Goal: Transaction & Acquisition: Purchase product/service

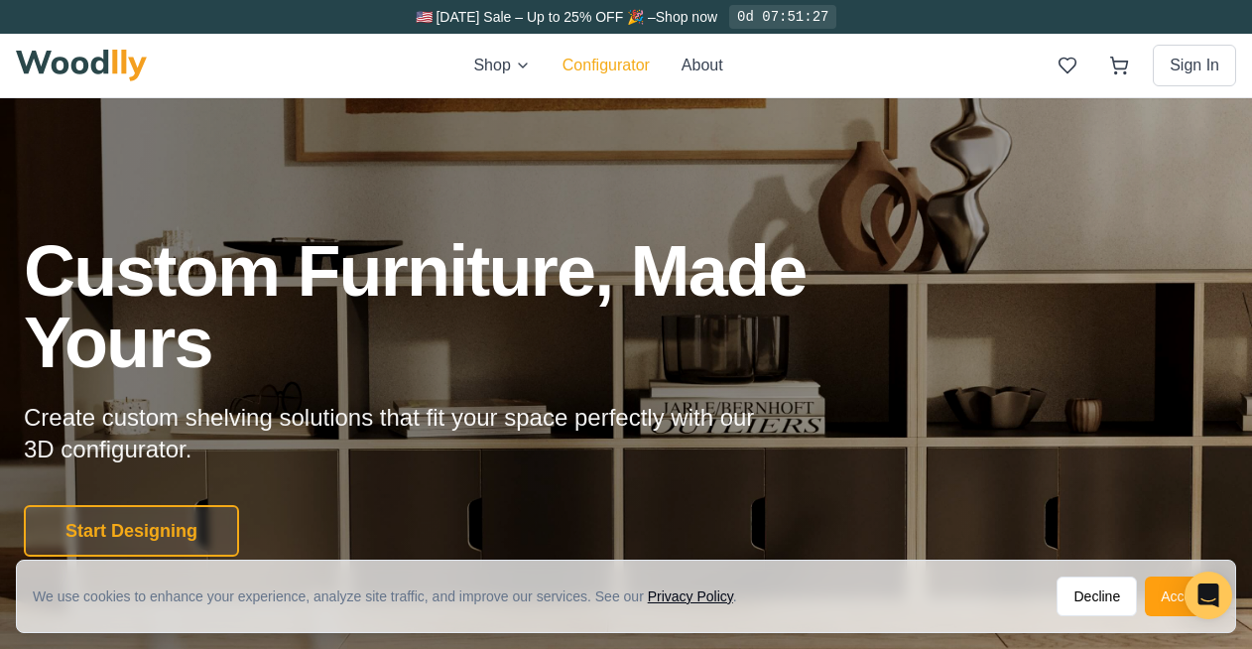
click at [598, 66] on button "Configurator" at bounding box center [606, 66] width 87 height 24
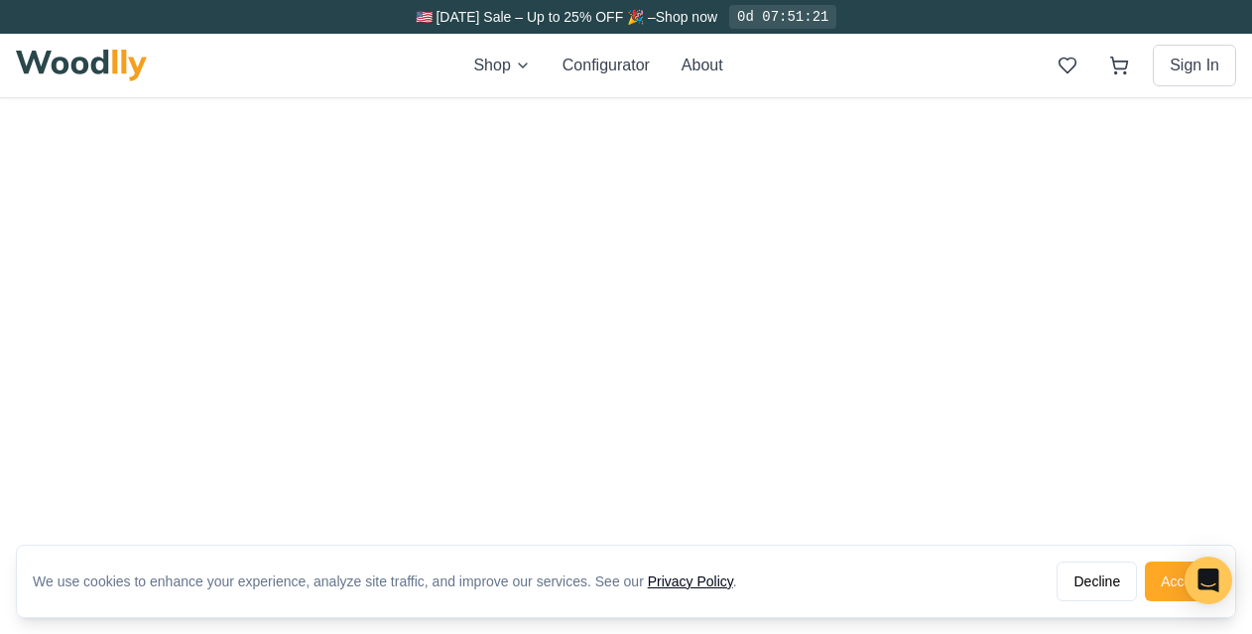
click at [1159, 585] on button "Accept" at bounding box center [1182, 582] width 74 height 40
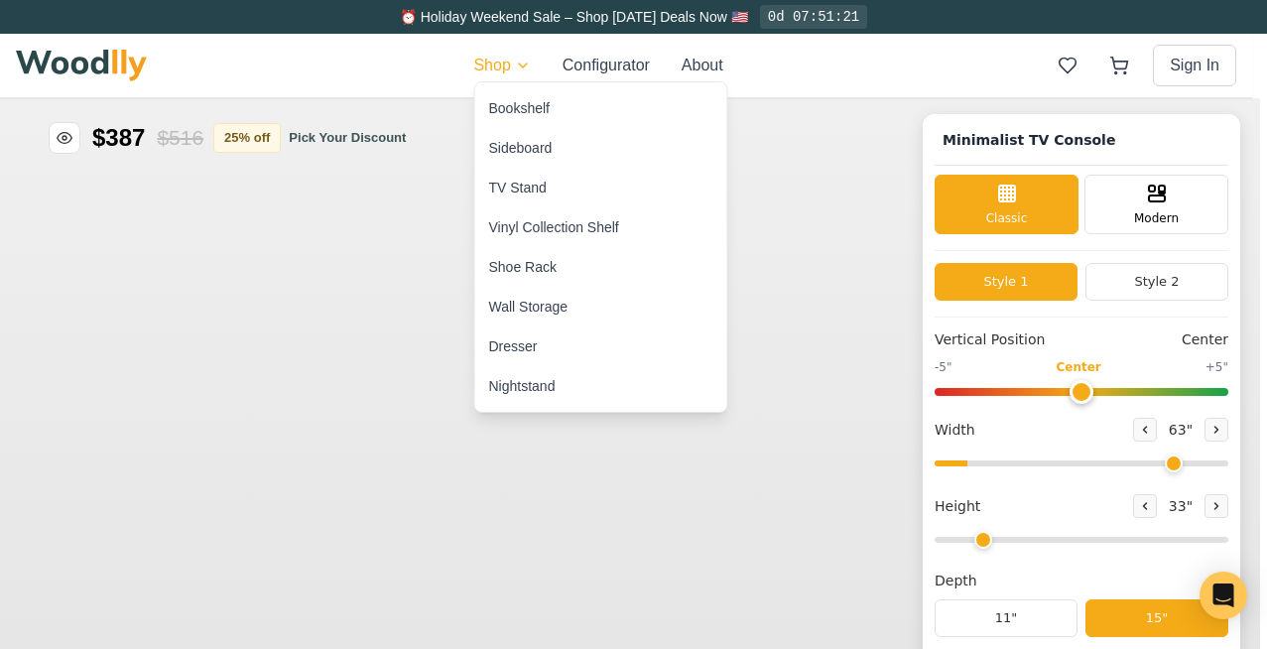
type input "63"
type input "2"
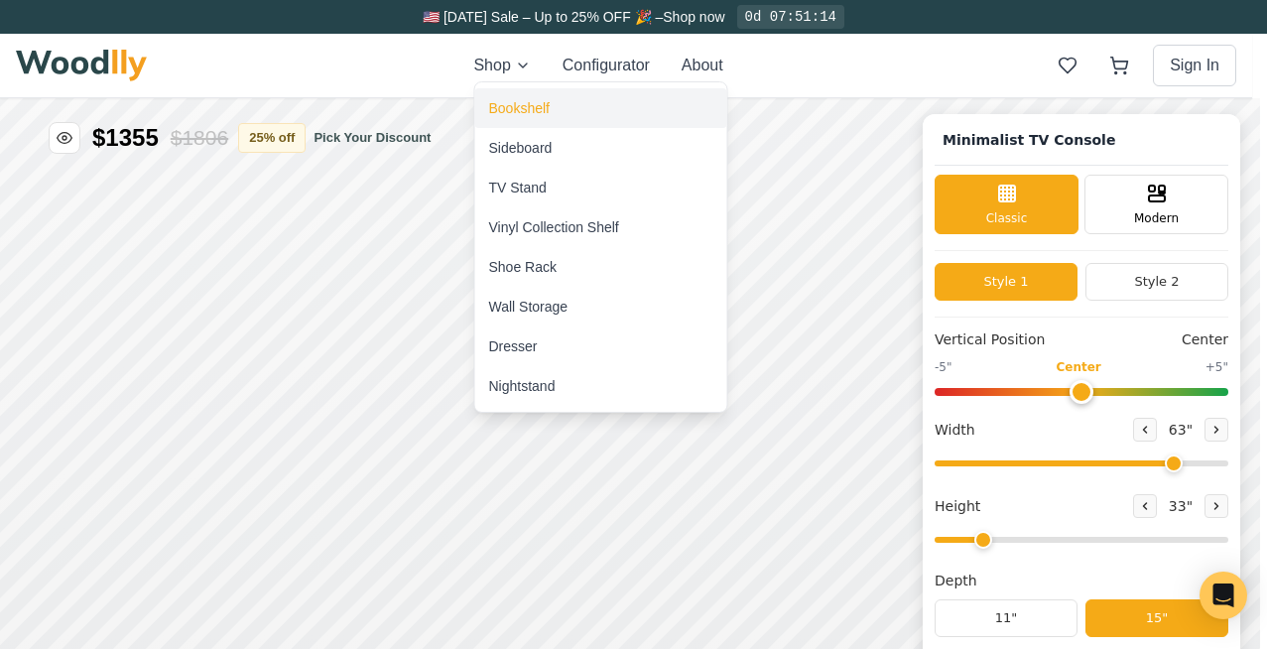
click at [519, 113] on div "Bookshelf" at bounding box center [519, 108] width 61 height 20
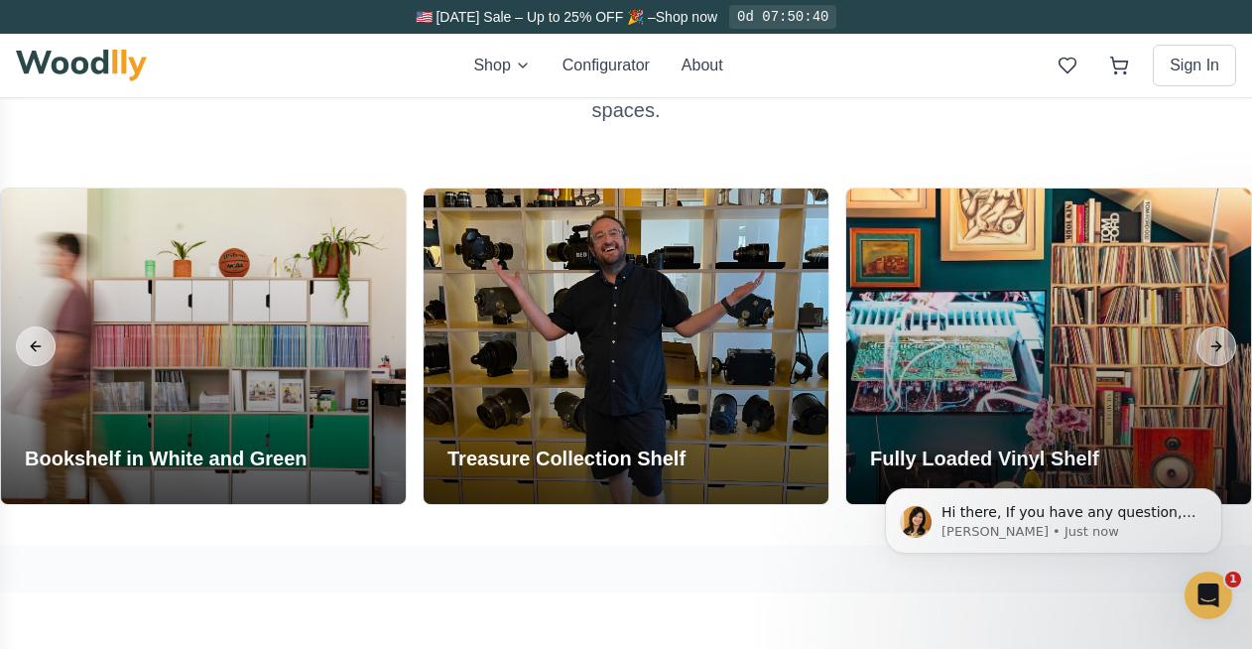
scroll to position [2790, 0]
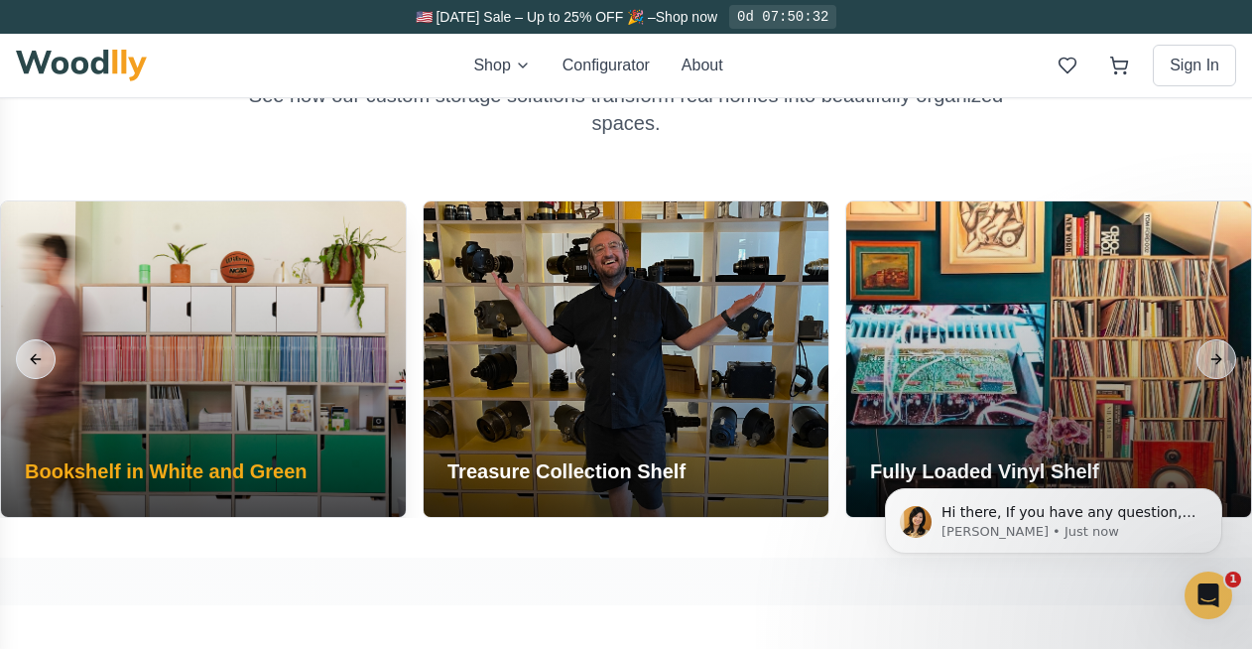
click at [293, 339] on div at bounding box center [203, 359] width 405 height 316
click at [204, 414] on div at bounding box center [203, 359] width 405 height 316
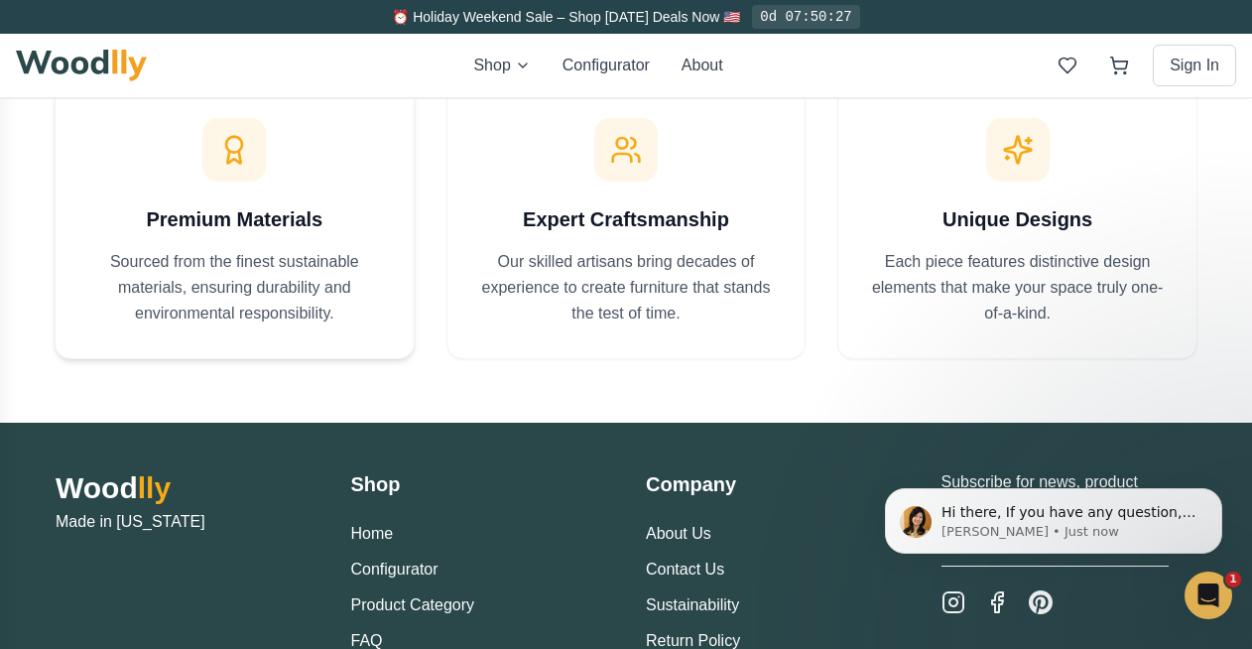
scroll to position [3510, 0]
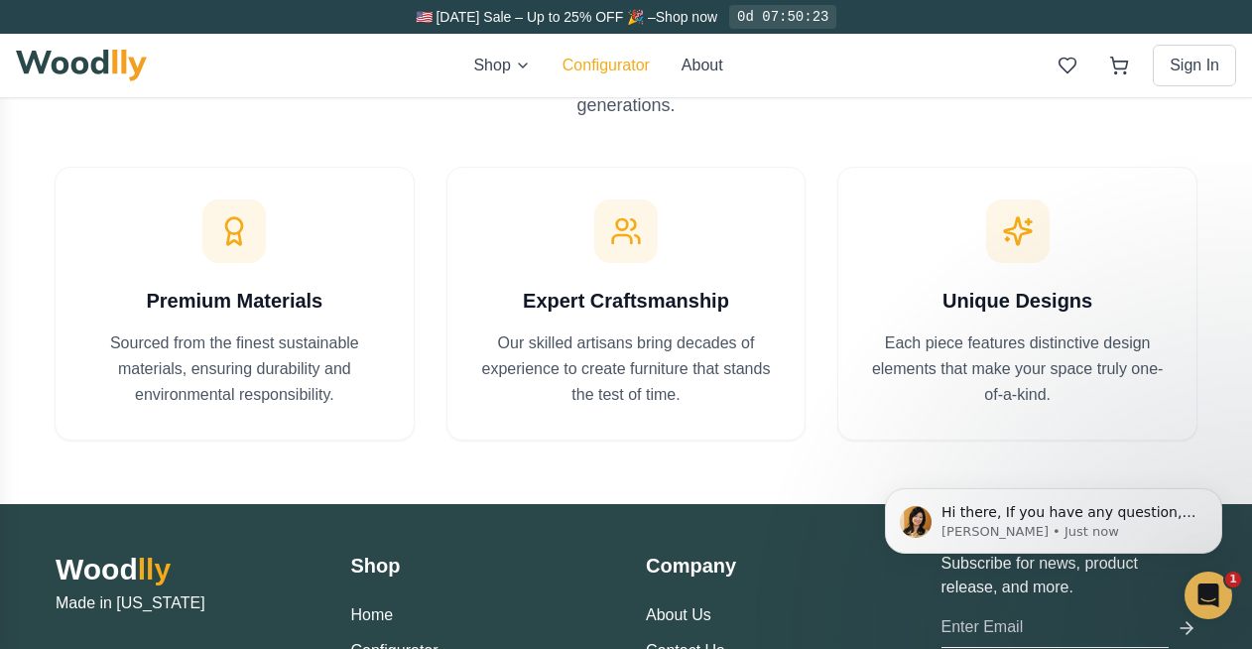
click at [581, 58] on button "Configurator" at bounding box center [606, 66] width 87 height 24
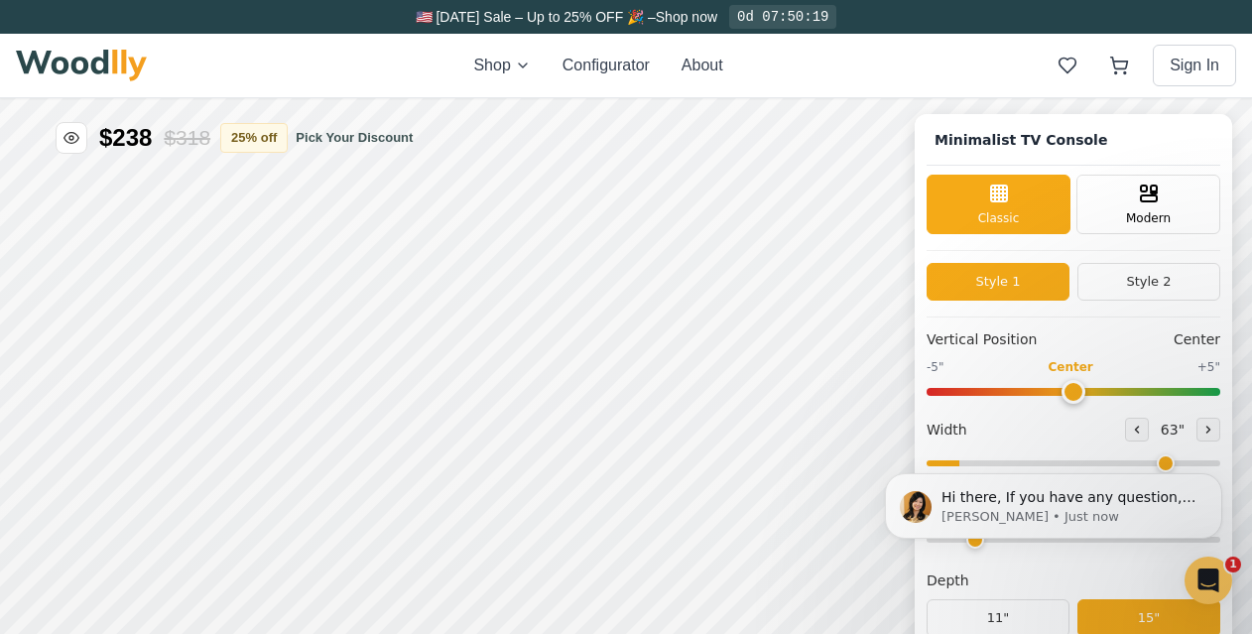
type input "63"
type input "2"
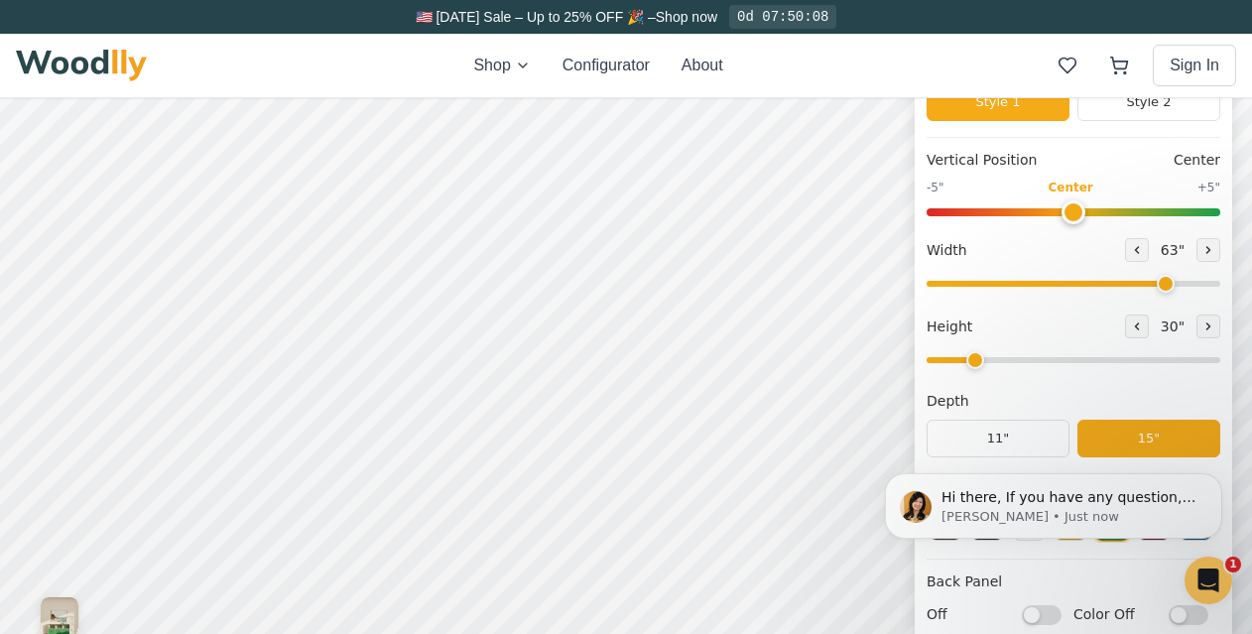
scroll to position [276, 0]
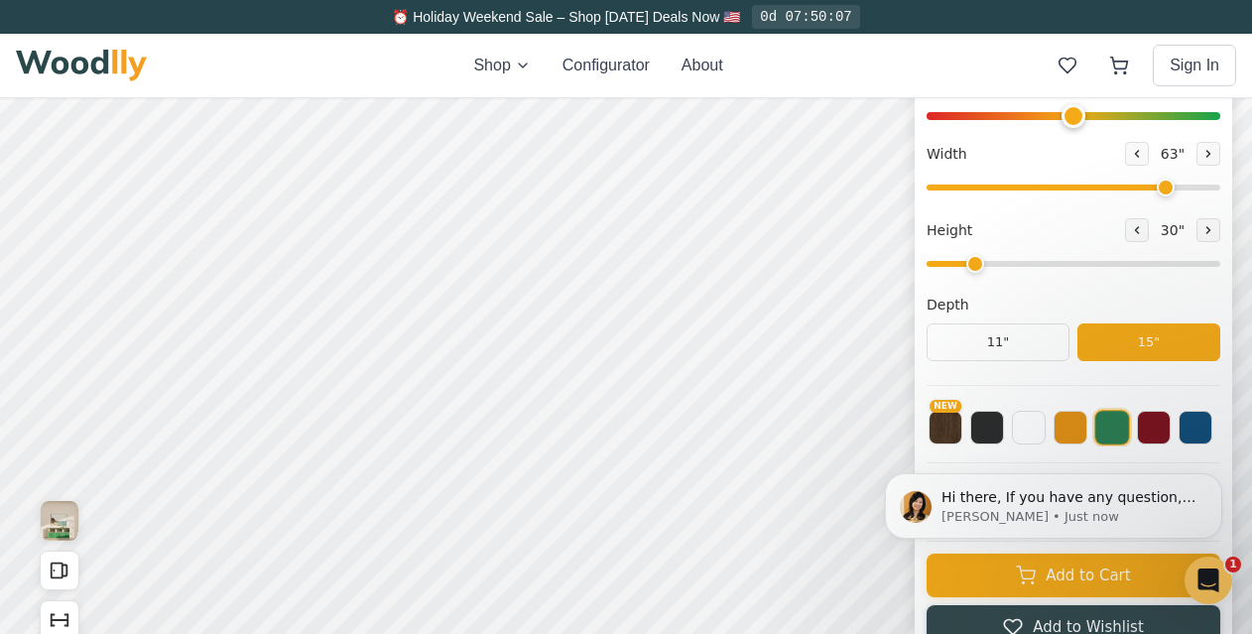
click at [965, 432] on iframe at bounding box center [1054, 506] width 397 height 149
click at [963, 426] on button "NEW" at bounding box center [946, 426] width 34 height 34
click at [1193, 437] on html "Hi there, If you have any question, we are right here for you. 😊 [PERSON_NAME] …" at bounding box center [1054, 506] width 397 height 149
click at [1189, 432] on html "Hi there, If you have any question, we are right here for you. 😊 [PERSON_NAME] …" at bounding box center [1054, 506] width 397 height 149
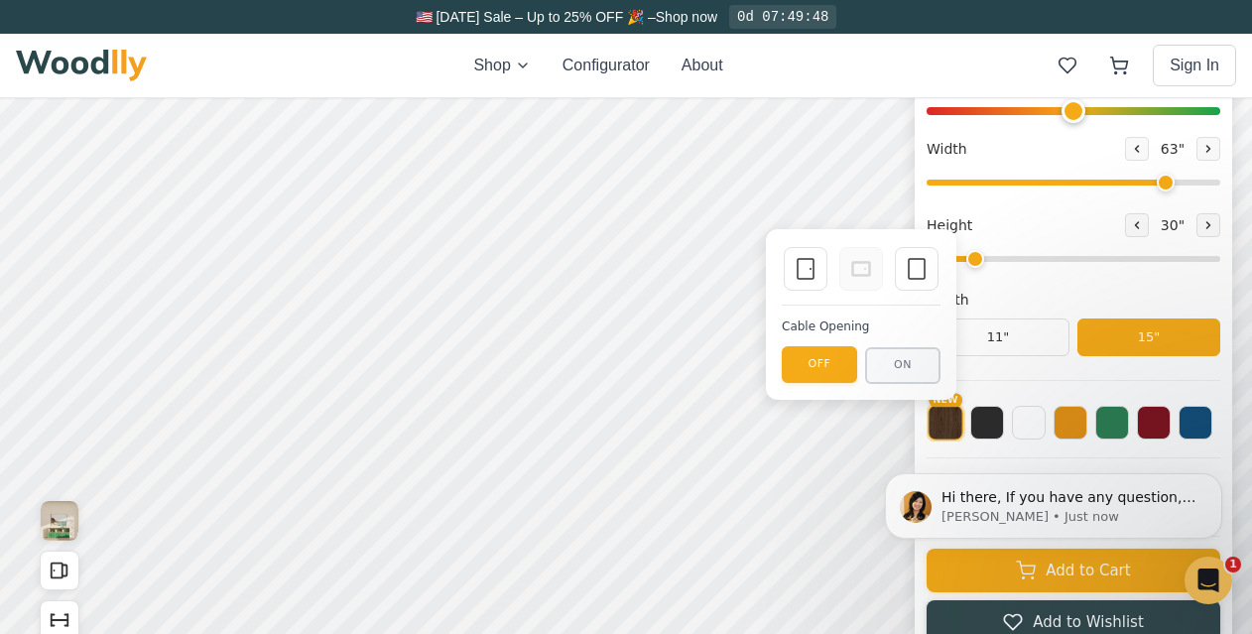
click at [1195, 432] on html "Hi there, If you have any question, we are right here for you. 😊 [PERSON_NAME] …" at bounding box center [1054, 506] width 397 height 149
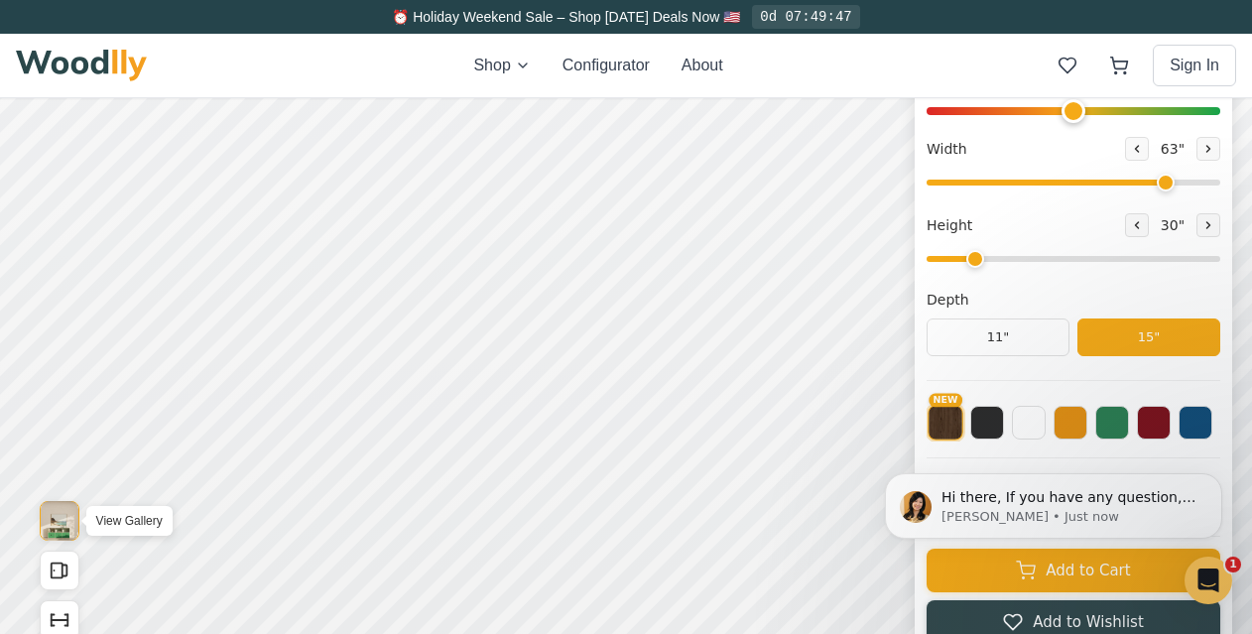
click at [67, 523] on img "View Gallery" at bounding box center [60, 521] width 38 height 40
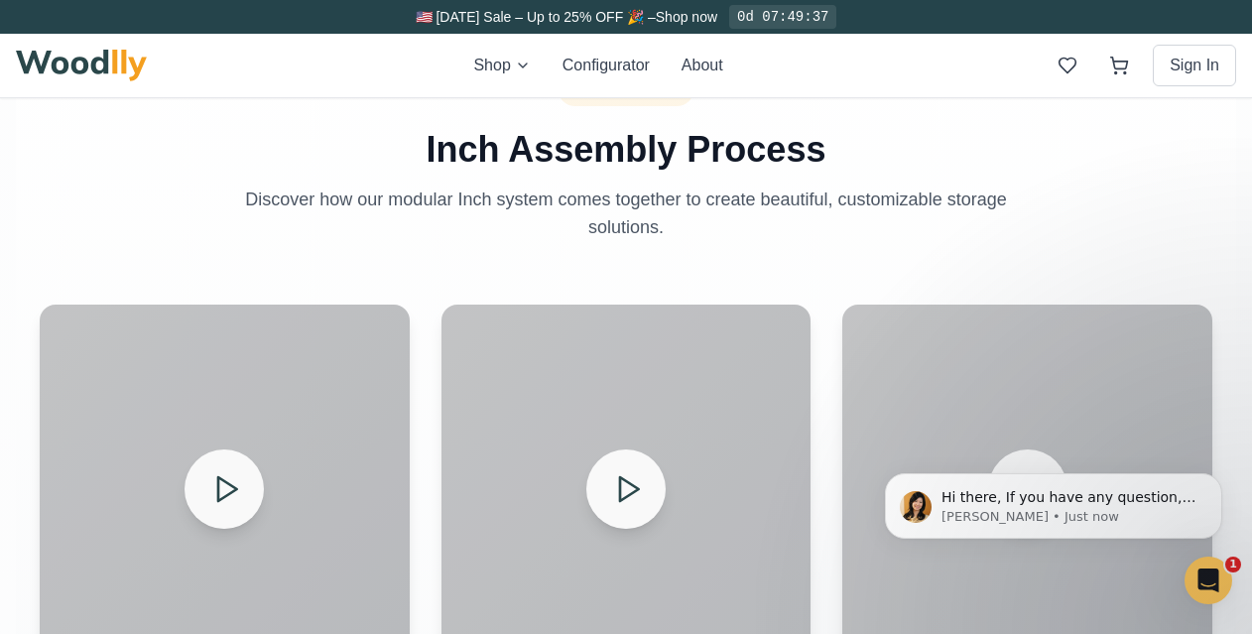
scroll to position [727, 0]
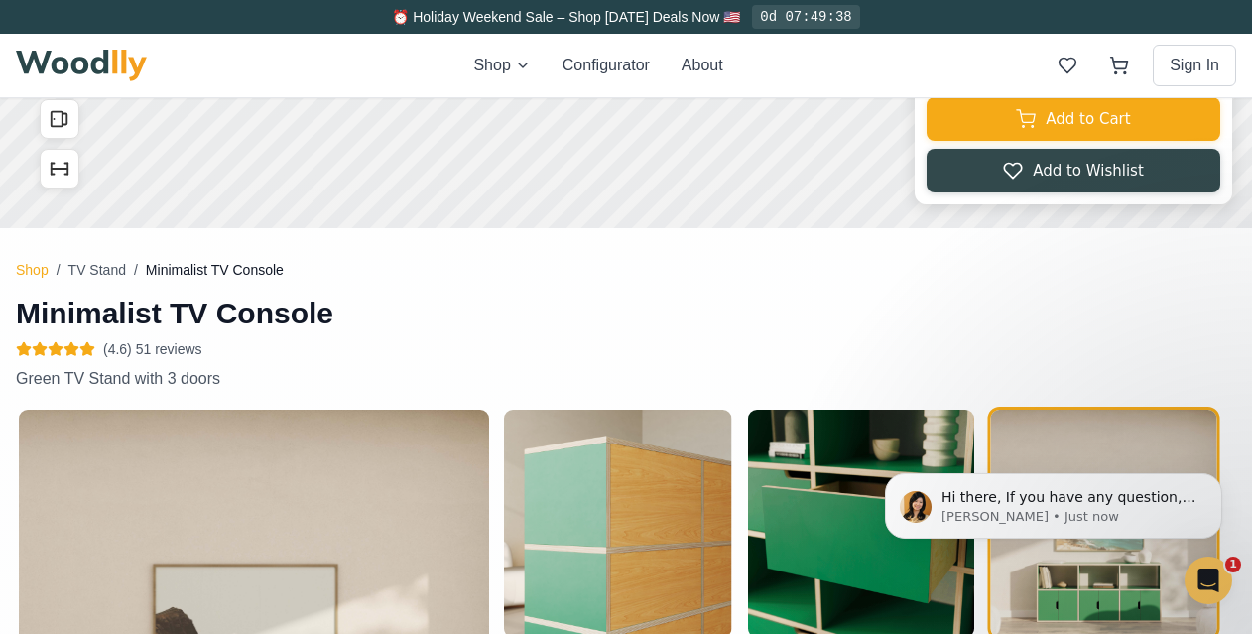
click at [28, 272] on button "Shop" at bounding box center [32, 270] width 33 height 20
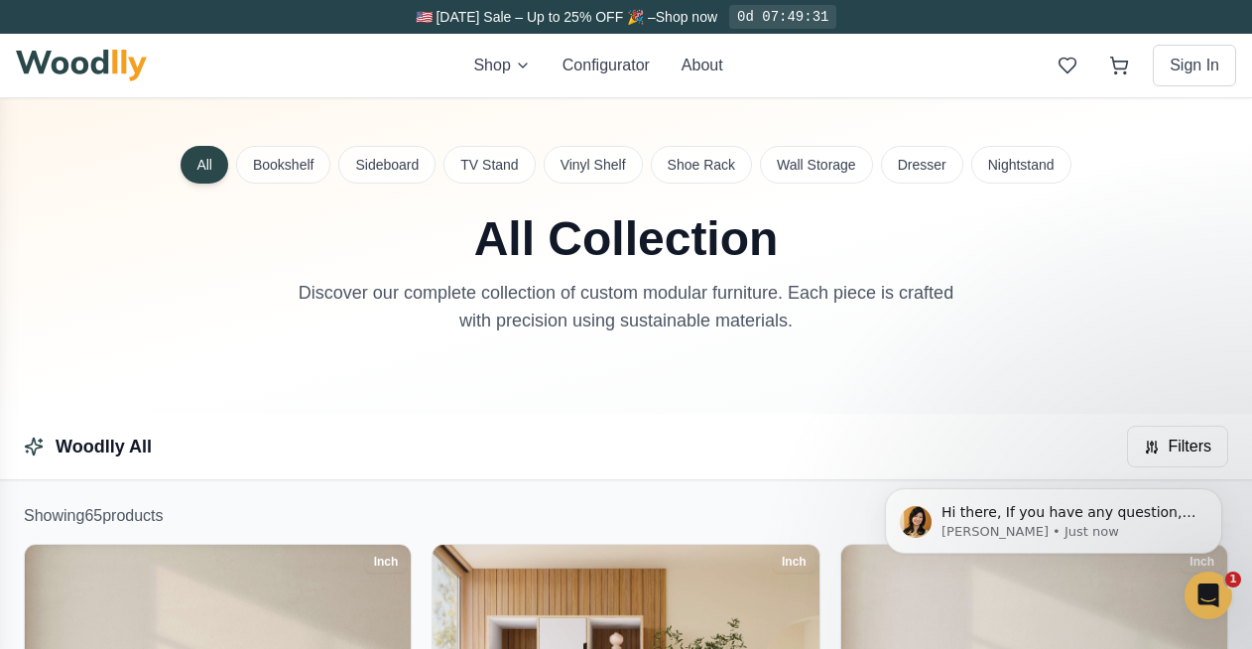
click at [287, 185] on div "All Bookshelf Sideboard TV Stand Vinyl Shelf Shoe Rack Wall Storage Dresser Nig…" at bounding box center [626, 256] width 1252 height 316
click at [821, 173] on button "Wall Storage" at bounding box center [816, 165] width 113 height 38
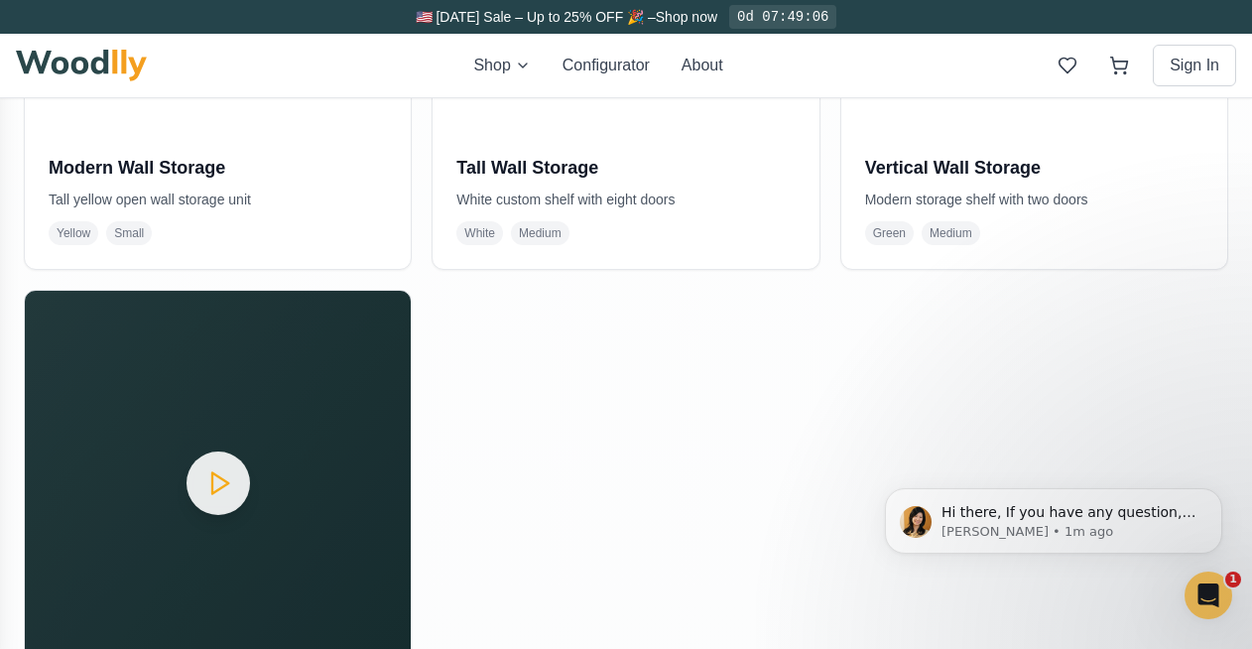
scroll to position [1187, 0]
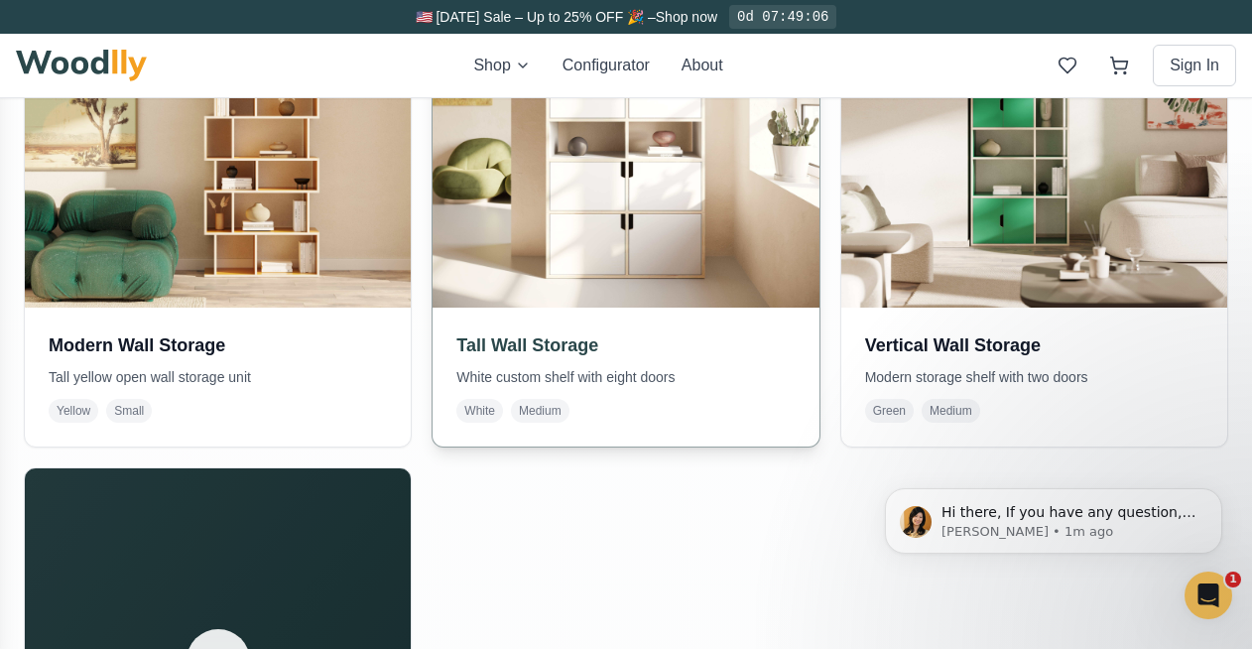
click at [576, 240] on img at bounding box center [627, 115] width 406 height 406
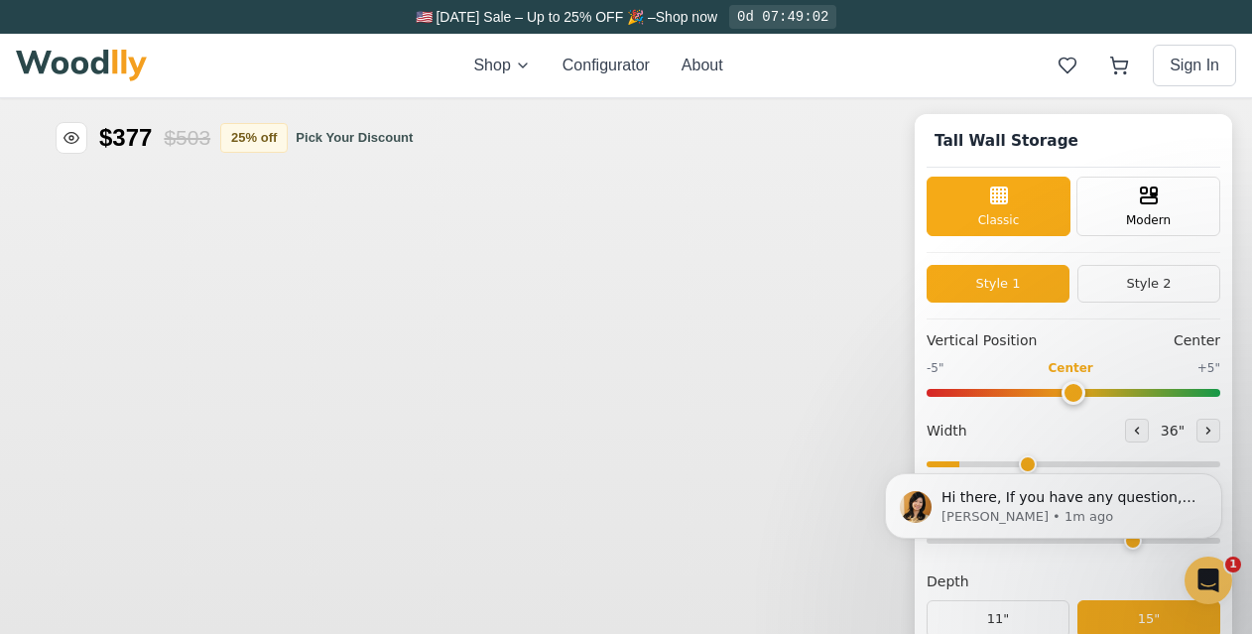
type input "36"
type input "6"
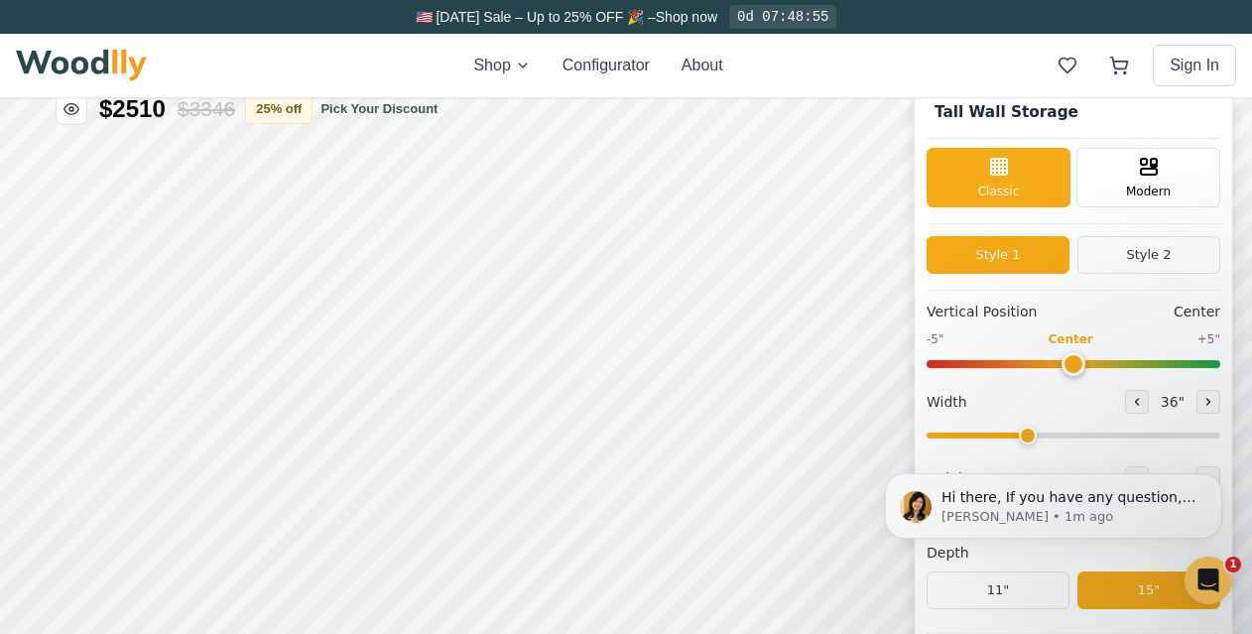
scroll to position [143, 0]
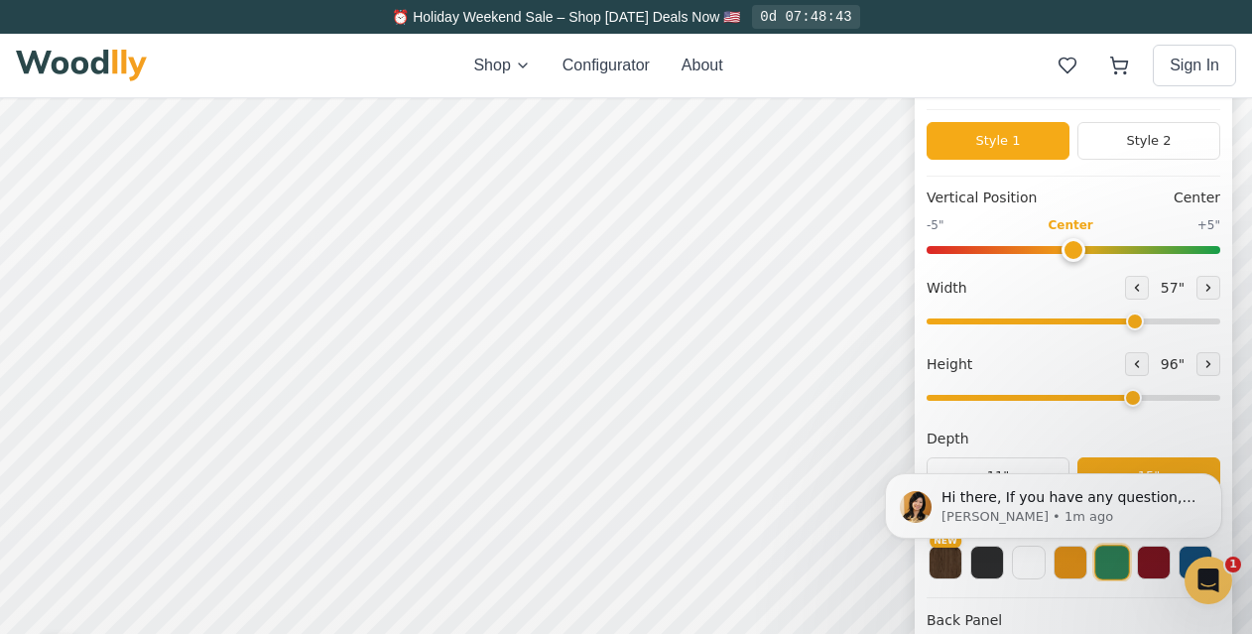
drag, startPoint x: 1038, startPoint y: 324, endPoint x: 1147, endPoint y: 321, distance: 109.2
type input "57"
click at [1147, 321] on input "range" at bounding box center [1074, 322] width 294 height 6
drag, startPoint x: 1146, startPoint y: 398, endPoint x: 1119, endPoint y: 398, distance: 27.8
type input "5"
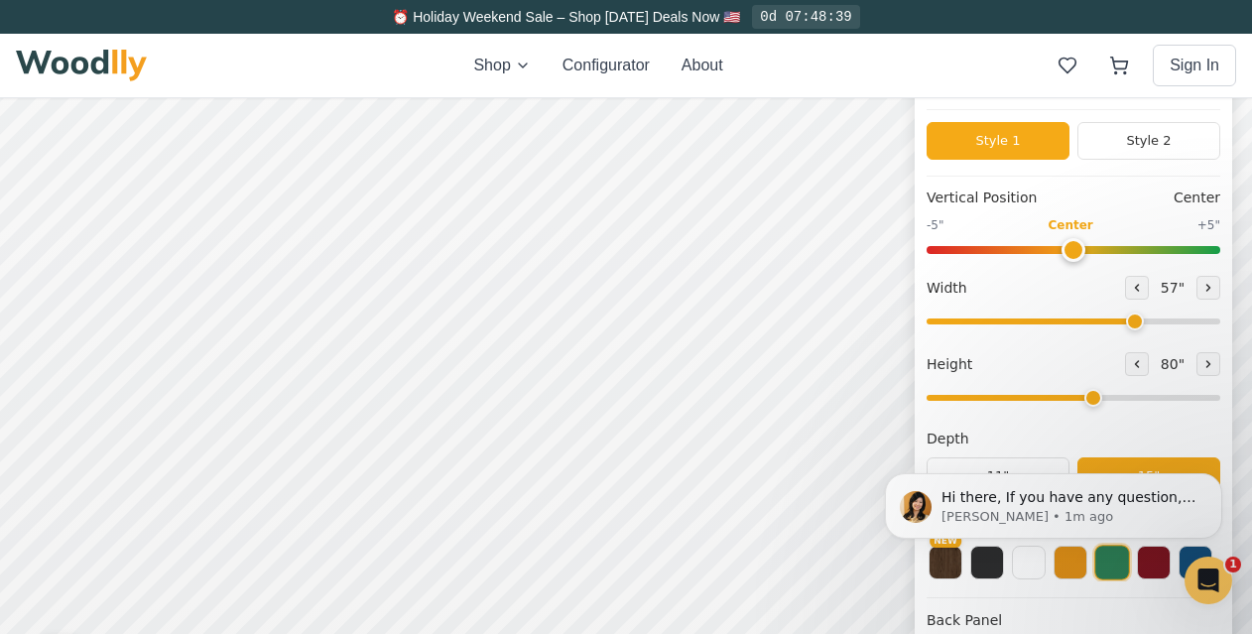
click at [1119, 398] on input "range" at bounding box center [1074, 398] width 294 height 6
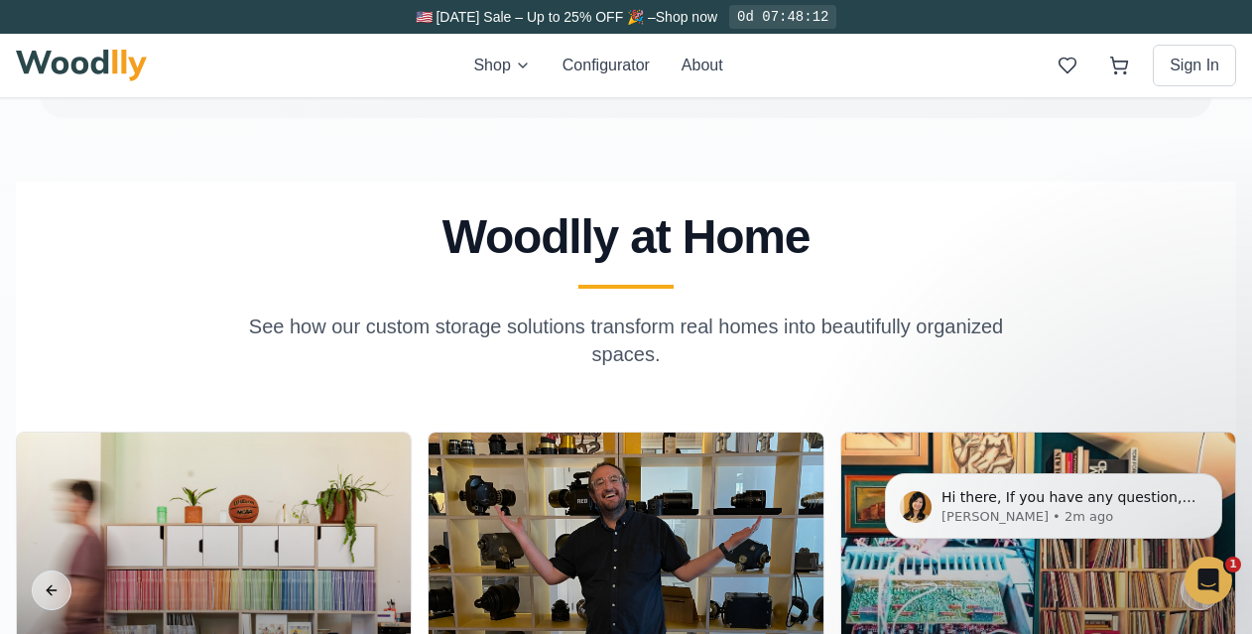
scroll to position [3744, 0]
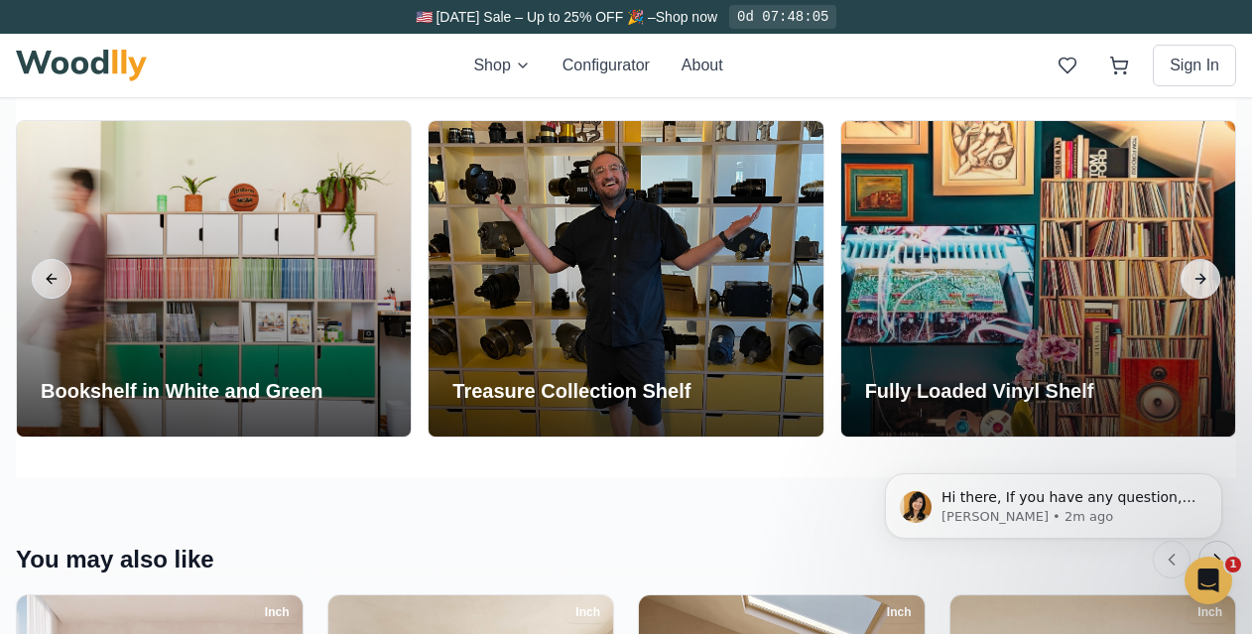
click at [1198, 280] on button "Next slide" at bounding box center [1201, 279] width 40 height 40
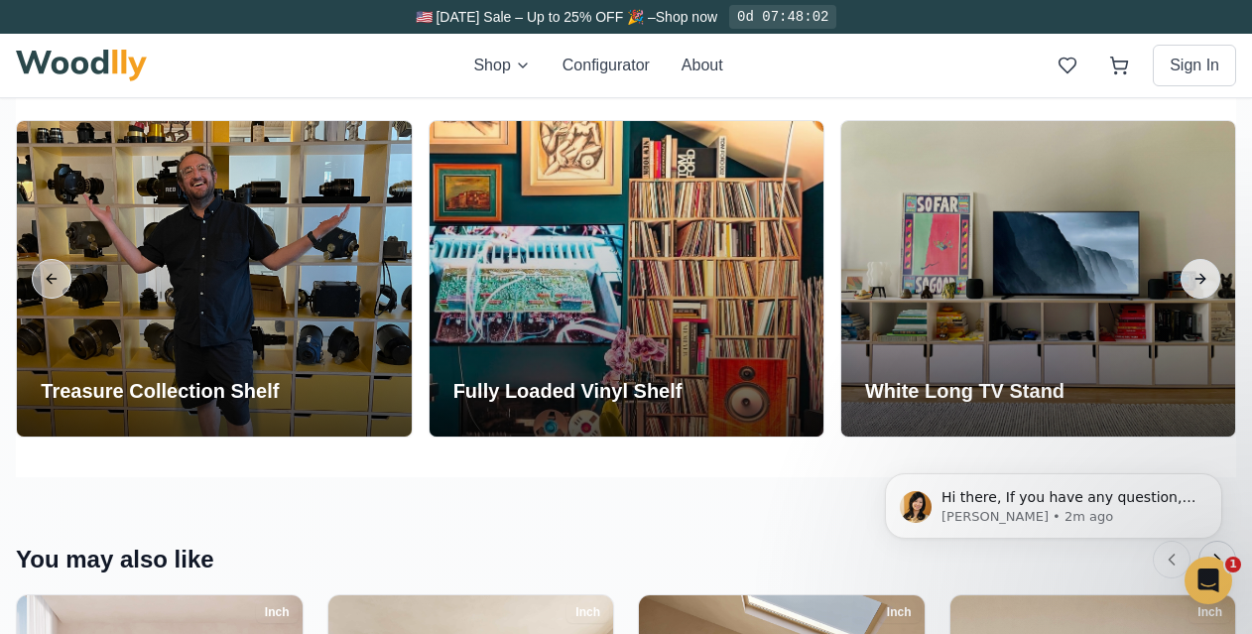
click at [1198, 280] on button "Next slide" at bounding box center [1201, 279] width 40 height 40
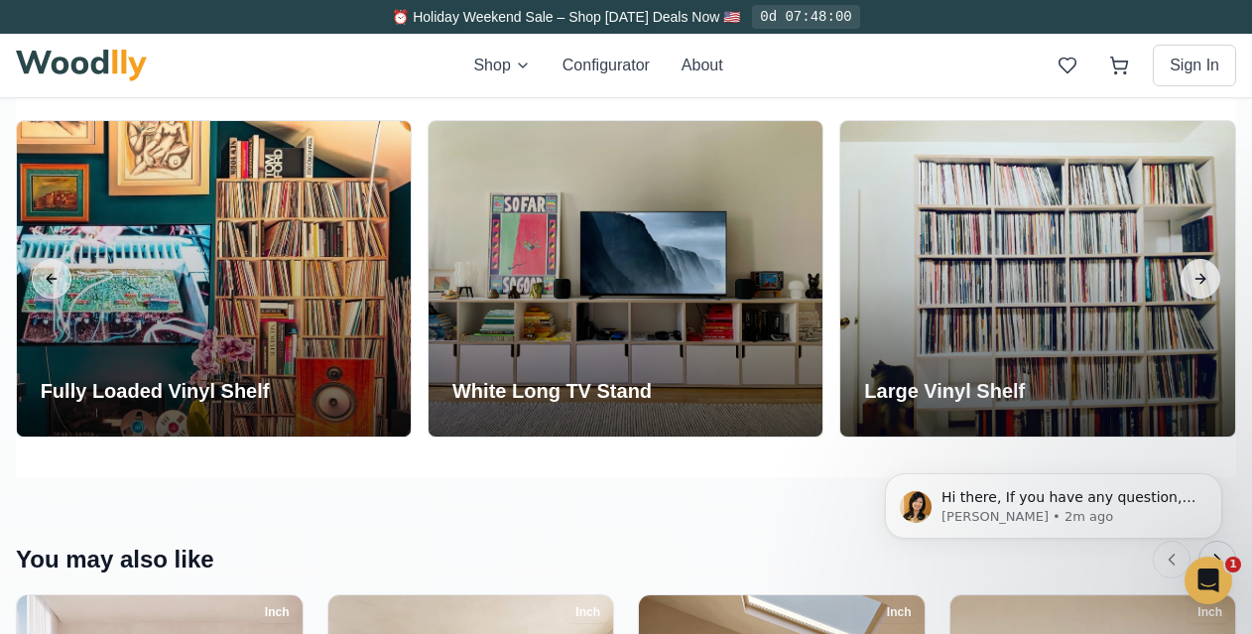
click at [1198, 280] on button "Next slide" at bounding box center [1201, 279] width 40 height 40
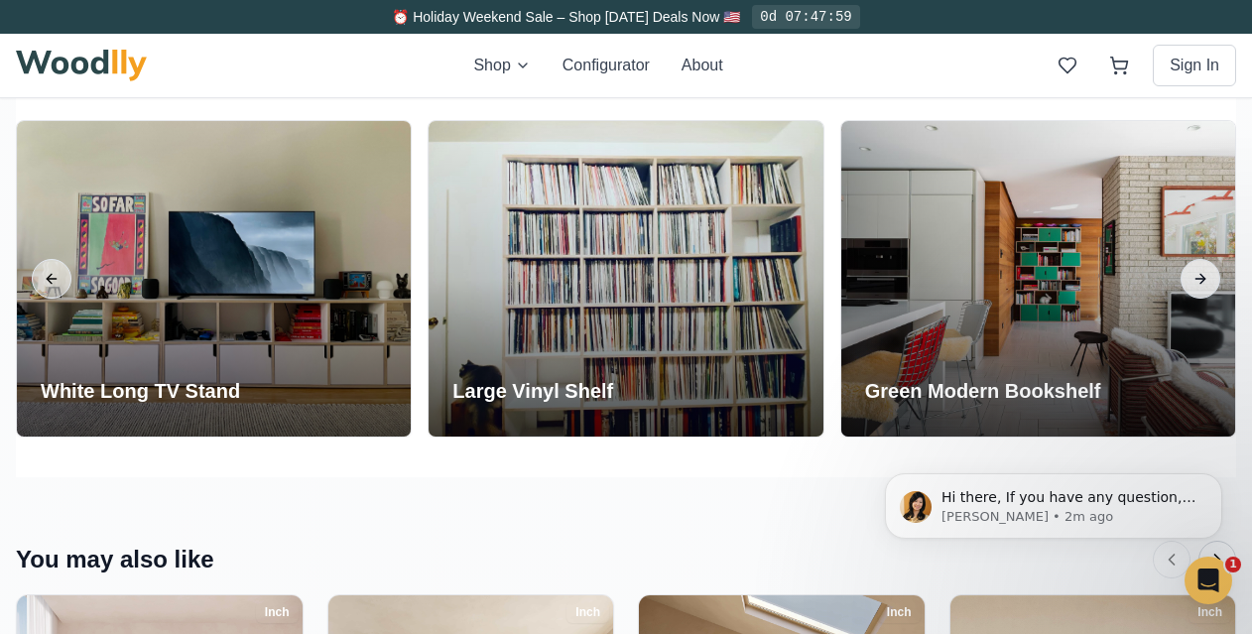
click at [1198, 280] on button "Next slide" at bounding box center [1201, 279] width 40 height 40
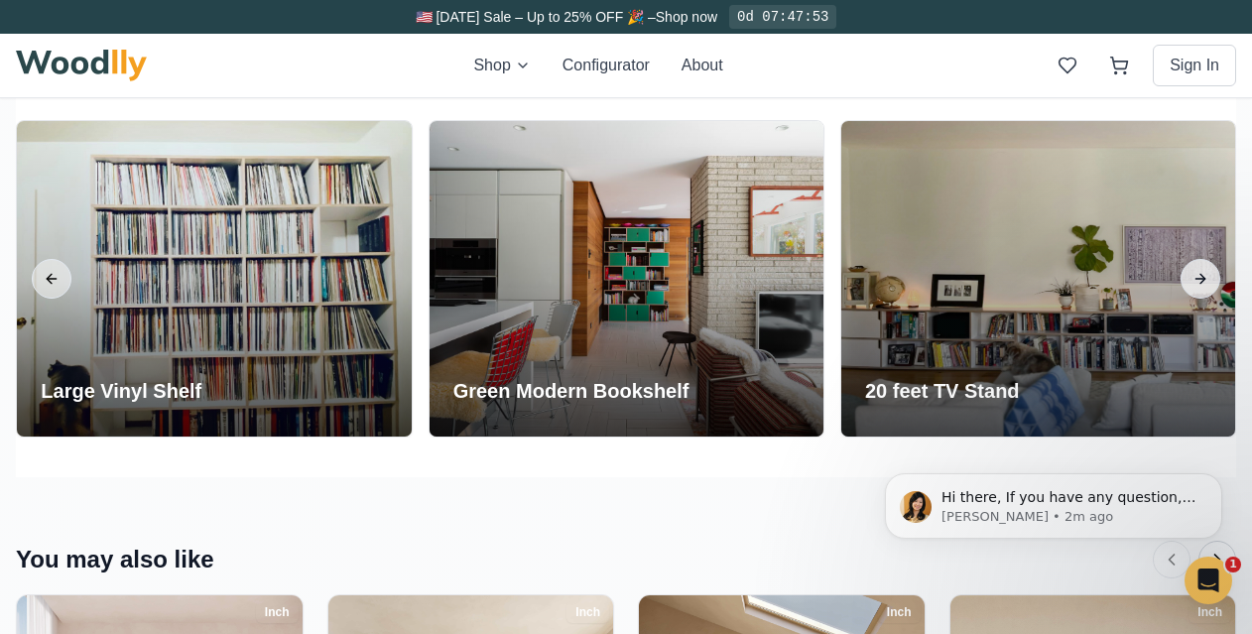
click at [1198, 280] on button "Next slide" at bounding box center [1201, 279] width 40 height 40
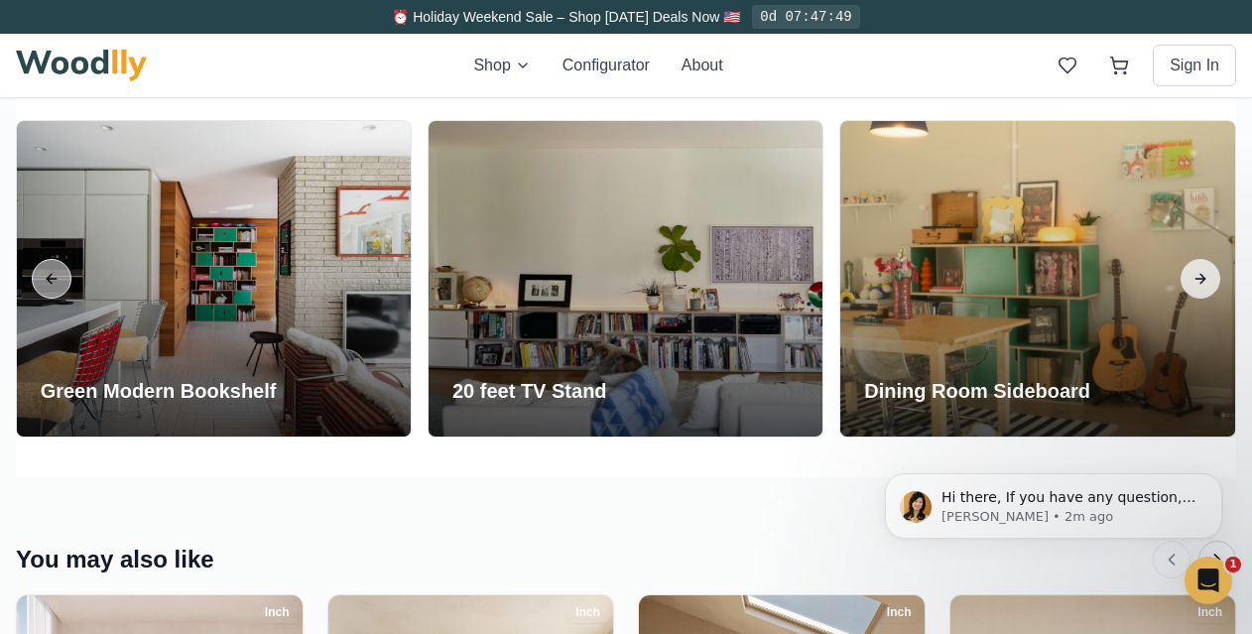
click at [1198, 280] on button "Next slide" at bounding box center [1201, 279] width 40 height 40
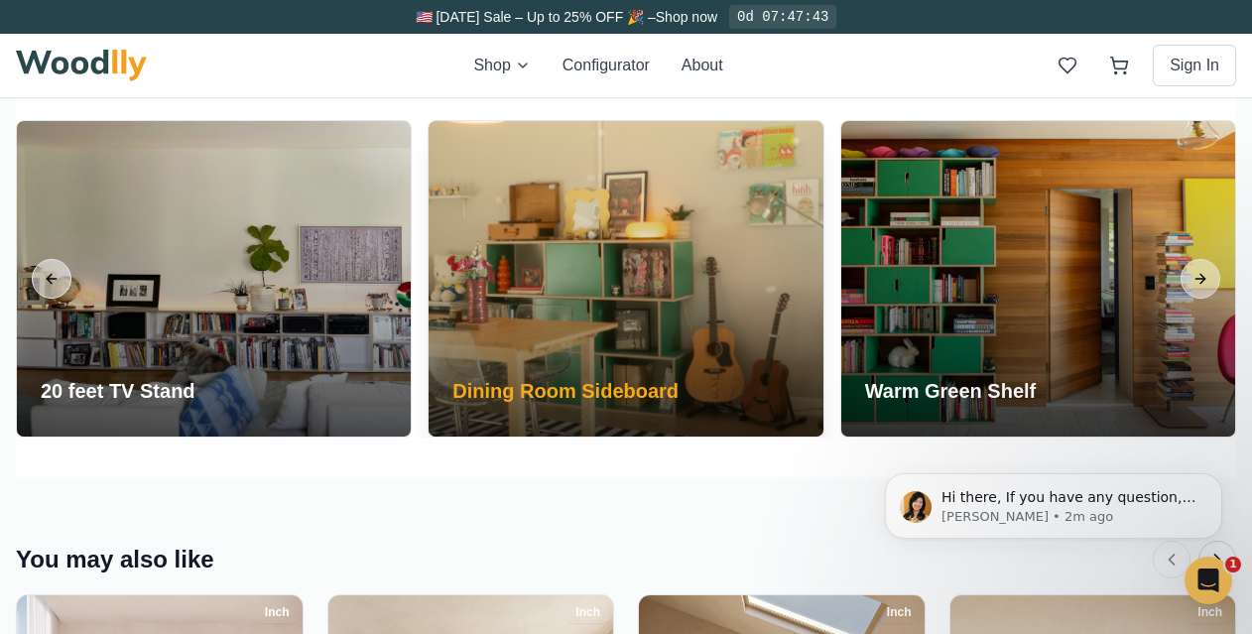
click at [660, 280] on div at bounding box center [626, 279] width 394 height 316
click at [593, 398] on h3 "Dining Room Sideboard" at bounding box center [566, 391] width 226 height 28
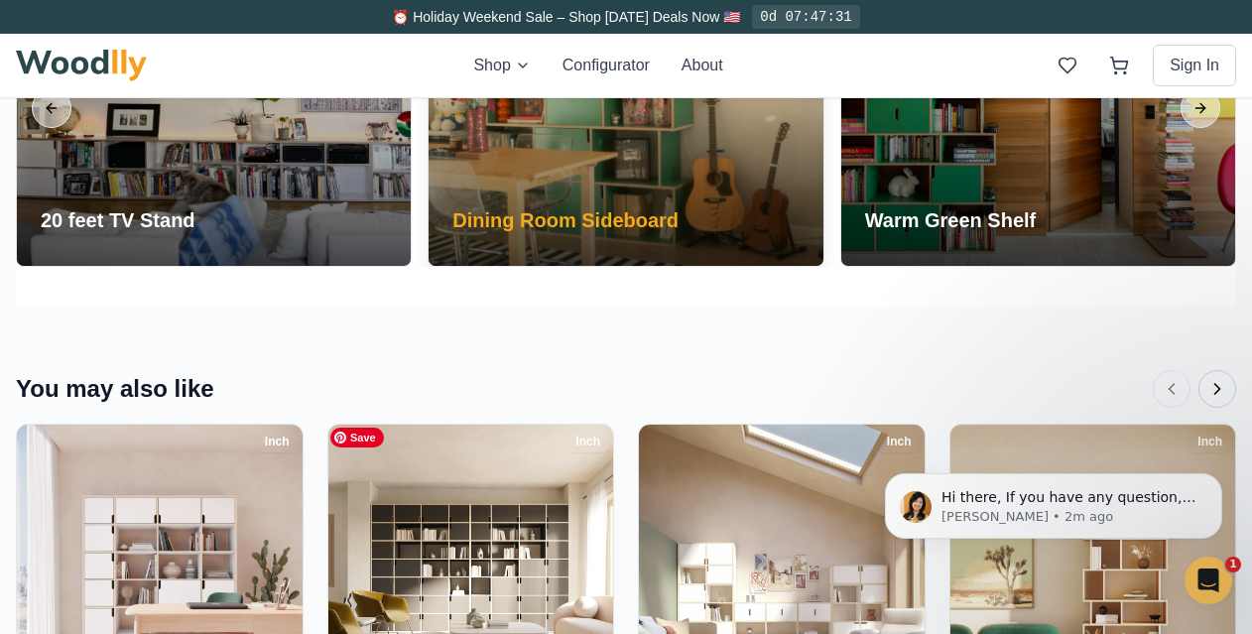
scroll to position [3669, 0]
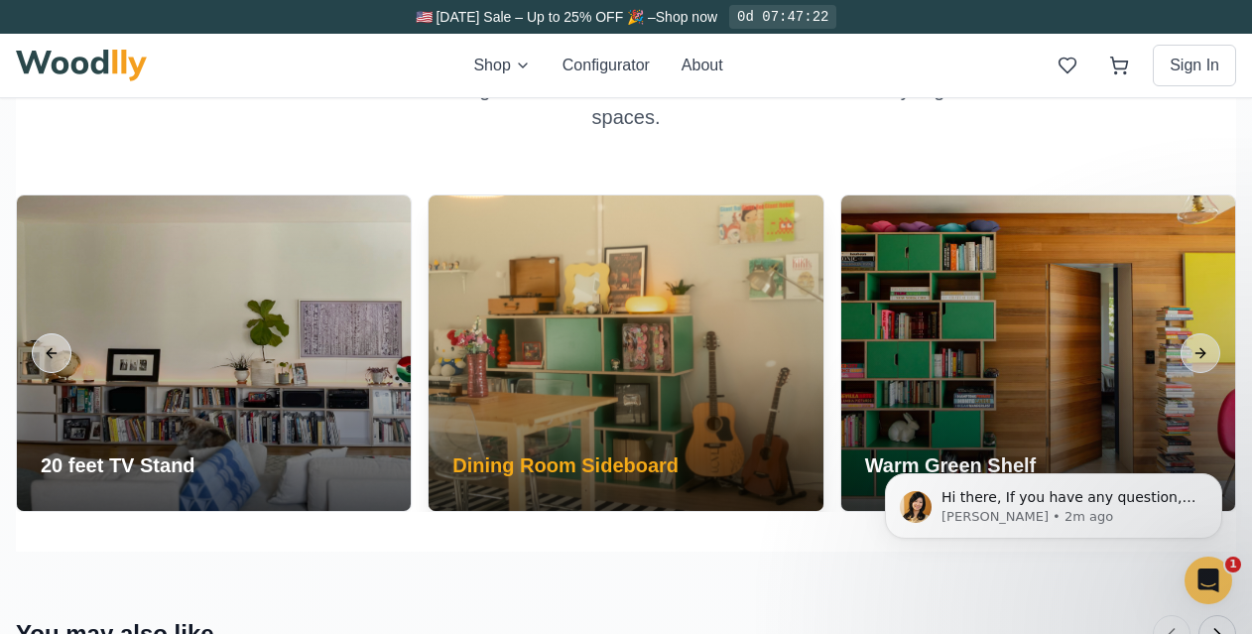
click at [706, 404] on div at bounding box center [626, 354] width 394 height 316
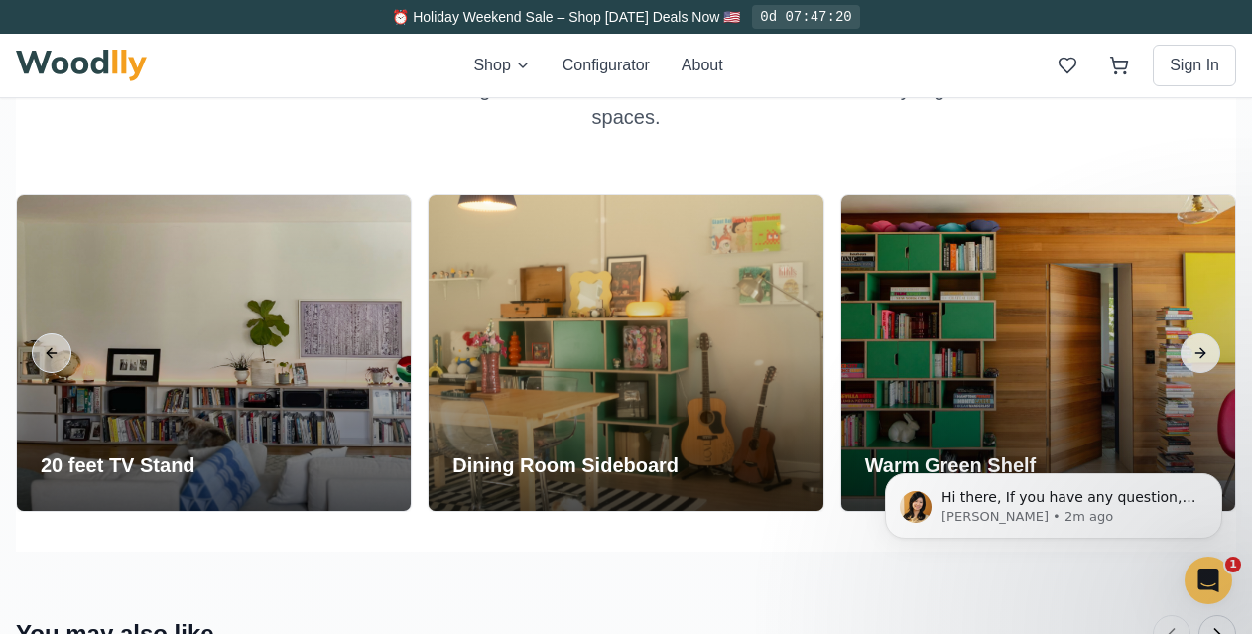
click at [1198, 354] on button "Next slide" at bounding box center [1201, 353] width 40 height 40
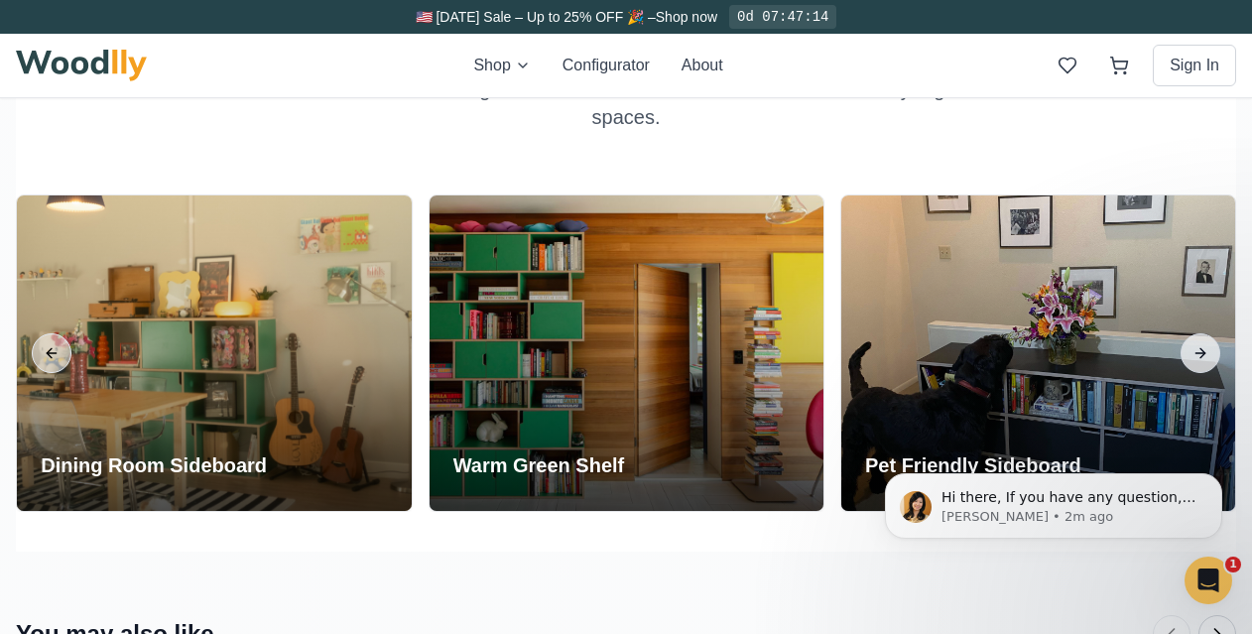
click at [1198, 354] on button "Next slide" at bounding box center [1201, 353] width 40 height 40
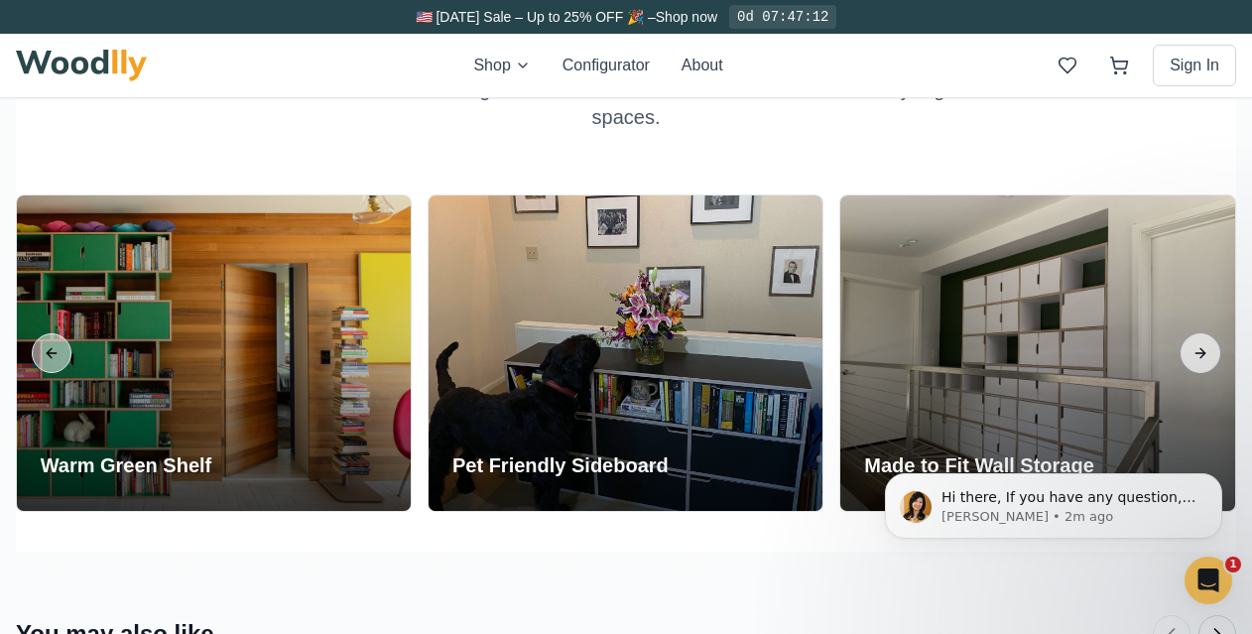
click at [1198, 354] on button "Next slide" at bounding box center [1201, 353] width 40 height 40
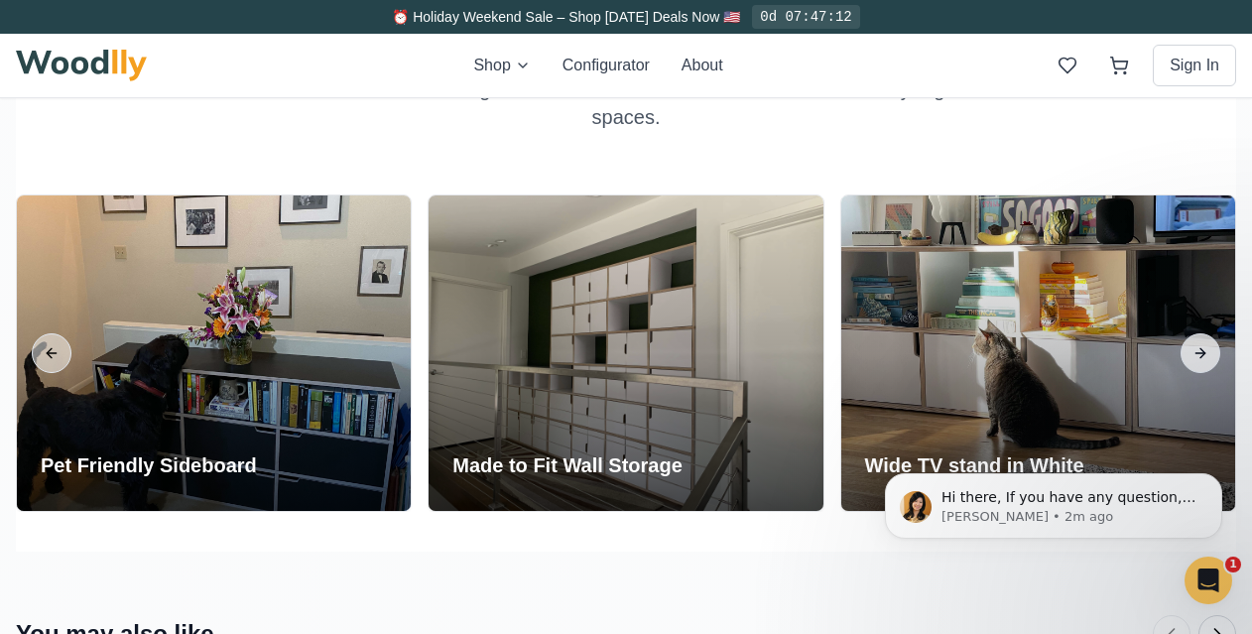
click at [1198, 354] on button "Next slide" at bounding box center [1201, 353] width 40 height 40
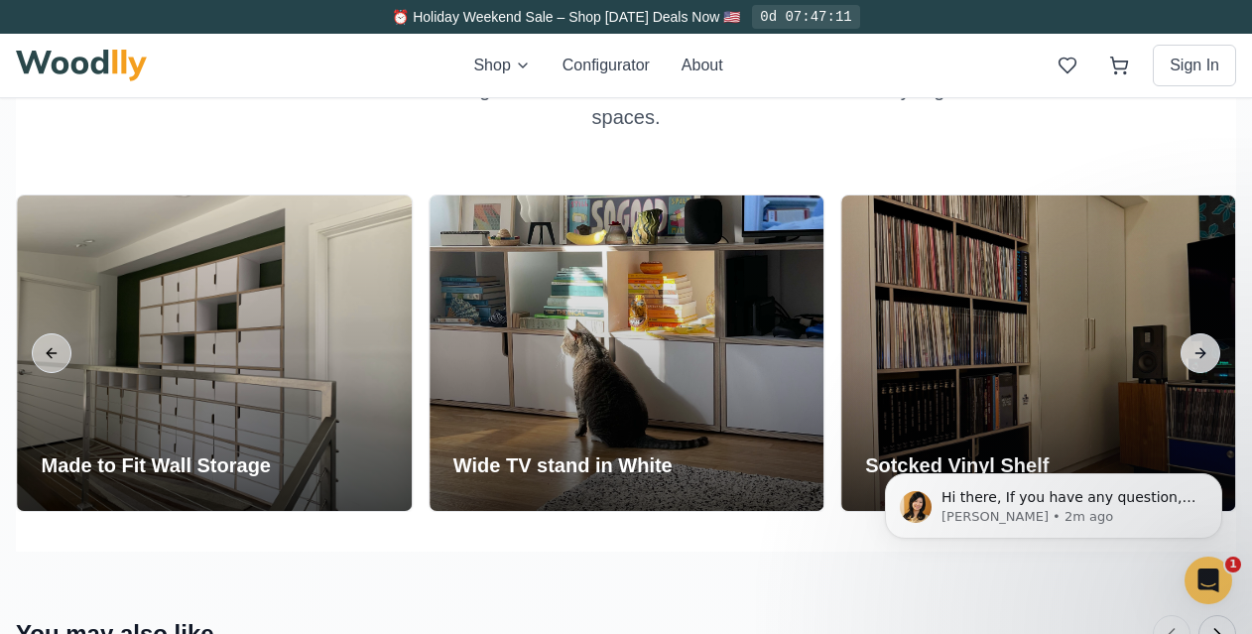
click at [1198, 354] on button "Next slide" at bounding box center [1201, 353] width 40 height 40
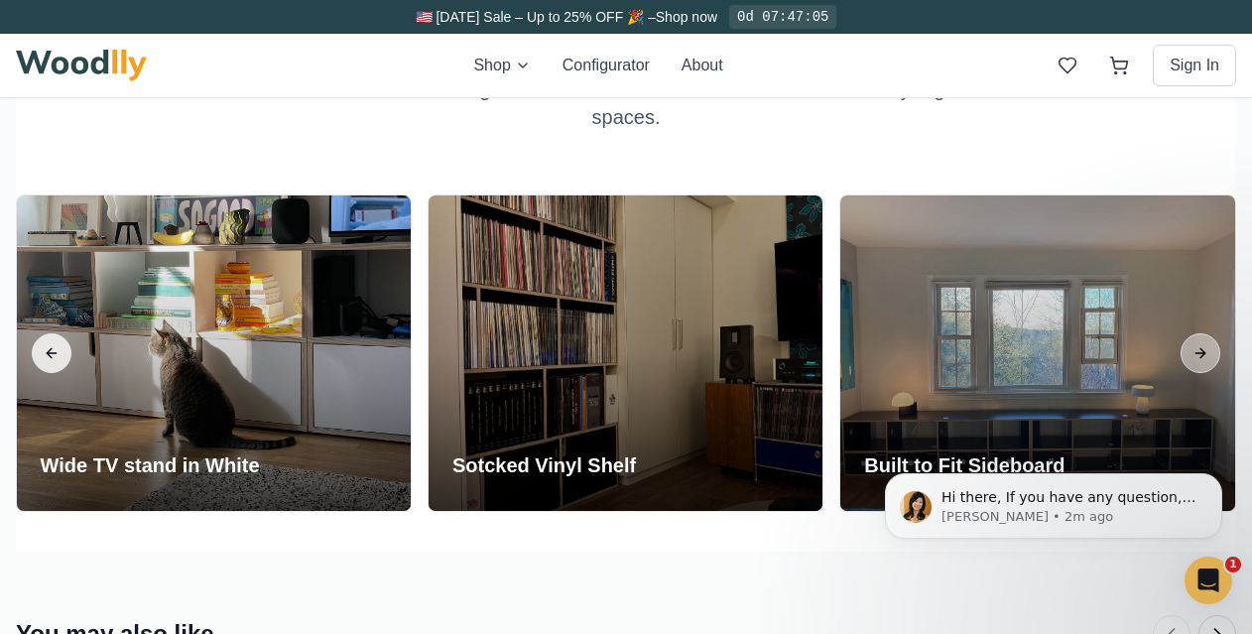
click at [47, 362] on button "Previous slide" at bounding box center [52, 353] width 40 height 40
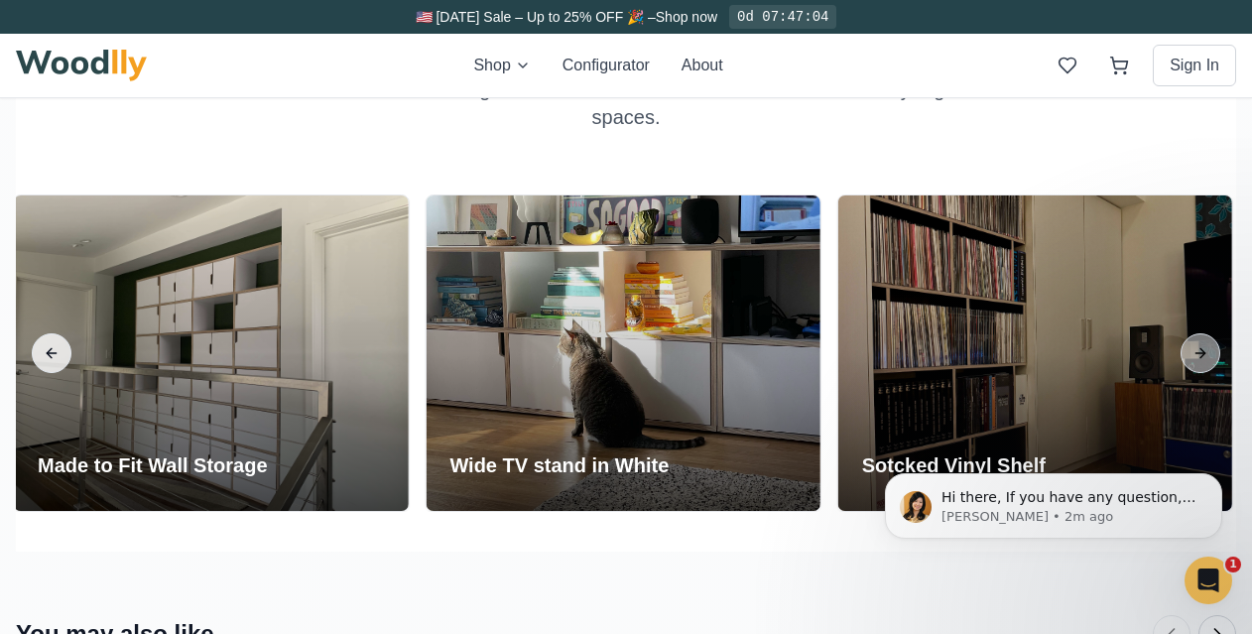
click at [49, 361] on button "Previous slide" at bounding box center [52, 353] width 40 height 40
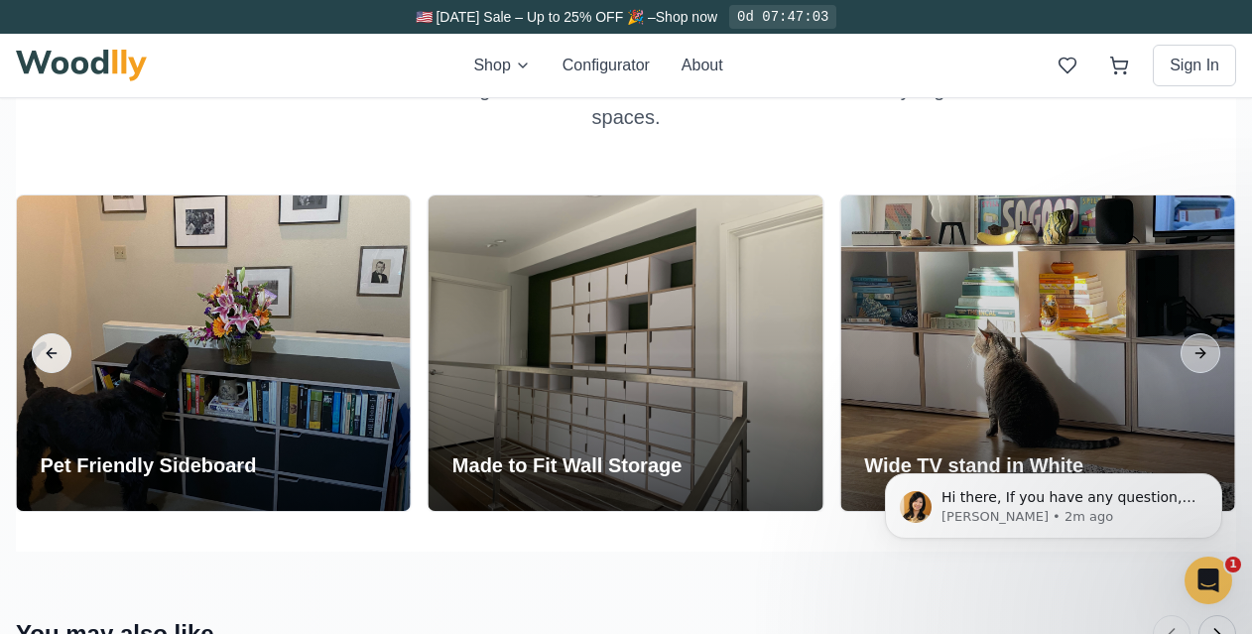
click at [49, 361] on button "Previous slide" at bounding box center [52, 353] width 40 height 40
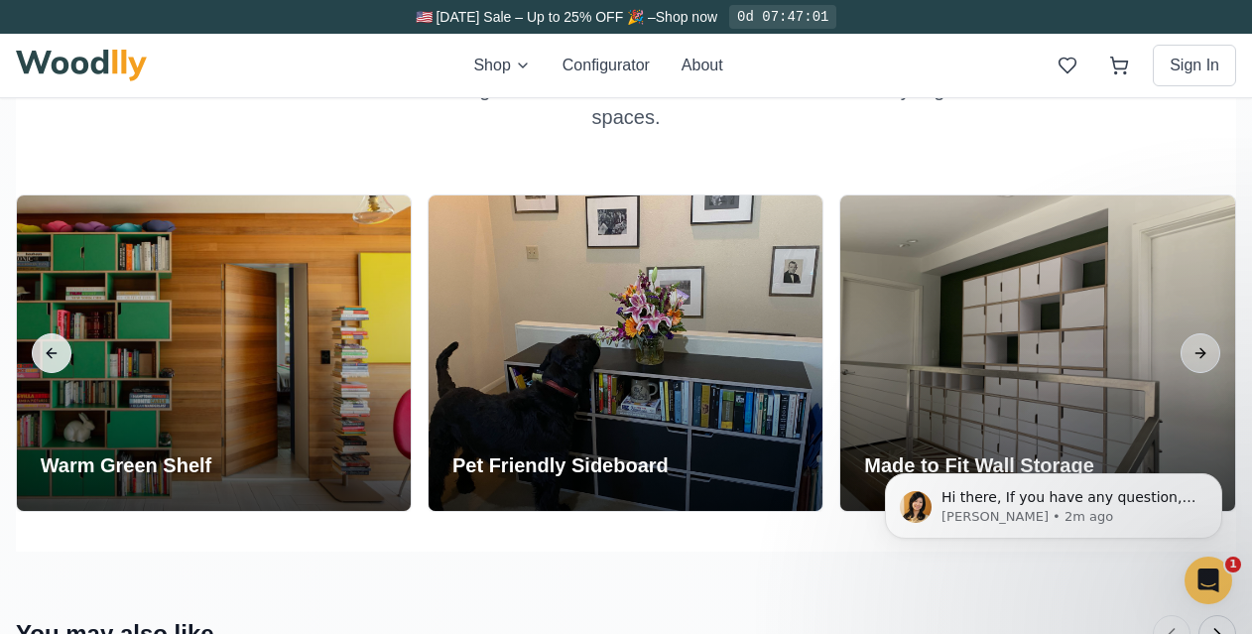
click at [49, 361] on button "Previous slide" at bounding box center [52, 353] width 40 height 40
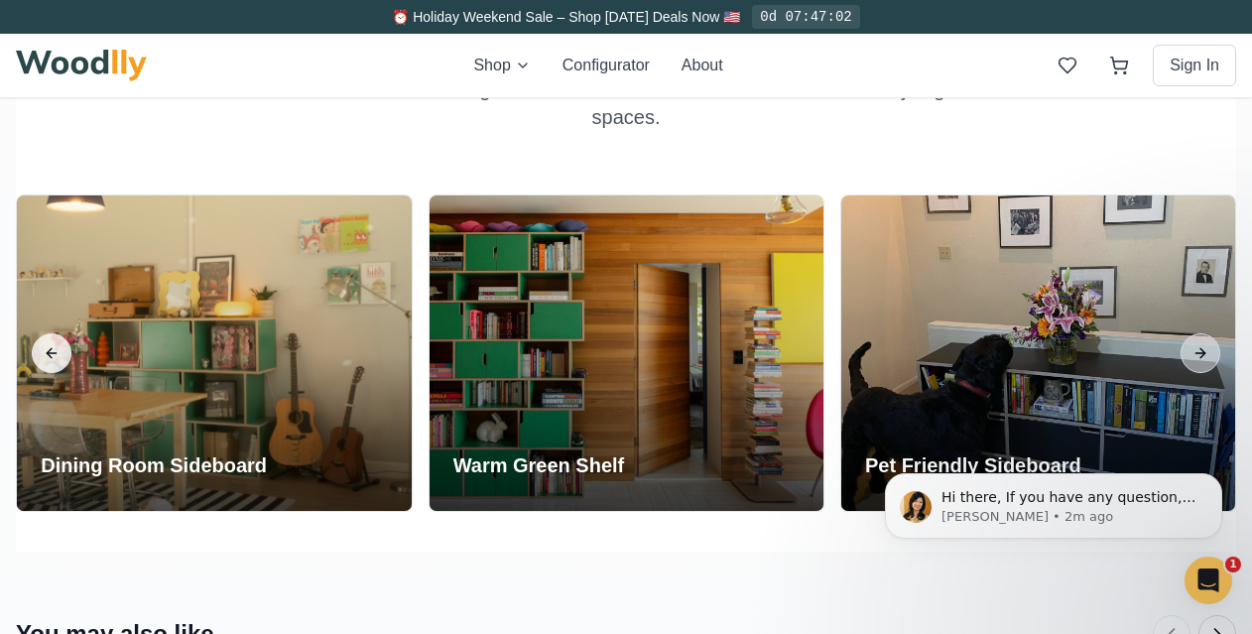
click at [49, 361] on button "Previous slide" at bounding box center [52, 353] width 40 height 40
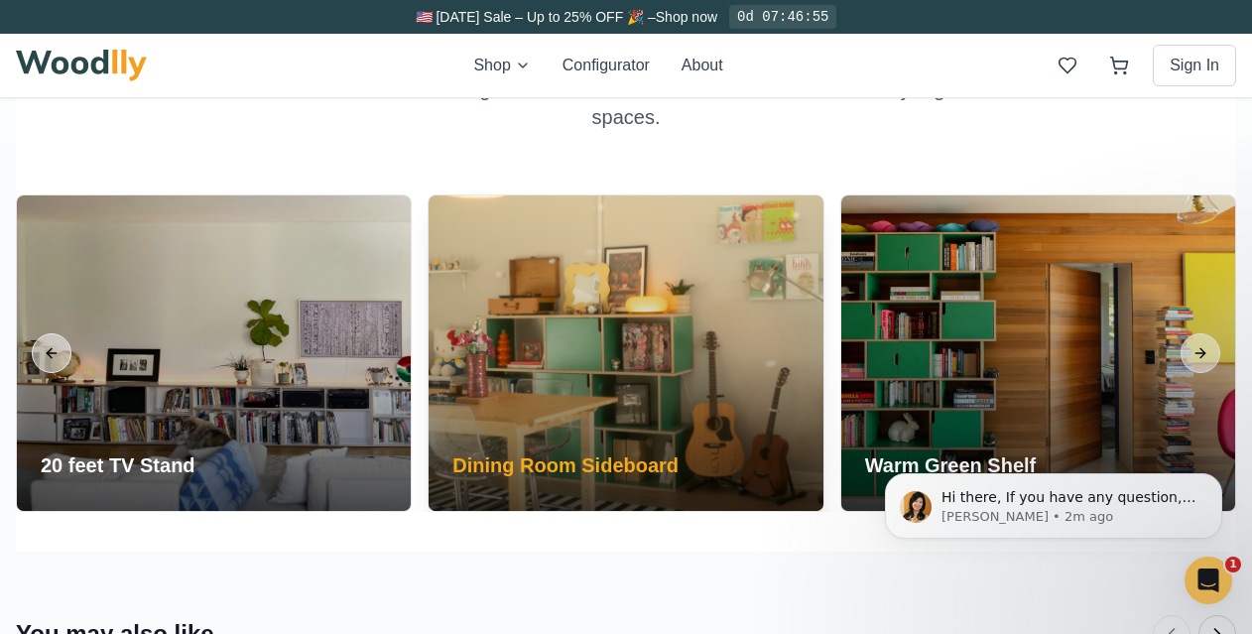
click at [625, 288] on div at bounding box center [626, 354] width 394 height 316
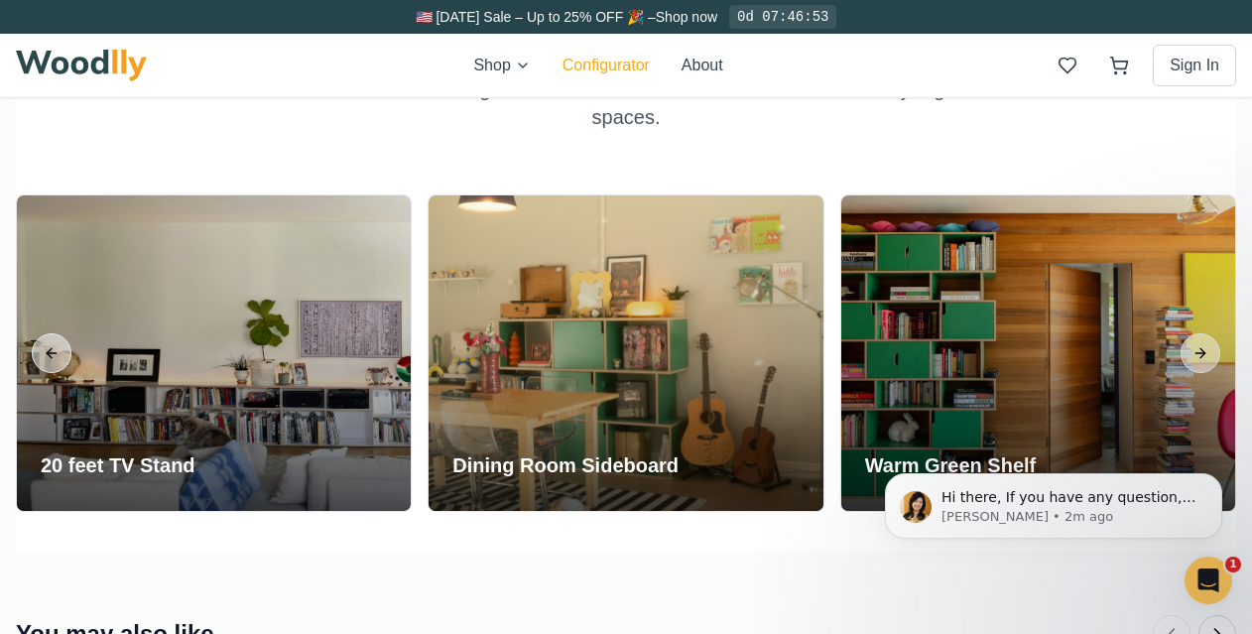
click at [617, 68] on button "Configurator" at bounding box center [606, 66] width 87 height 24
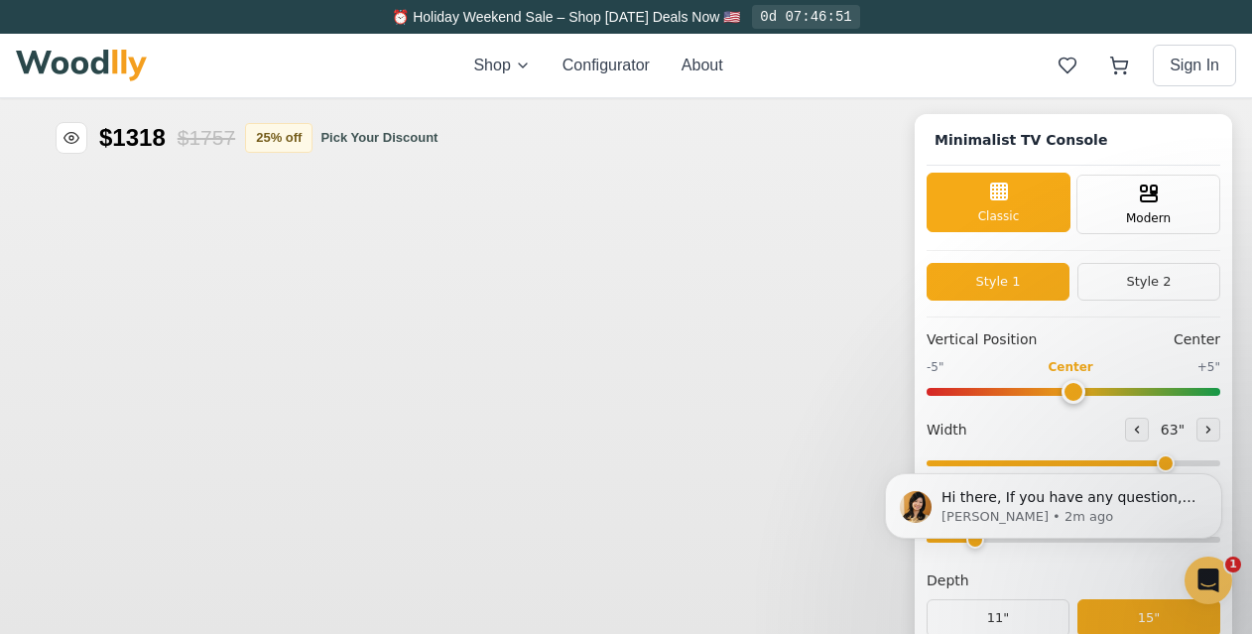
type input "63"
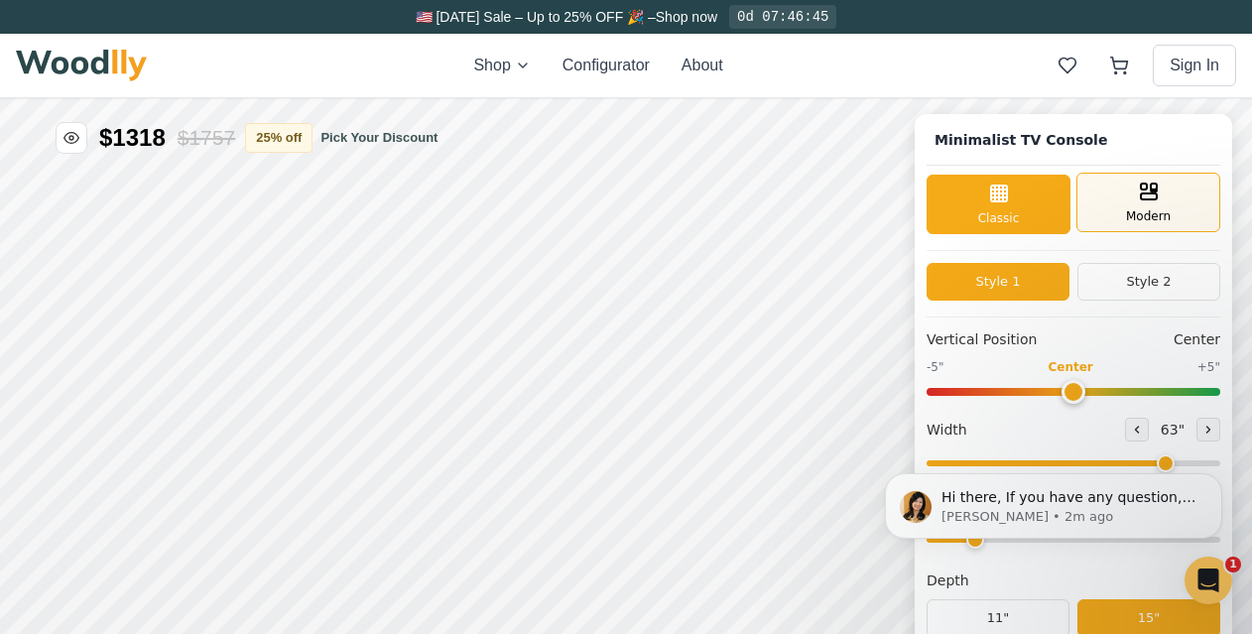
click at [1156, 211] on span "Modern" at bounding box center [1148, 216] width 45 height 18
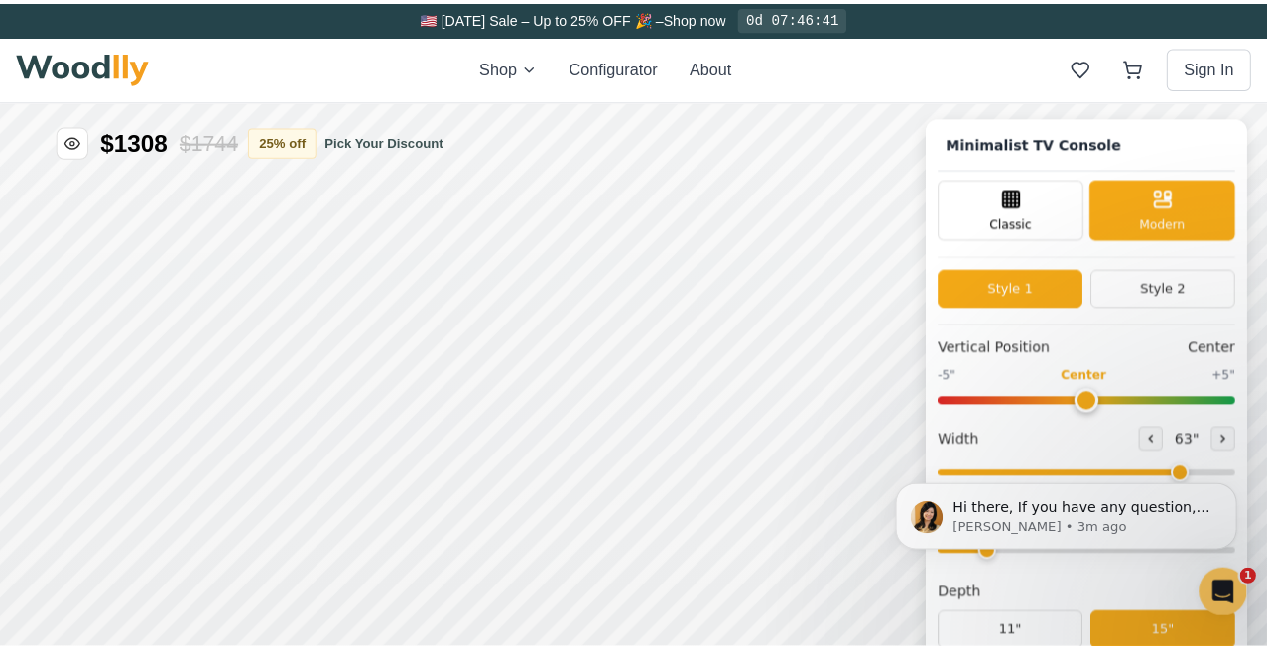
scroll to position [145, 0]
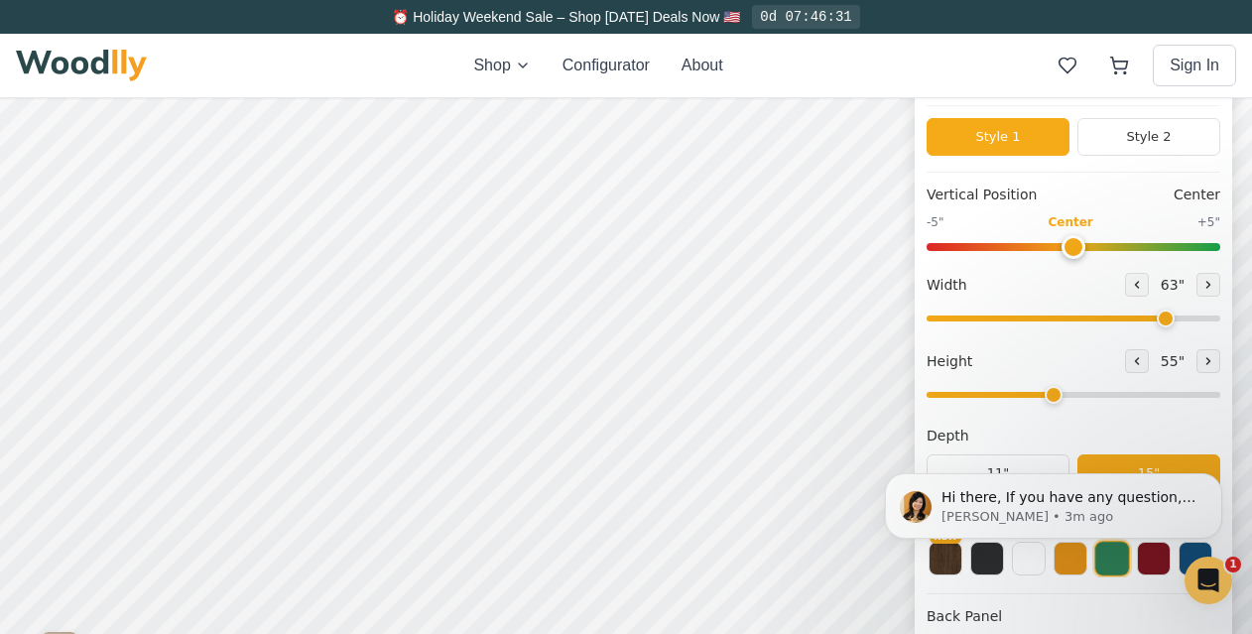
drag, startPoint x: 992, startPoint y: 397, endPoint x: 1060, endPoint y: 391, distance: 67.7
type input "4"
click at [1060, 392] on input "range" at bounding box center [1074, 395] width 294 height 6
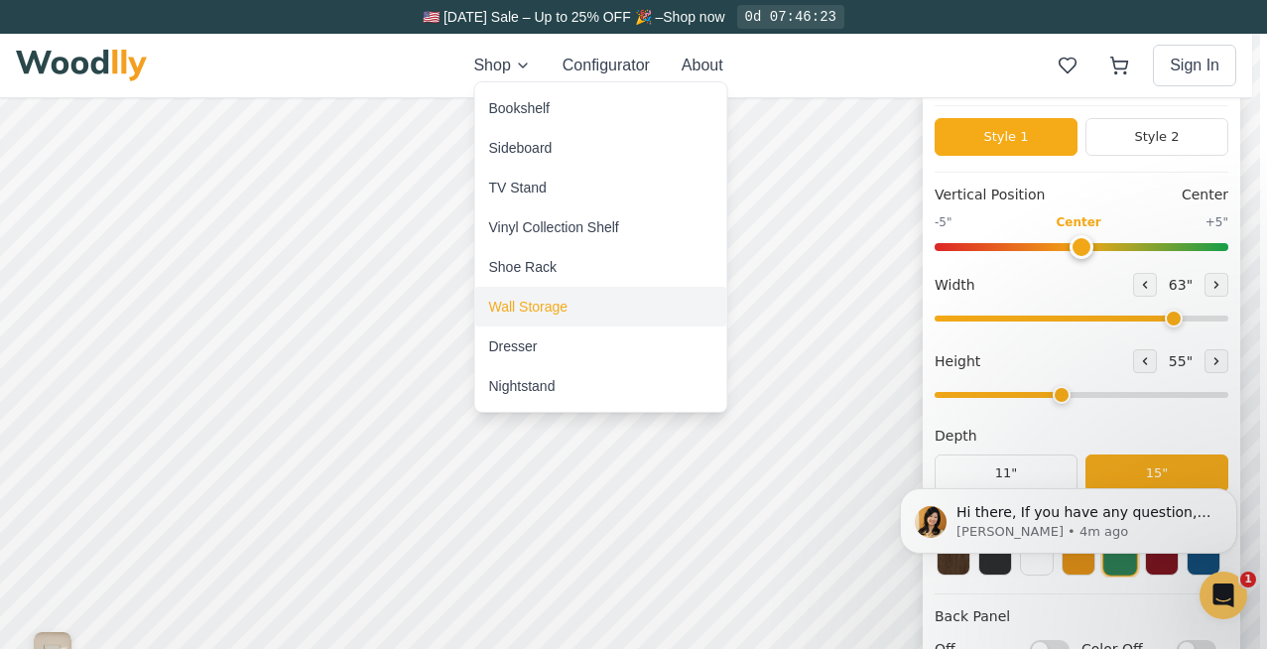
click at [541, 305] on div "Wall Storage" at bounding box center [528, 307] width 79 height 20
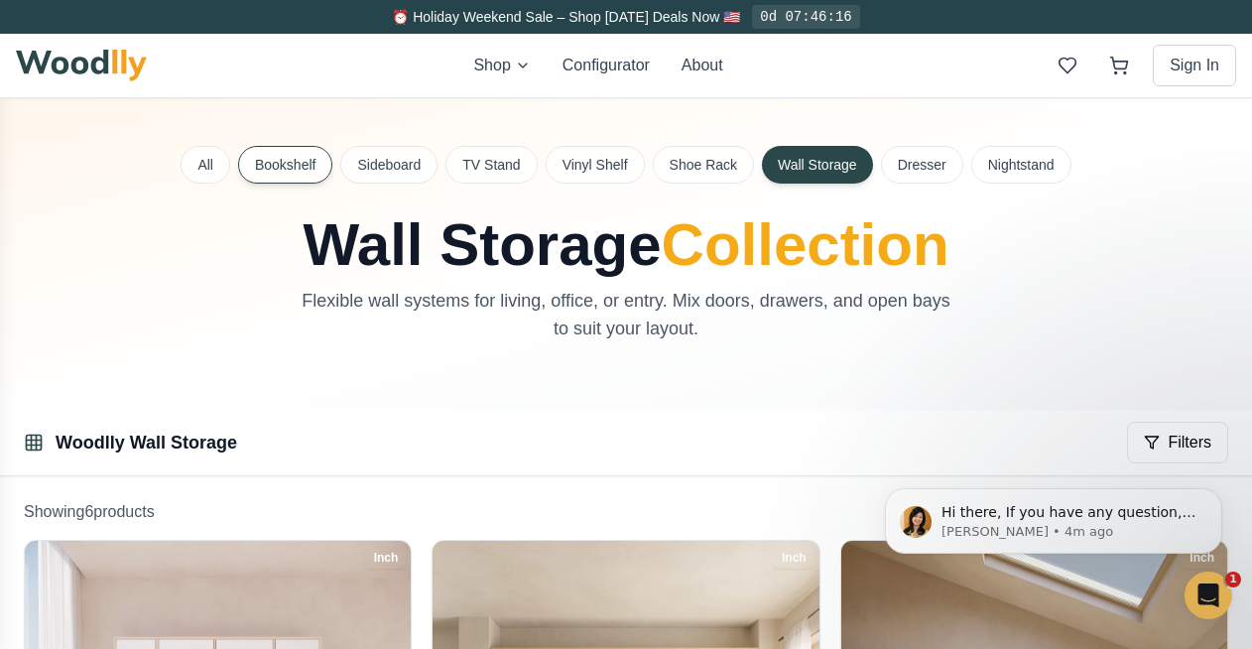
click at [282, 175] on button "Bookshelf" at bounding box center [285, 165] width 94 height 38
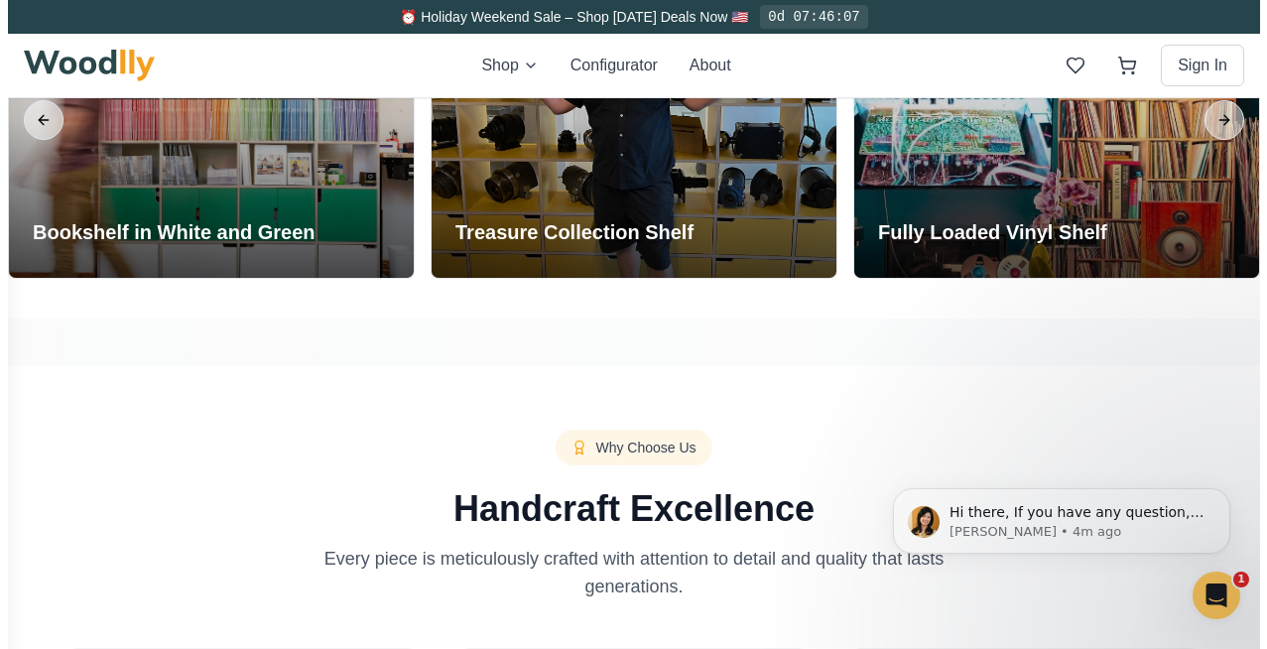
scroll to position [2886, 0]
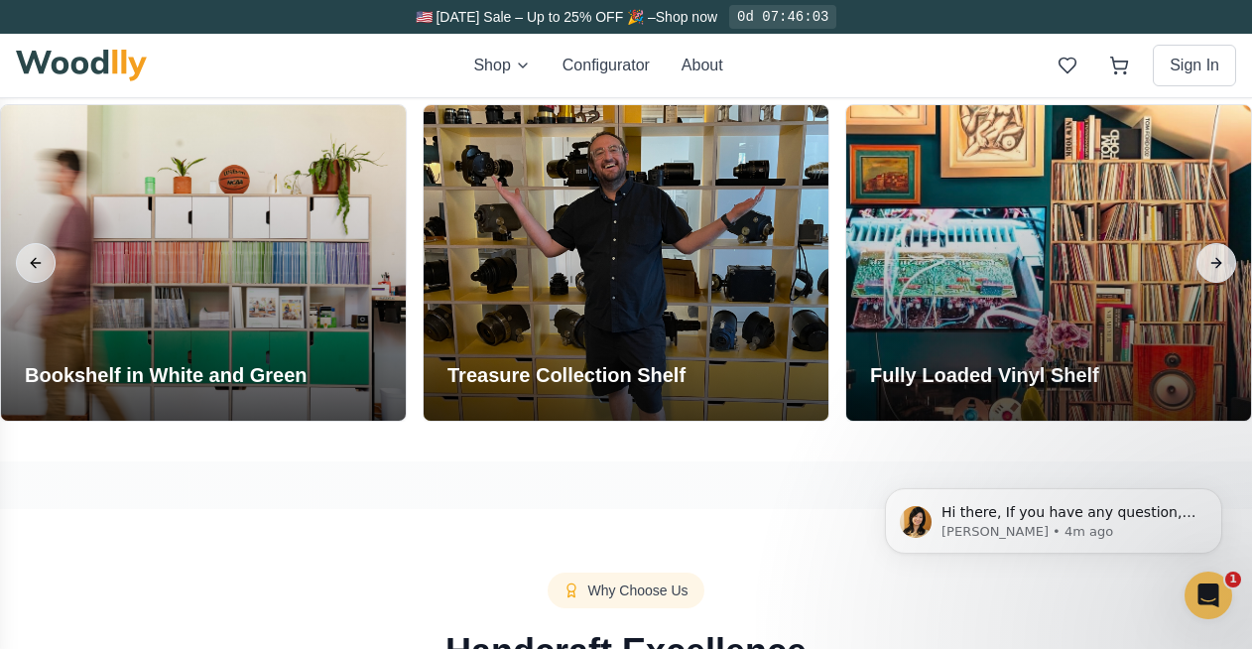
click at [1207, 268] on button "Next slide" at bounding box center [1217, 263] width 40 height 40
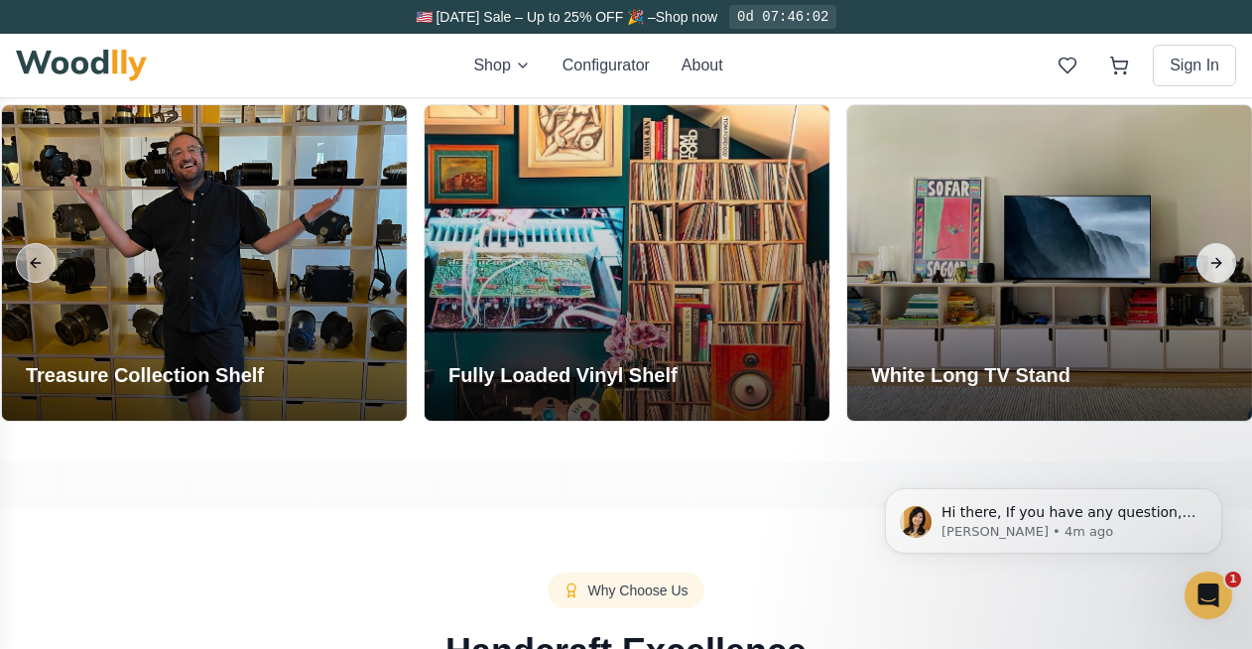
click at [1207, 268] on button "Next slide" at bounding box center [1217, 263] width 40 height 40
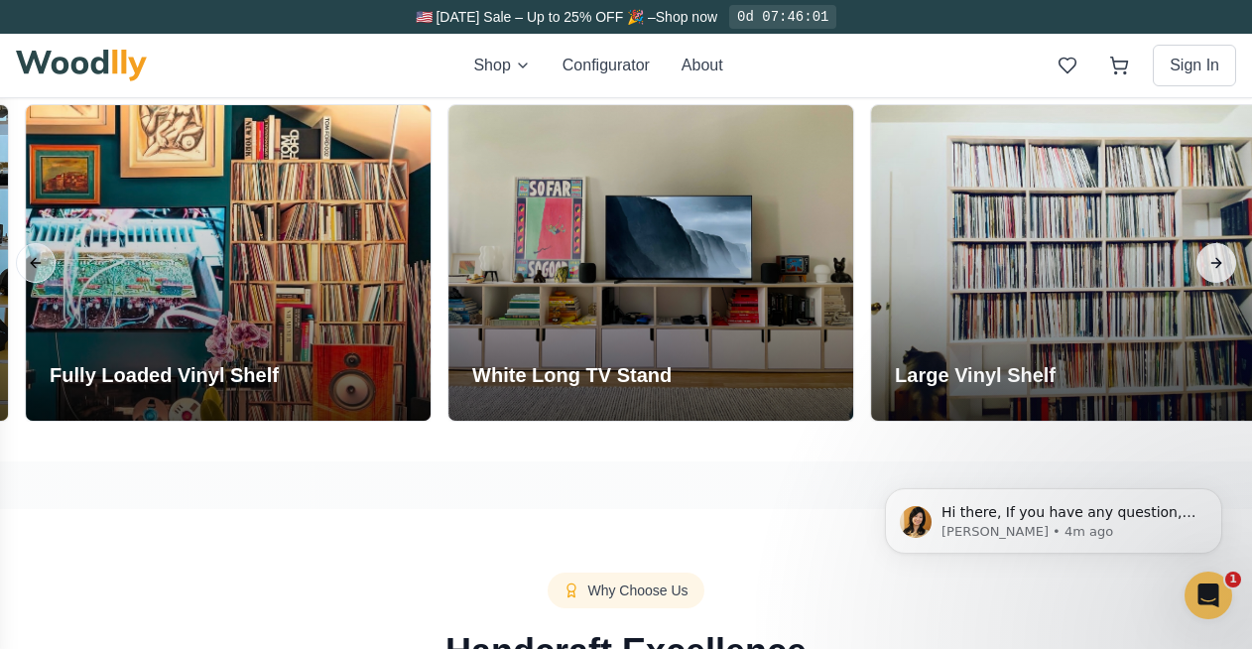
click at [1207, 268] on button "Next slide" at bounding box center [1217, 263] width 40 height 40
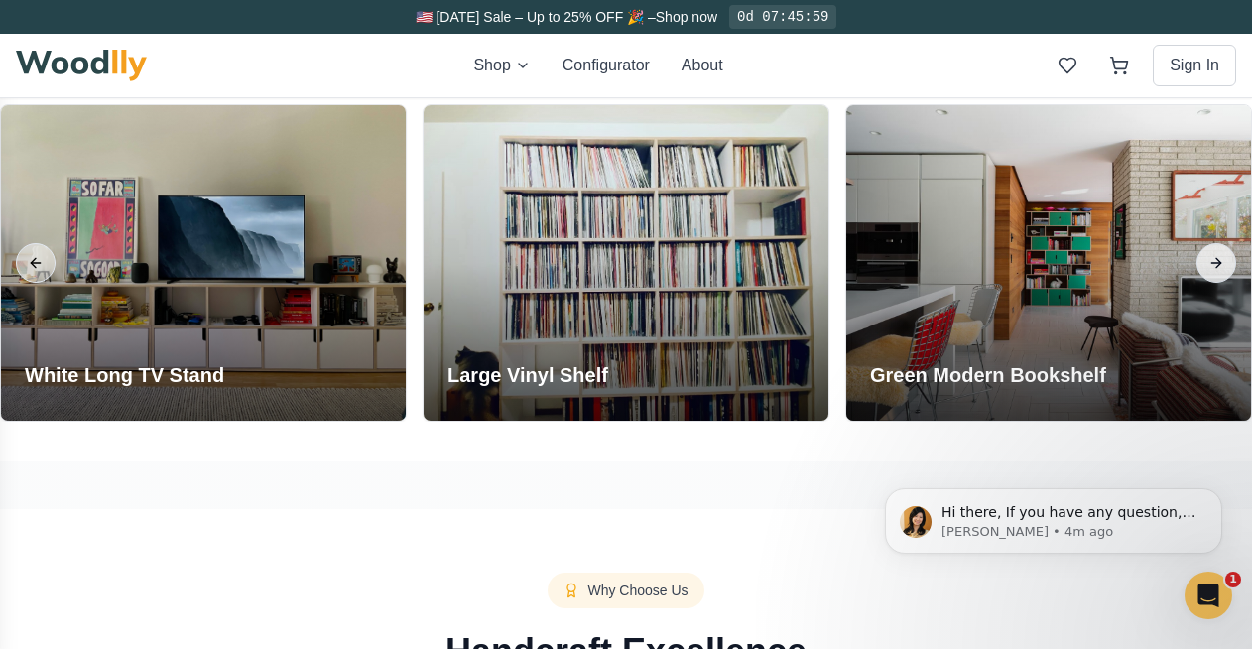
click at [1207, 268] on button "Next slide" at bounding box center [1217, 263] width 40 height 40
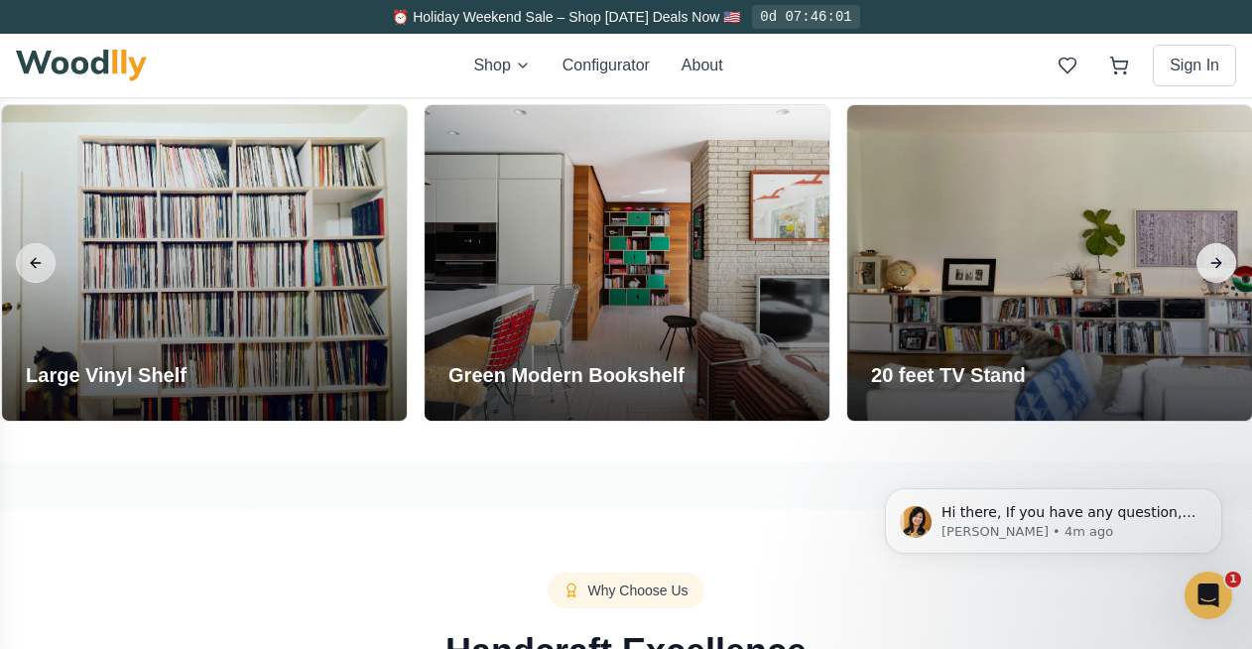
click at [1207, 268] on button "Next slide" at bounding box center [1217, 263] width 40 height 40
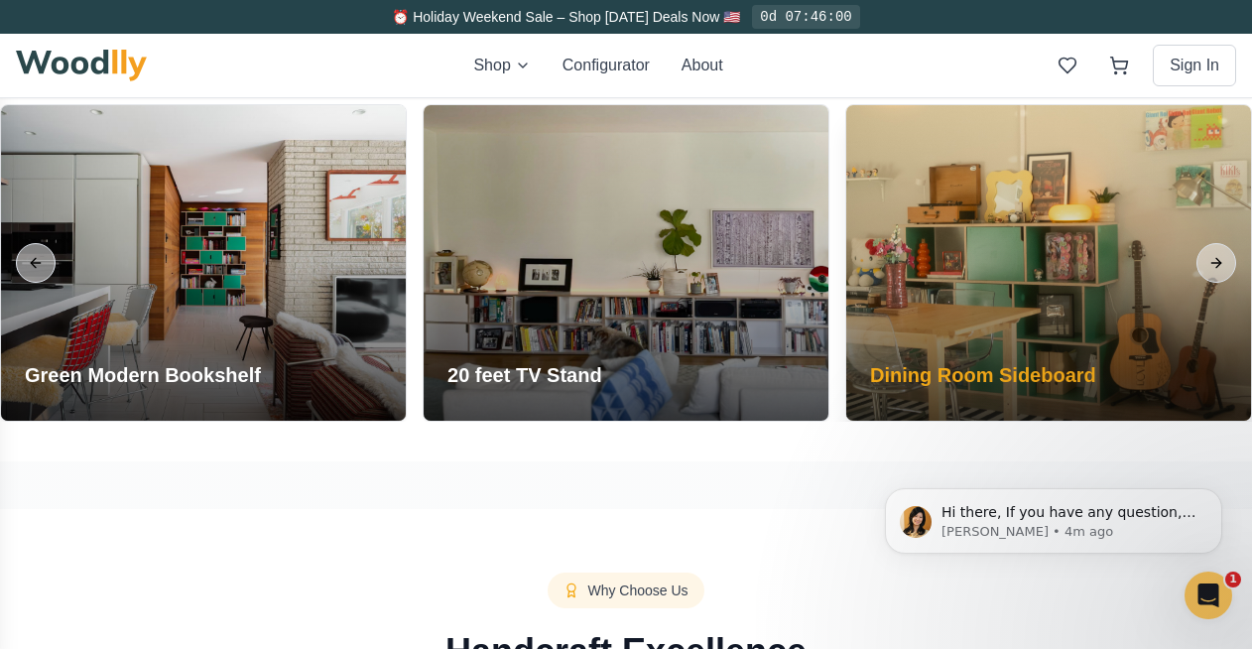
click at [1098, 265] on div at bounding box center [1049, 263] width 405 height 316
click at [978, 376] on h3 "Dining Room Sideboard" at bounding box center [983, 375] width 226 height 28
click at [1087, 336] on div at bounding box center [1049, 263] width 405 height 316
click at [1005, 376] on h3 "Dining Room Sideboard" at bounding box center [983, 375] width 226 height 28
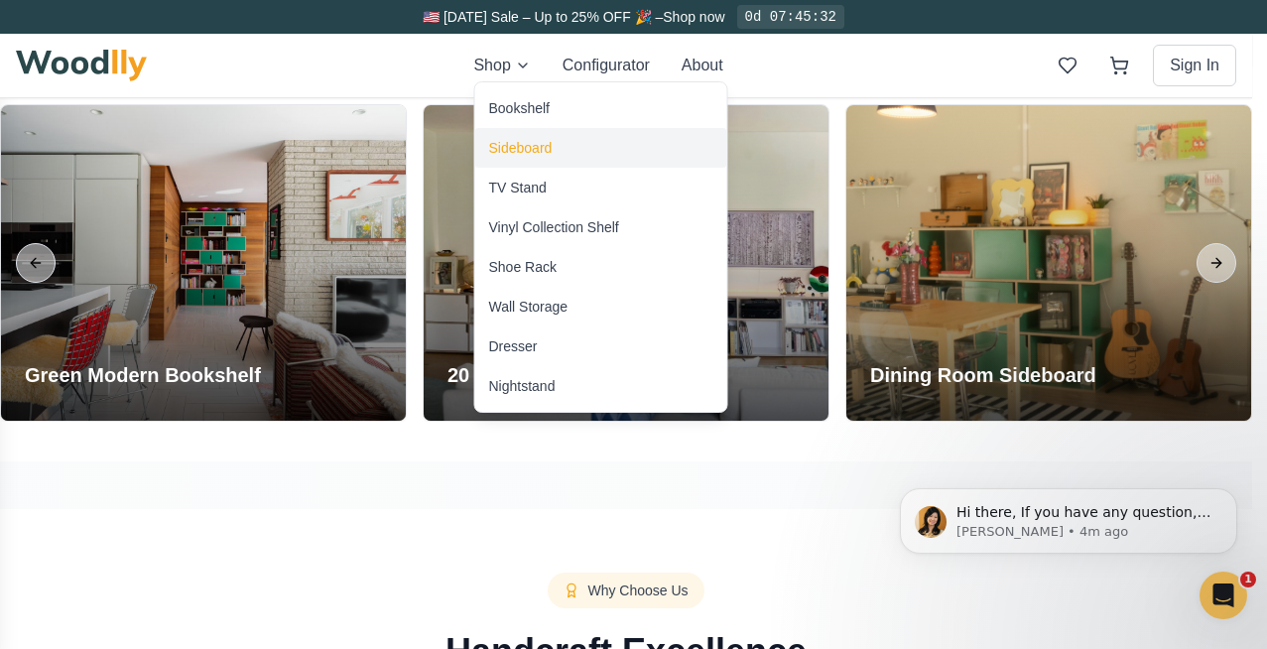
click at [536, 155] on div "Sideboard" at bounding box center [521, 148] width 64 height 20
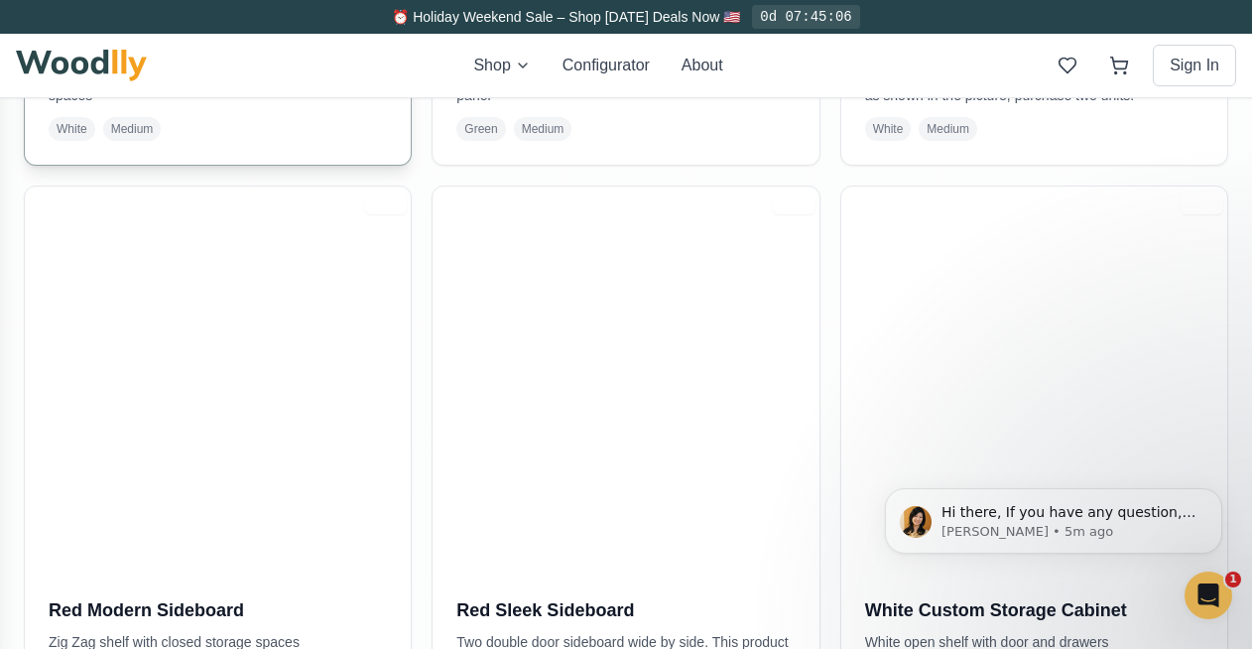
scroll to position [2324, 0]
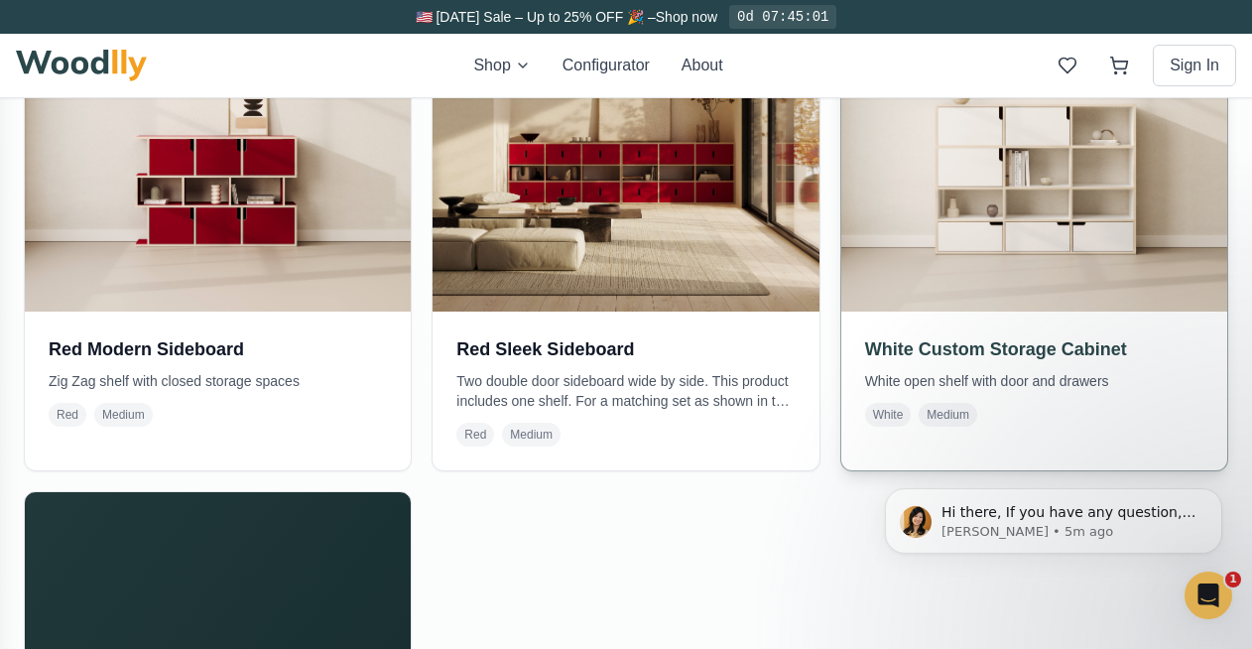
click at [1118, 168] on img at bounding box center [1035, 119] width 406 height 406
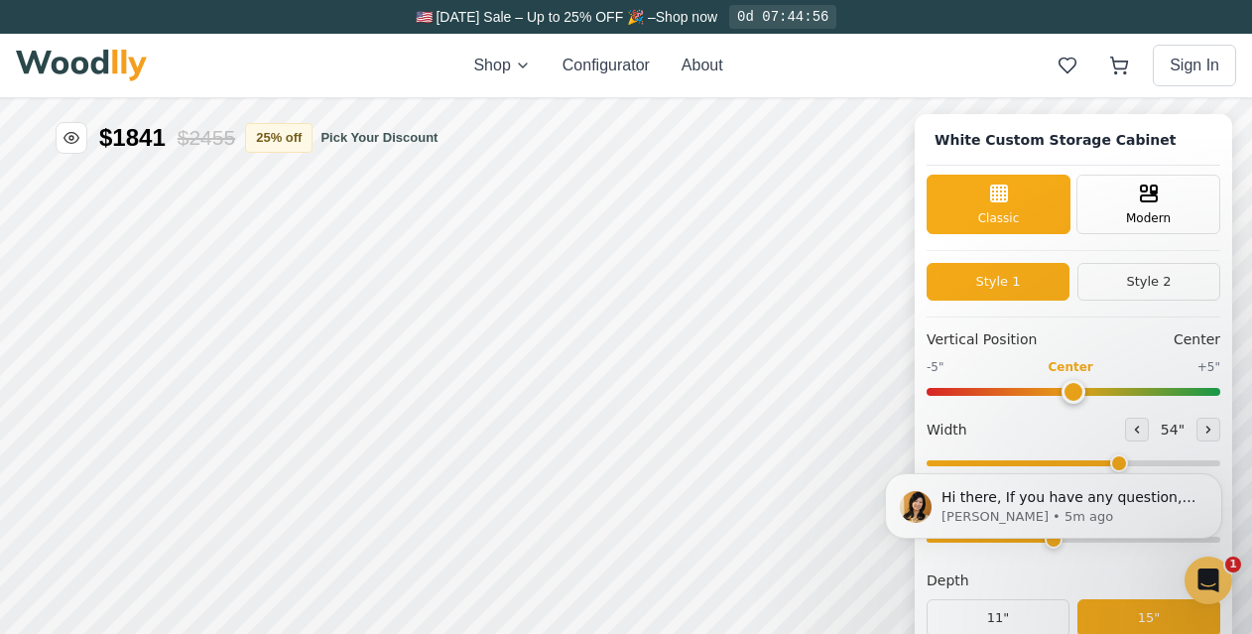
type input "54"
type input "4"
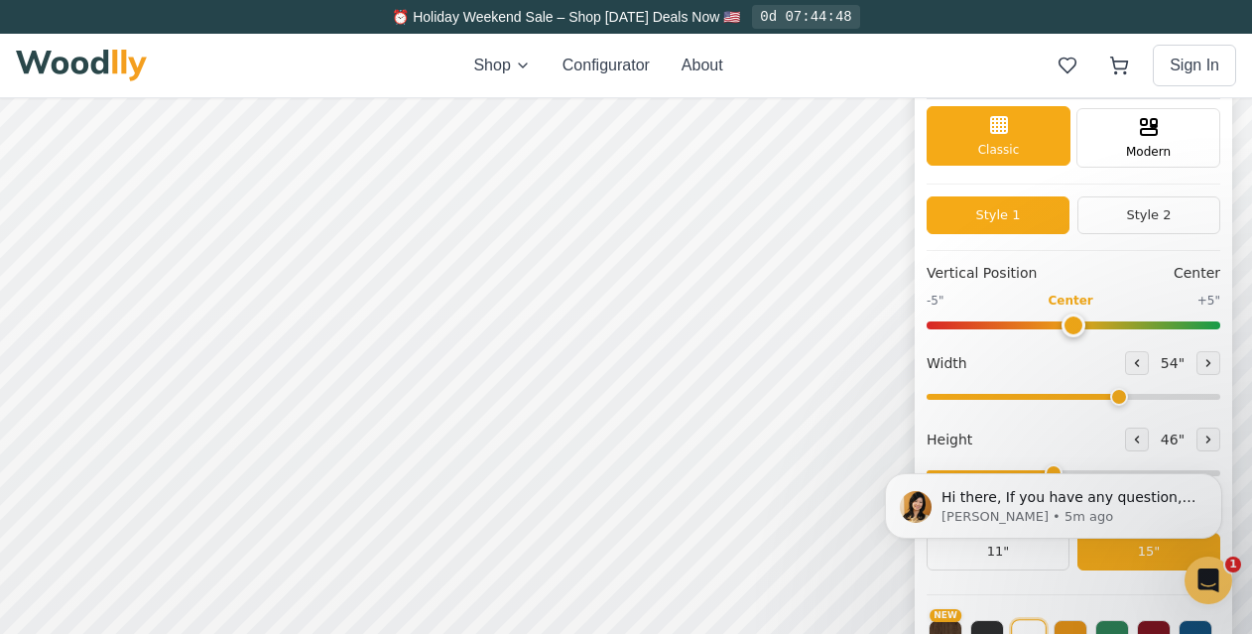
scroll to position [104, 0]
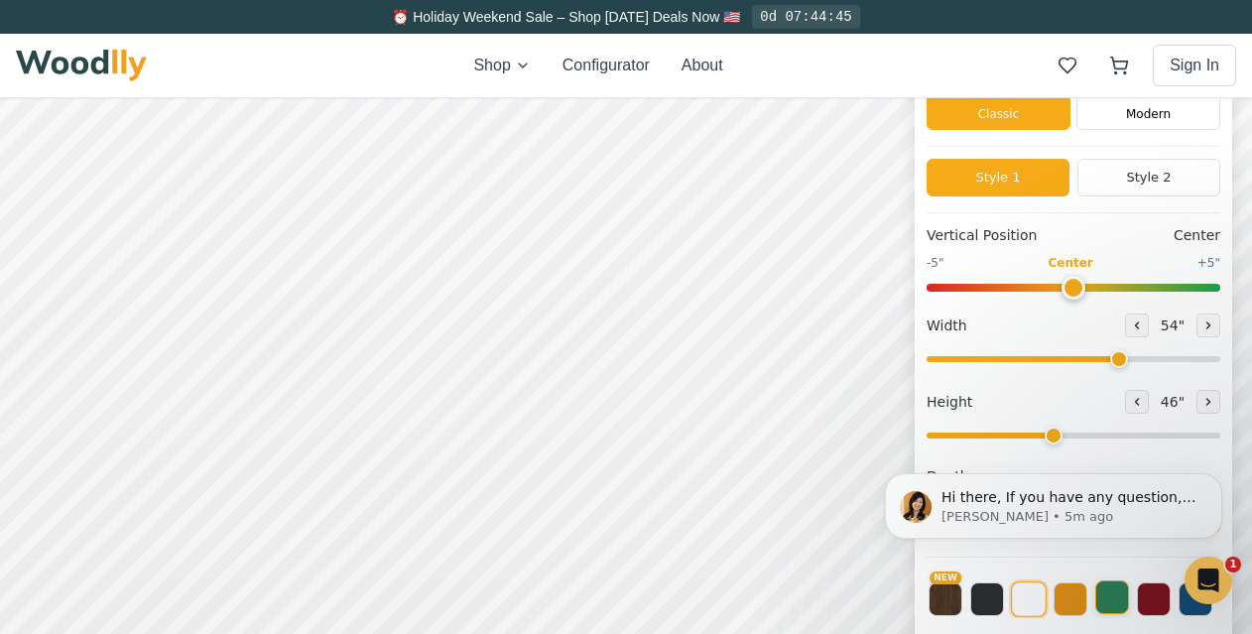
click at [1129, 609] on button at bounding box center [1113, 598] width 34 height 34
click at [1207, 613] on button at bounding box center [1196, 598] width 34 height 34
click at [1129, 605] on button at bounding box center [1113, 598] width 34 height 34
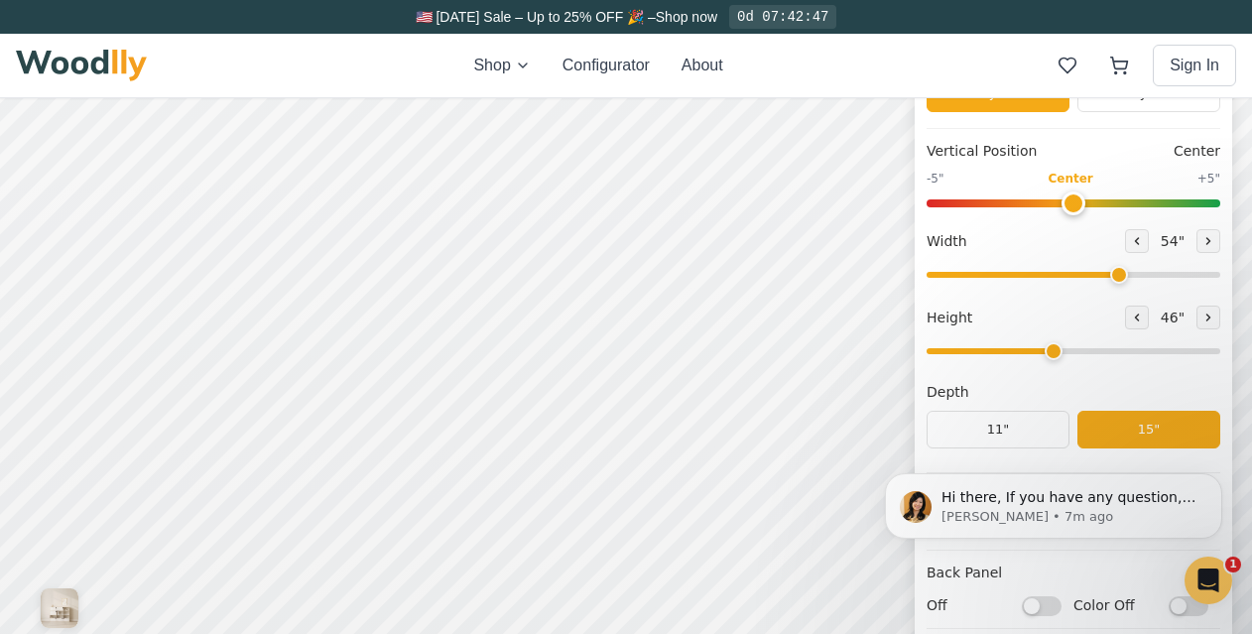
scroll to position [7, 0]
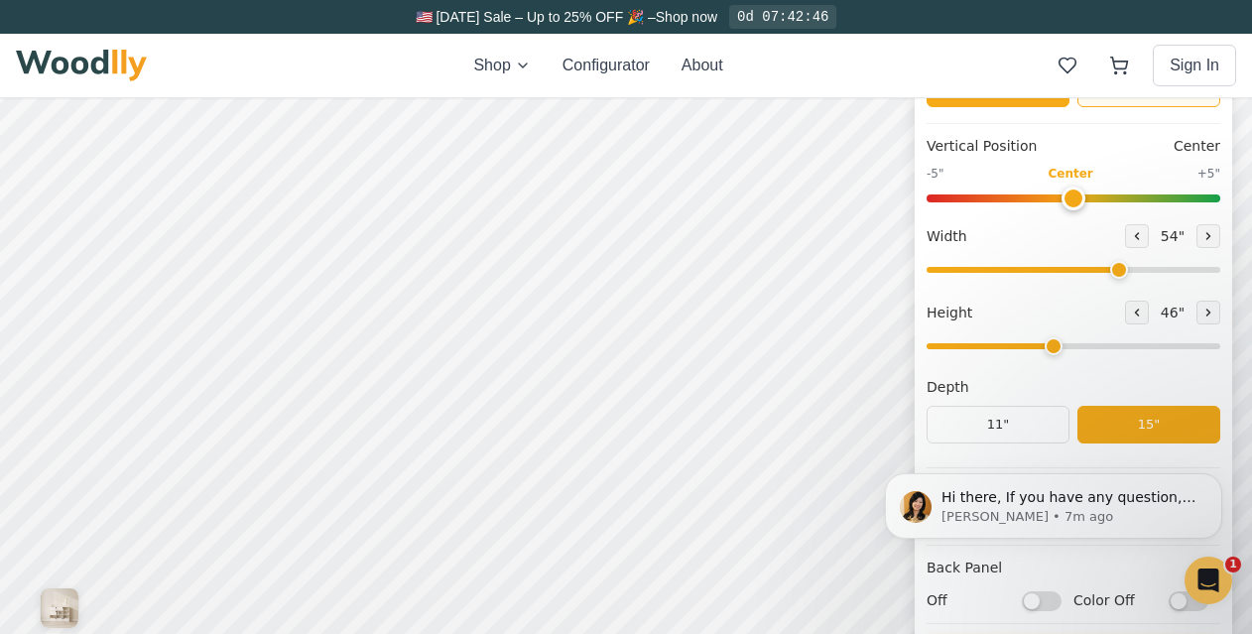
click at [1130, 103] on button "Style 2" at bounding box center [1149, 88] width 143 height 38
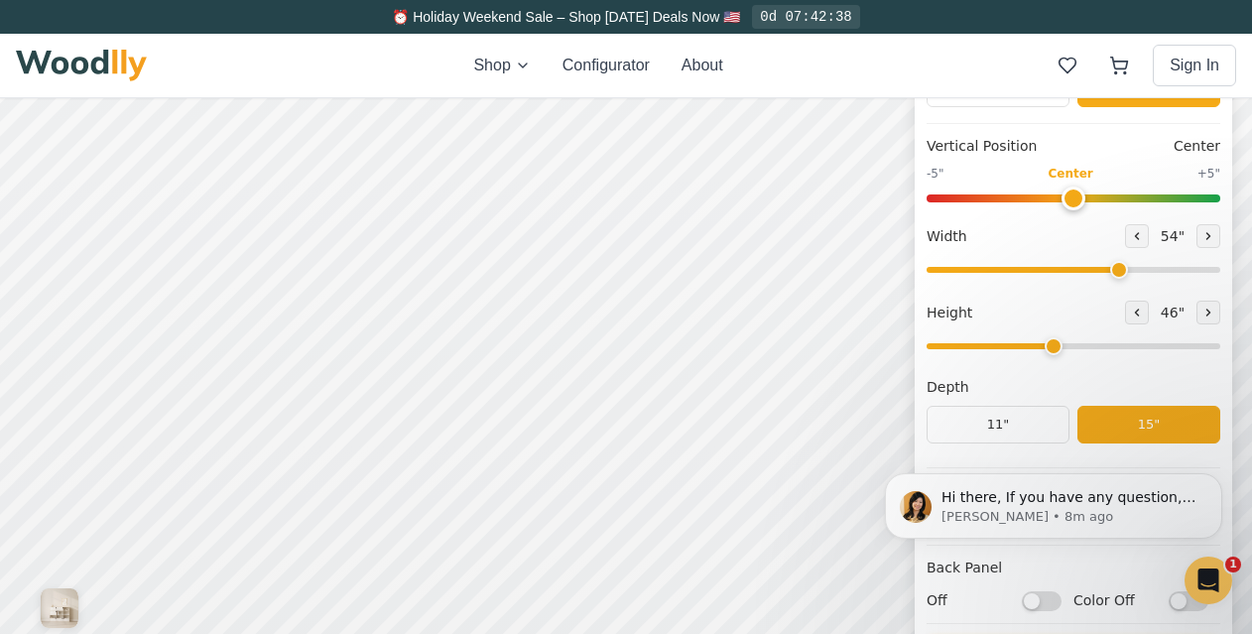
drag, startPoint x: 1061, startPoint y: 343, endPoint x: 1049, endPoint y: 345, distance: 12.1
click at [1049, 345] on input "range" at bounding box center [1074, 346] width 294 height 6
drag, startPoint x: 1063, startPoint y: 347, endPoint x: 1051, endPoint y: 348, distance: 12.0
click at [1051, 348] on input "range" at bounding box center [1074, 346] width 294 height 6
click at [1065, 364] on div "Vertical Position Center -5" Center +5" Width 54 " Height 46 " Depth 11" 15"" at bounding box center [1074, 302] width 294 height 332
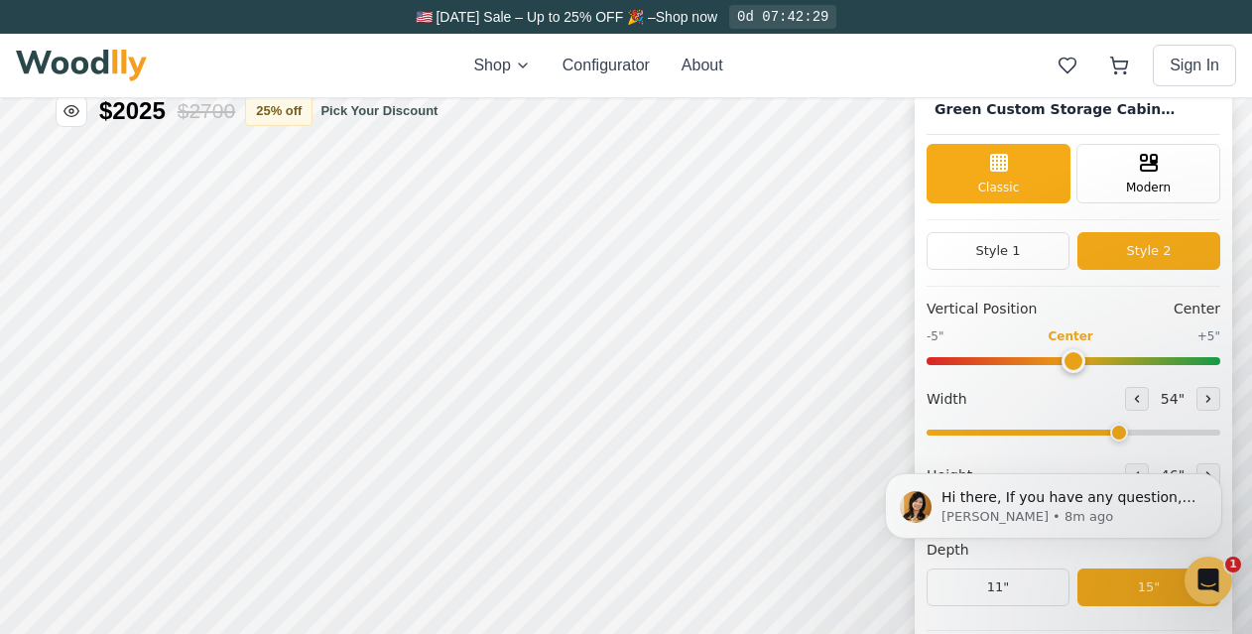
scroll to position [31, 0]
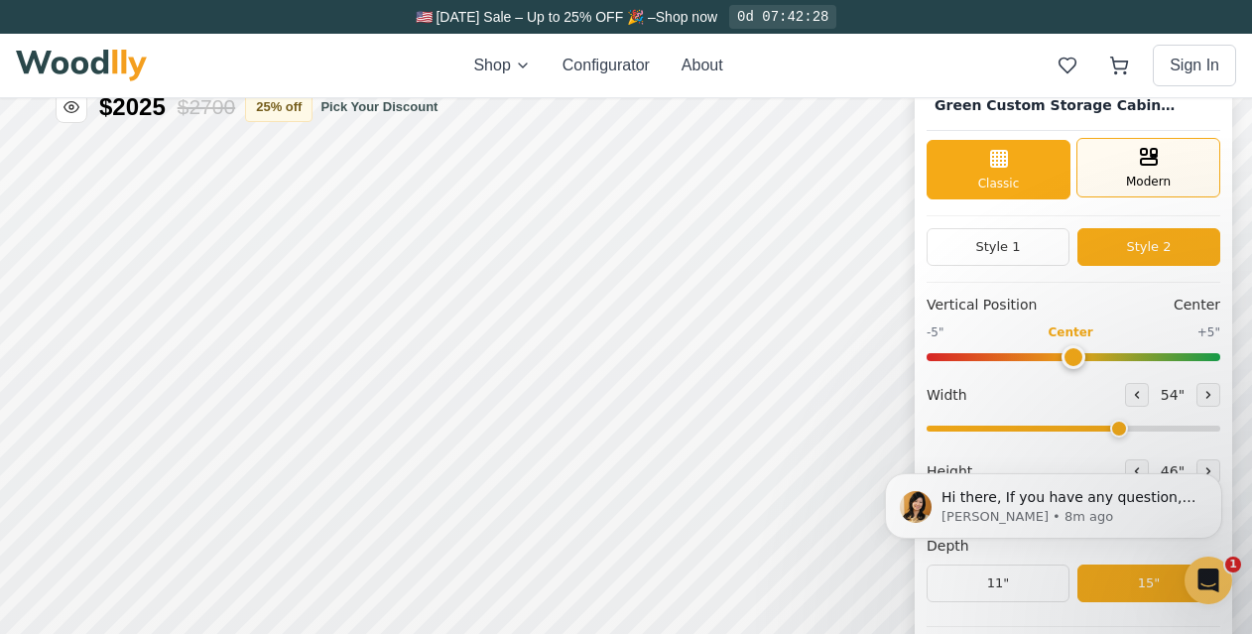
click at [1159, 173] on span "Modern" at bounding box center [1148, 182] width 45 height 18
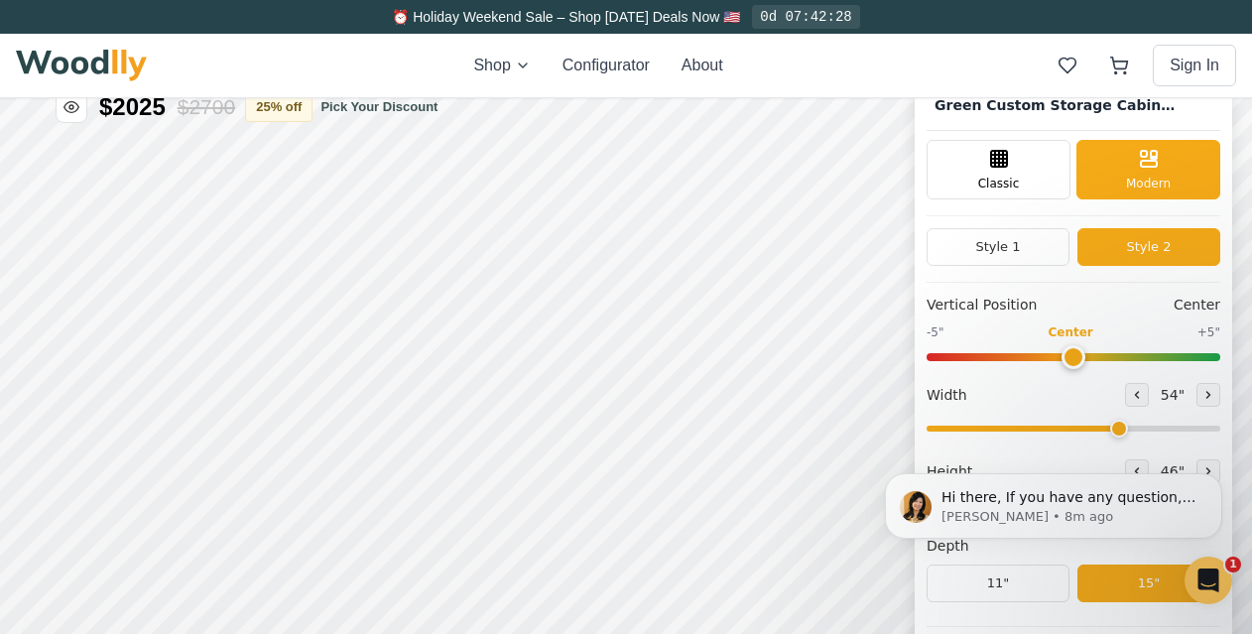
scroll to position [69, 0]
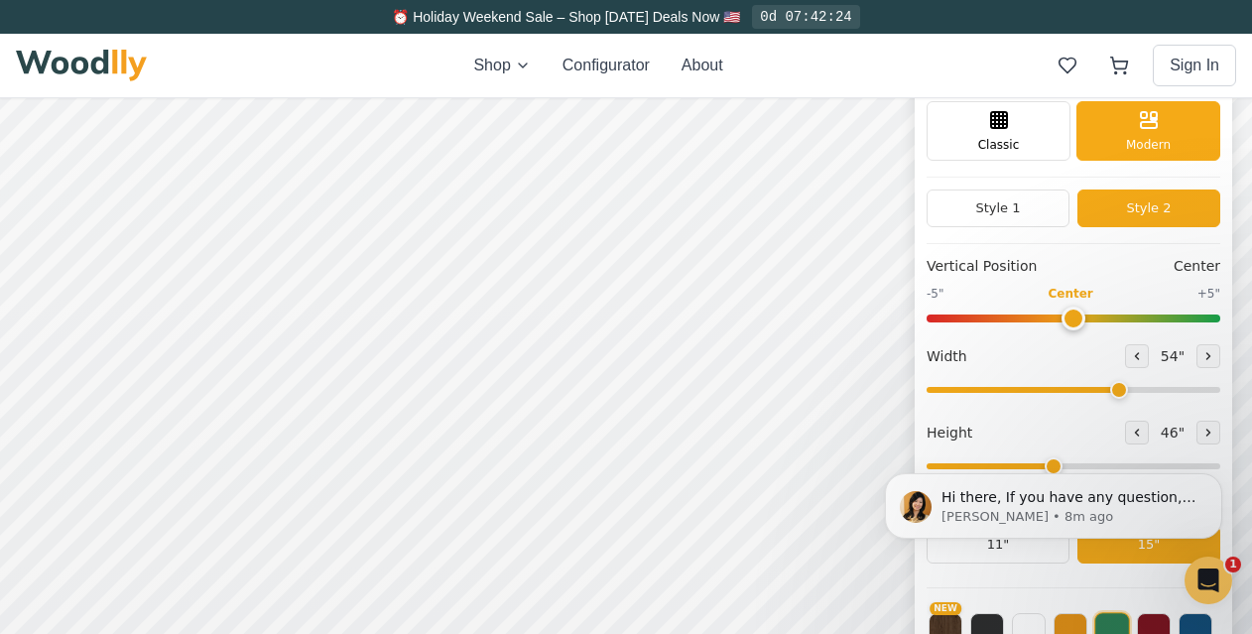
drag, startPoint x: 1047, startPoint y: 469, endPoint x: 1090, endPoint y: 453, distance: 45.9
click at [1042, 469] on body "Hi there, If you have any question, we are right here for you. 😊 [PERSON_NAME] …" at bounding box center [1053, 506] width 381 height 133
click at [1128, 434] on html "Hi there, If you have any question, we are right here for you. 😊 [PERSON_NAME] …" at bounding box center [1054, 506] width 397 height 149
click at [1209, 356] on button at bounding box center [1209, 356] width 24 height 24
click at [1213, 357] on icon at bounding box center [1209, 356] width 12 height 12
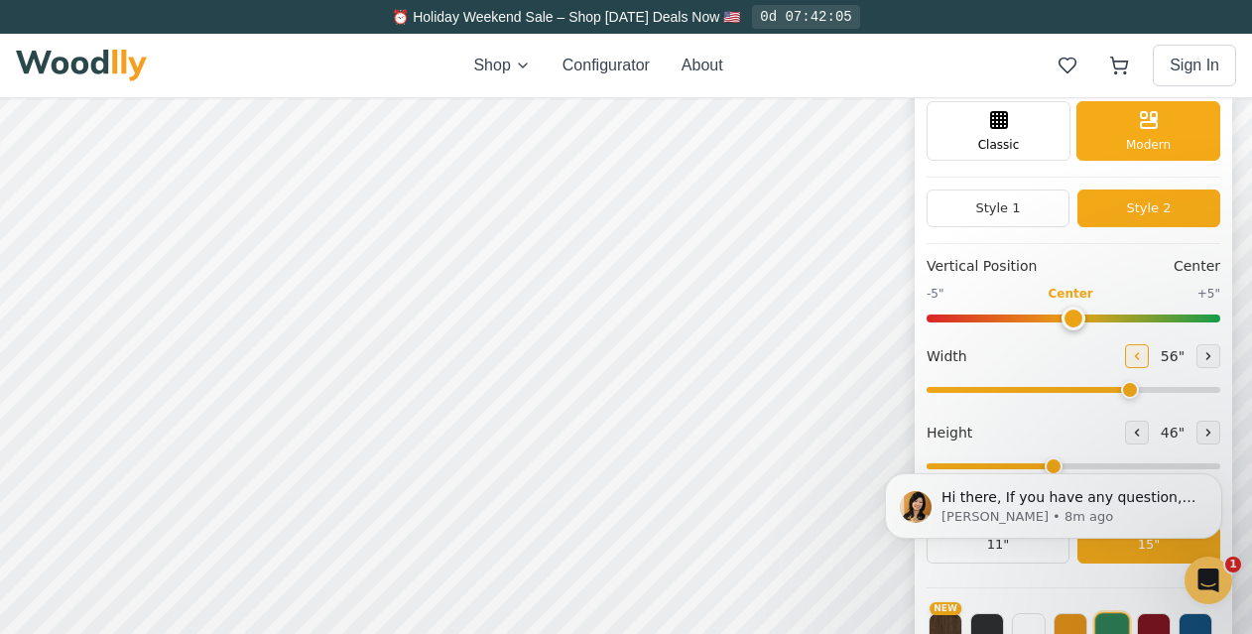
click at [1149, 360] on button at bounding box center [1137, 356] width 24 height 24
click at [1149, 358] on button at bounding box center [1137, 356] width 24 height 24
type input "54"
click at [1195, 432] on html "Hi there, If you have any question, we are right here for you. 😊 [PERSON_NAME] …" at bounding box center [1054, 506] width 397 height 149
click at [1198, 434] on html "Hi there, If you have any question, we are right here for you. 😊 [PERSON_NAME] …" at bounding box center [1054, 506] width 397 height 149
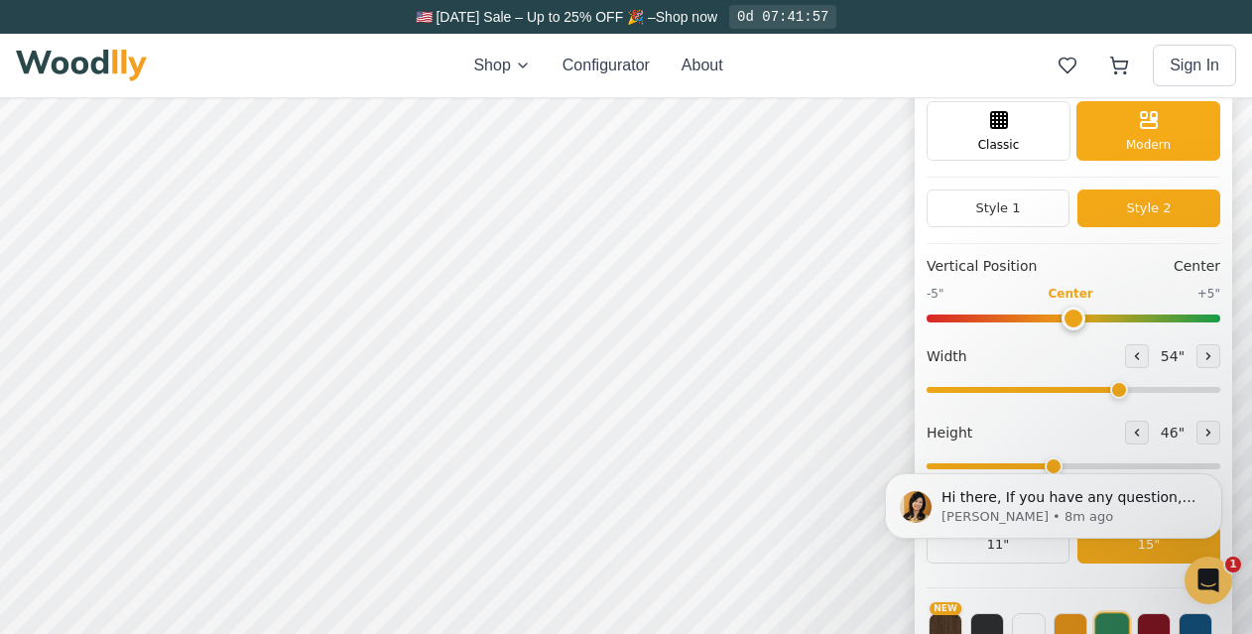
click at [1198, 434] on html "Hi there, If you have any question, we are right here for you. 😊 [PERSON_NAME] …" at bounding box center [1054, 506] width 397 height 149
click at [1214, 480] on icon "Dismiss notification" at bounding box center [1217, 478] width 11 height 11
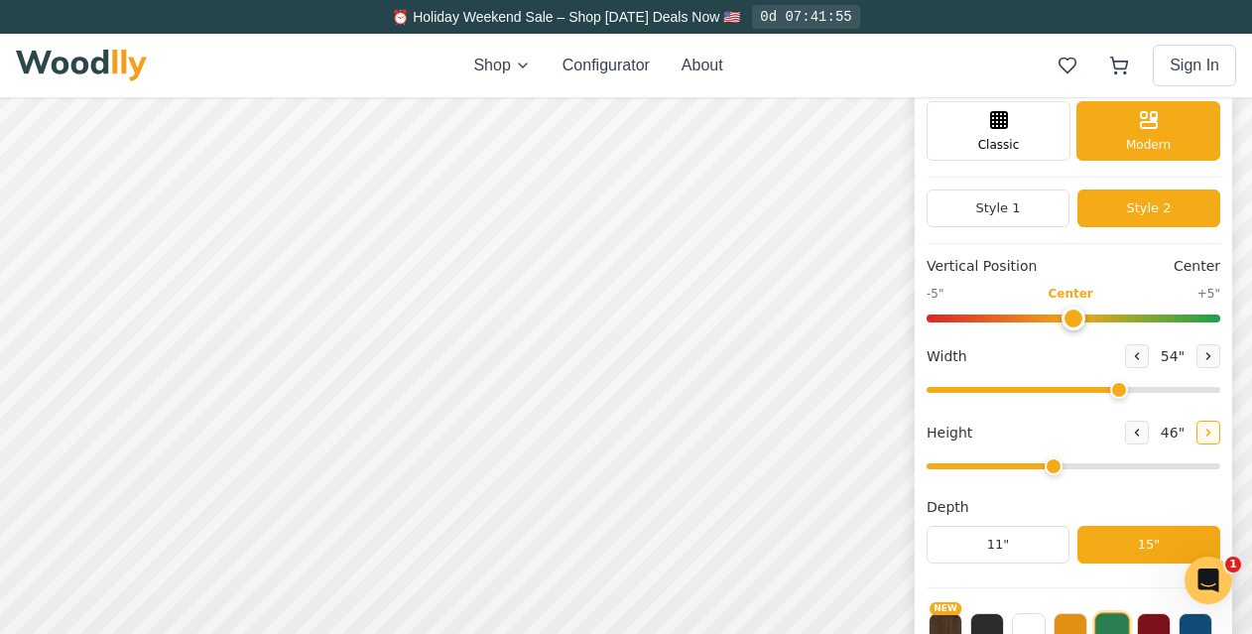
click at [1215, 432] on icon at bounding box center [1209, 433] width 12 height 12
click at [1142, 437] on icon at bounding box center [1137, 433] width 12 height 12
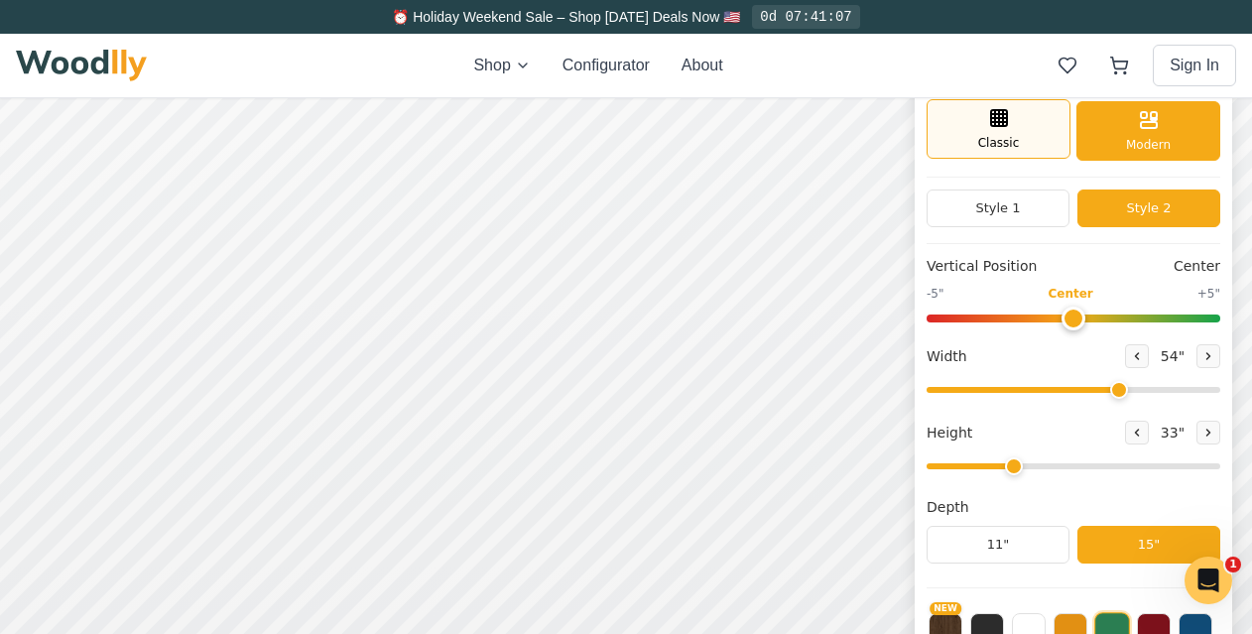
click at [1010, 151] on span "Classic" at bounding box center [1000, 143] width 42 height 18
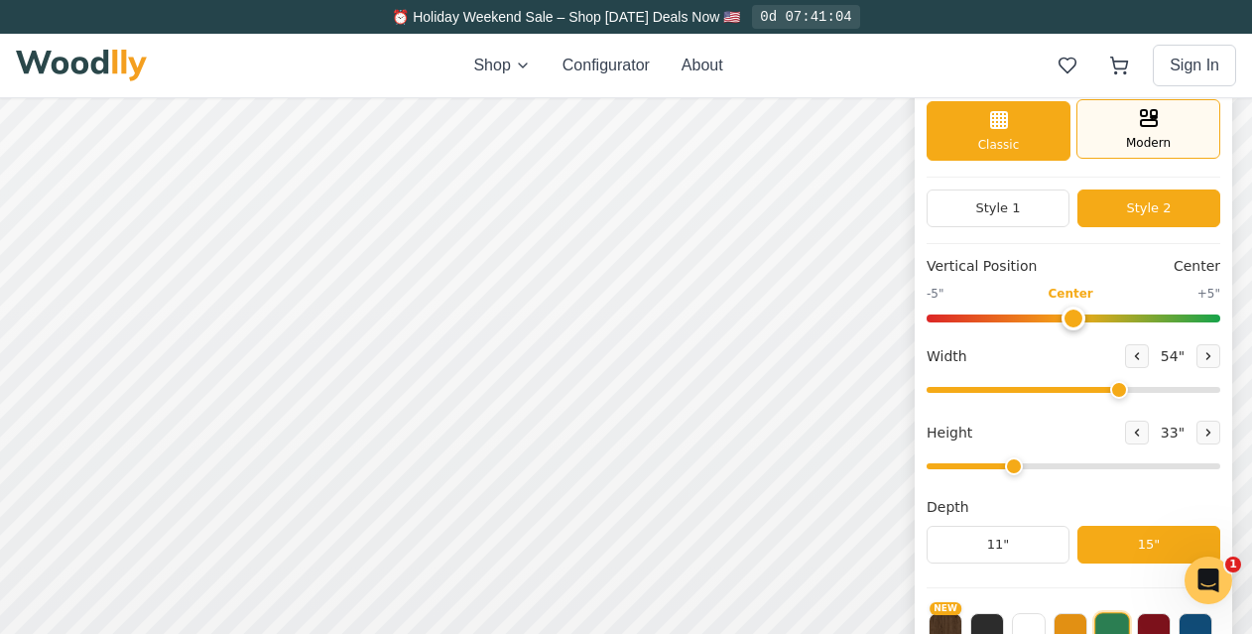
click at [1187, 118] on div "Modern" at bounding box center [1149, 129] width 144 height 60
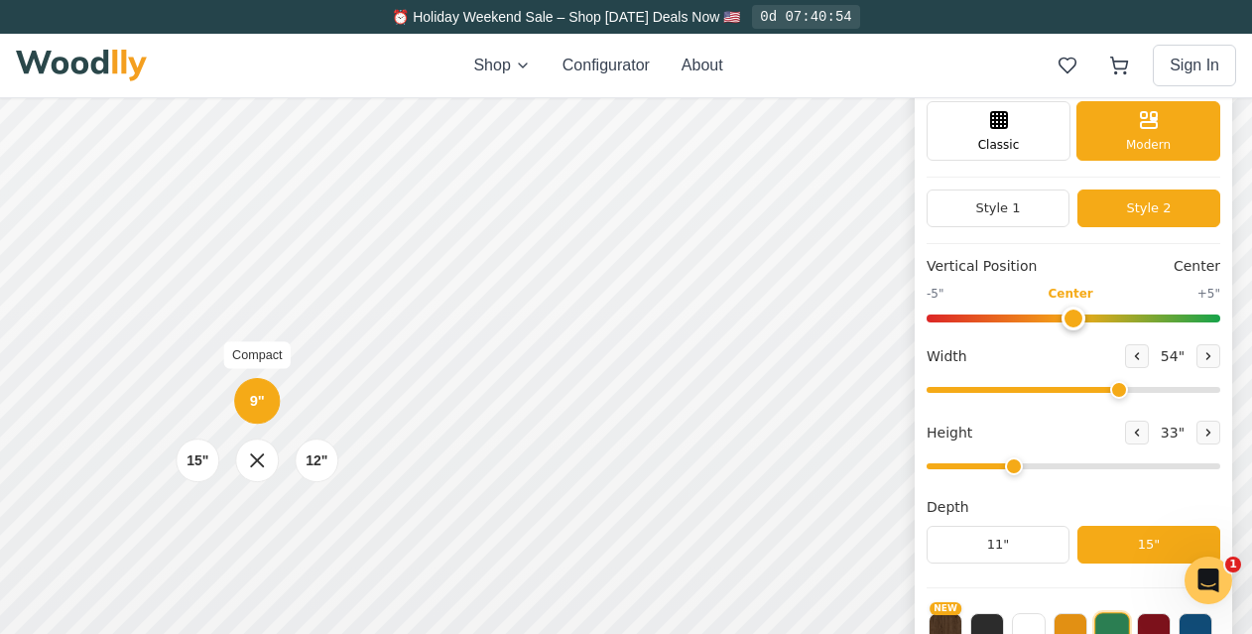
click at [258, 392] on div "9"" at bounding box center [257, 401] width 15 height 22
click at [259, 461] on div "9" 12" 15"" at bounding box center [257, 377] width 198 height 198
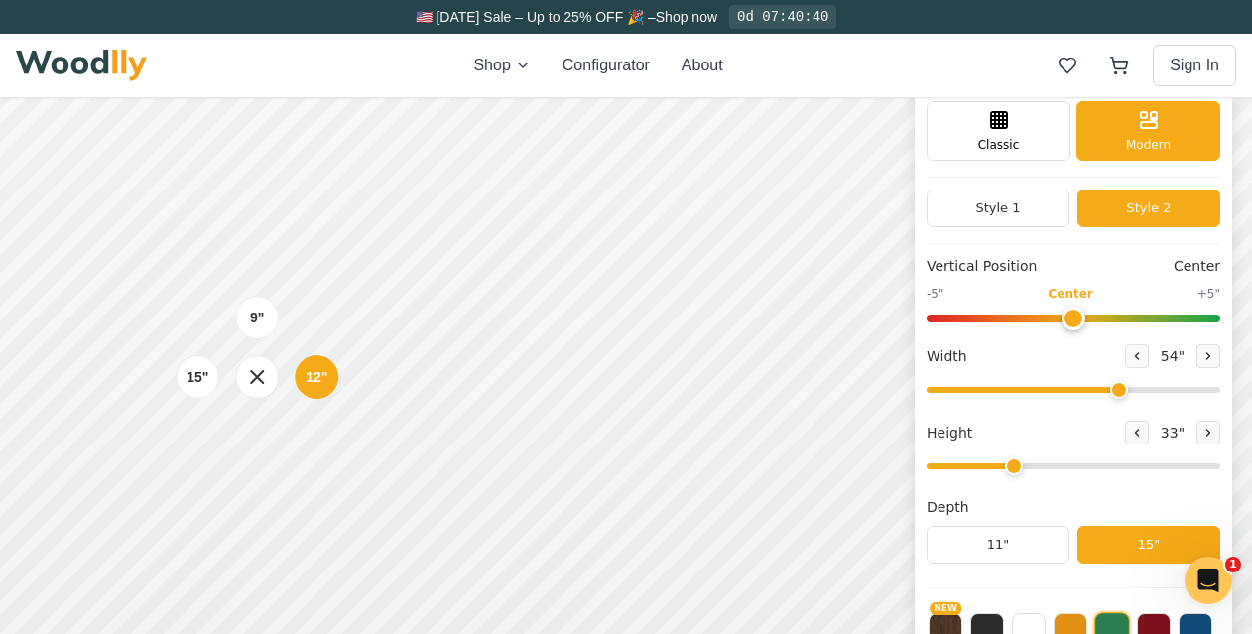
click at [202, 467] on div "9" 12" 15"" at bounding box center [257, 377] width 198 height 198
click at [253, 463] on div "9" 12" 15"" at bounding box center [257, 377] width 198 height 198
click at [259, 372] on icon at bounding box center [257, 376] width 25 height 25
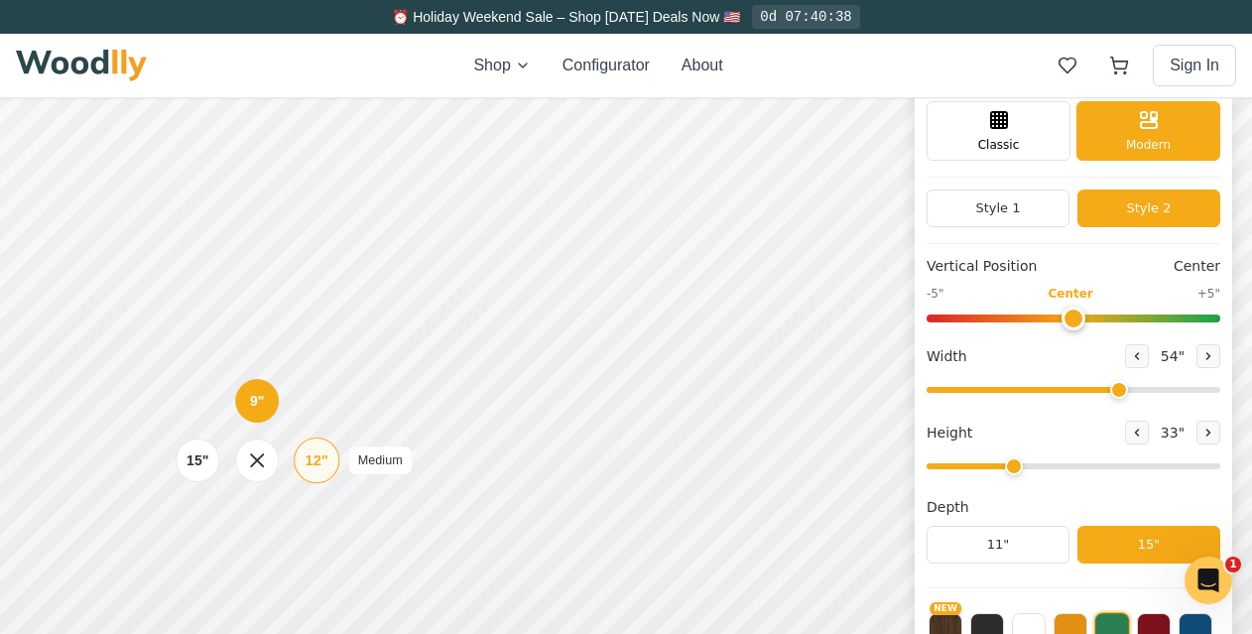
click at [317, 462] on div "12"" at bounding box center [317, 461] width 23 height 22
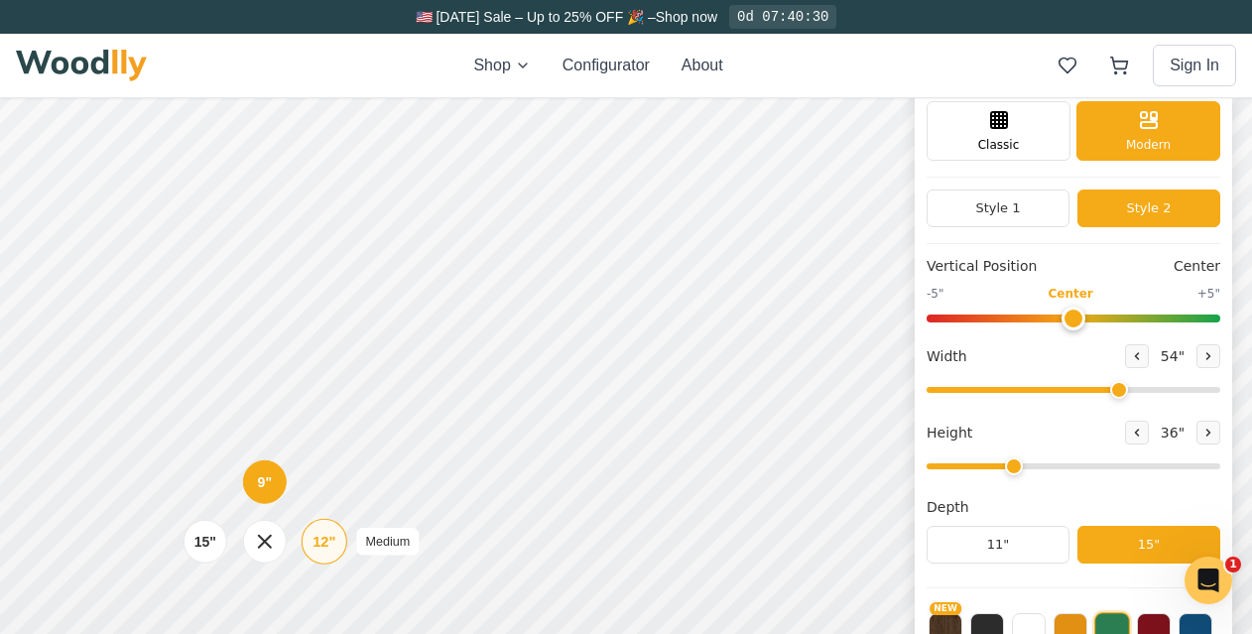
click at [337, 541] on div "12" Medium" at bounding box center [325, 542] width 46 height 46
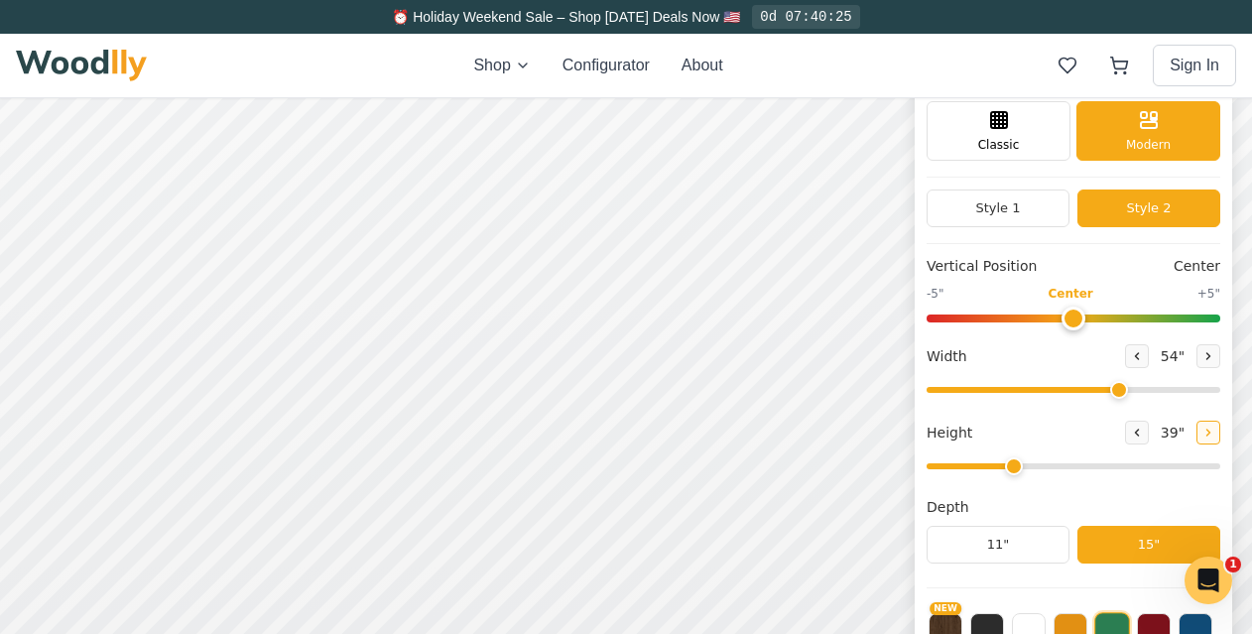
click at [1211, 430] on icon at bounding box center [1209, 433] width 3 height 6
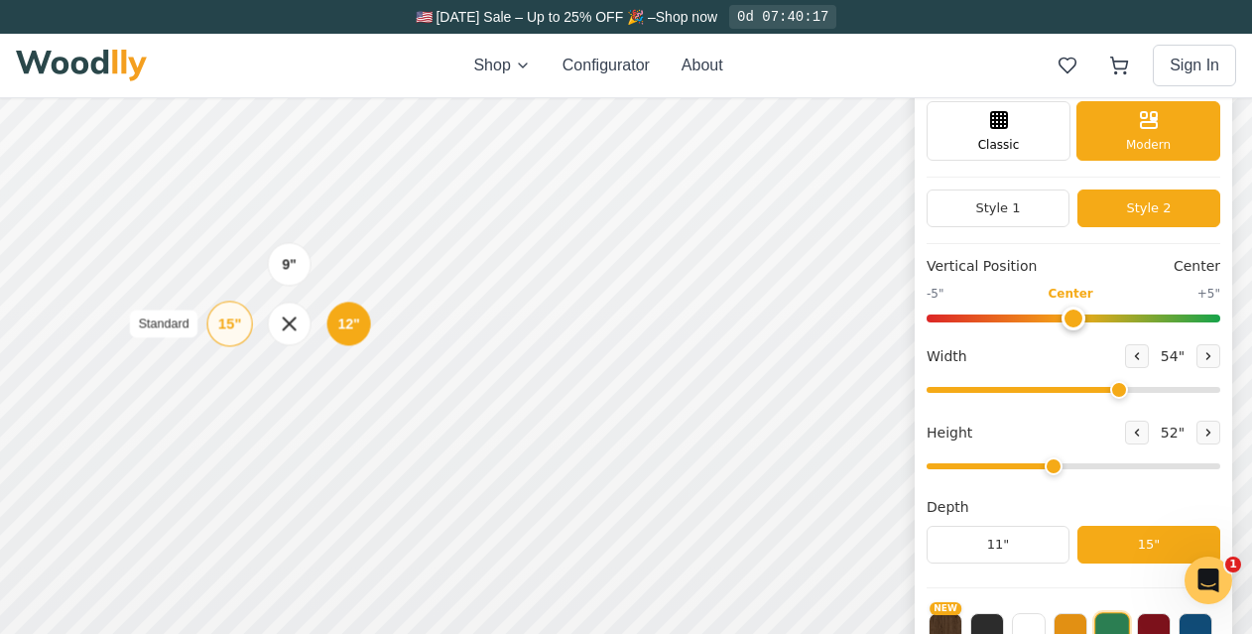
click at [222, 321] on div "15"" at bounding box center [229, 324] width 23 height 22
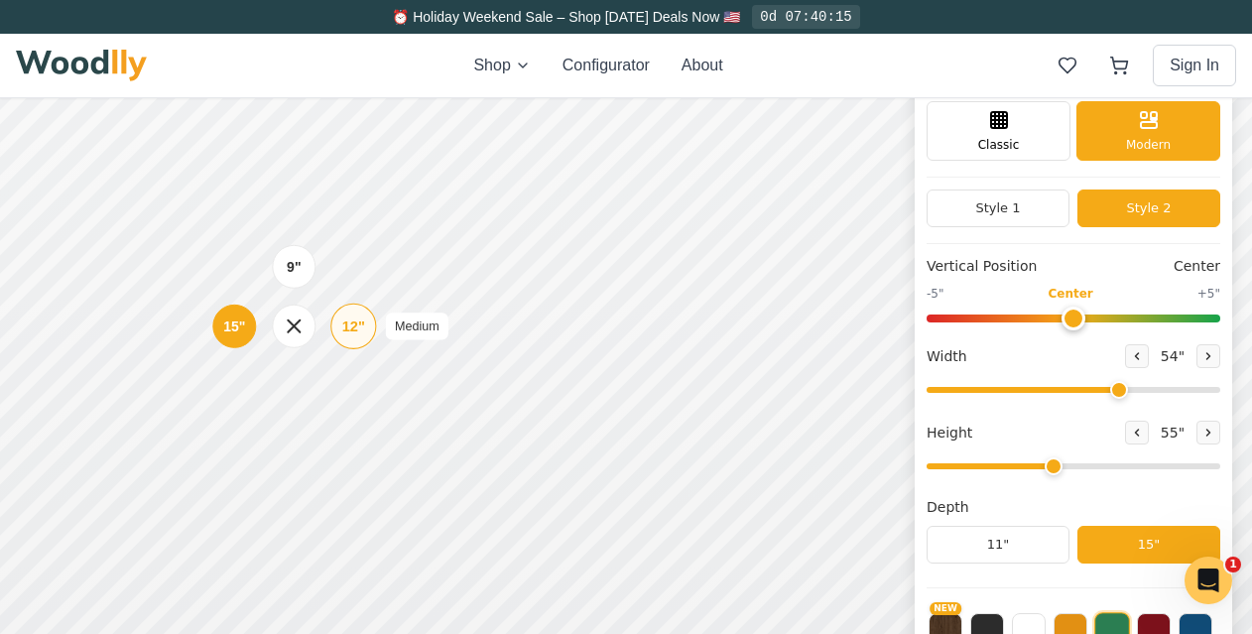
click at [361, 329] on div "12"" at bounding box center [353, 327] width 23 height 22
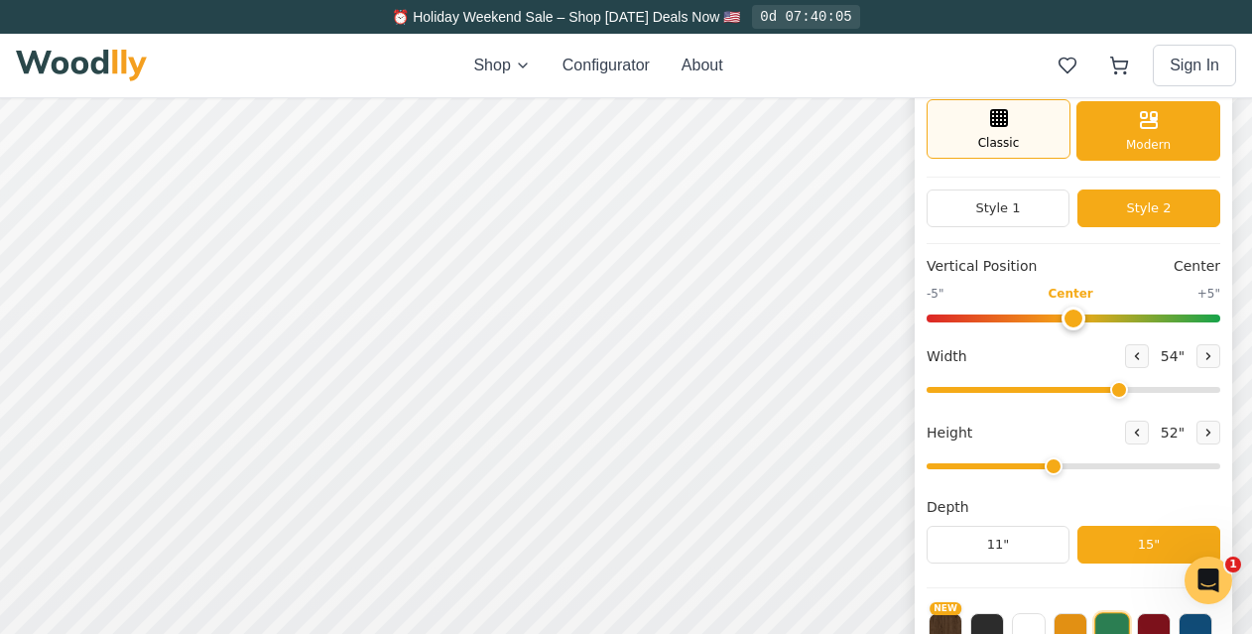
click at [1025, 127] on div "Classic" at bounding box center [999, 129] width 144 height 60
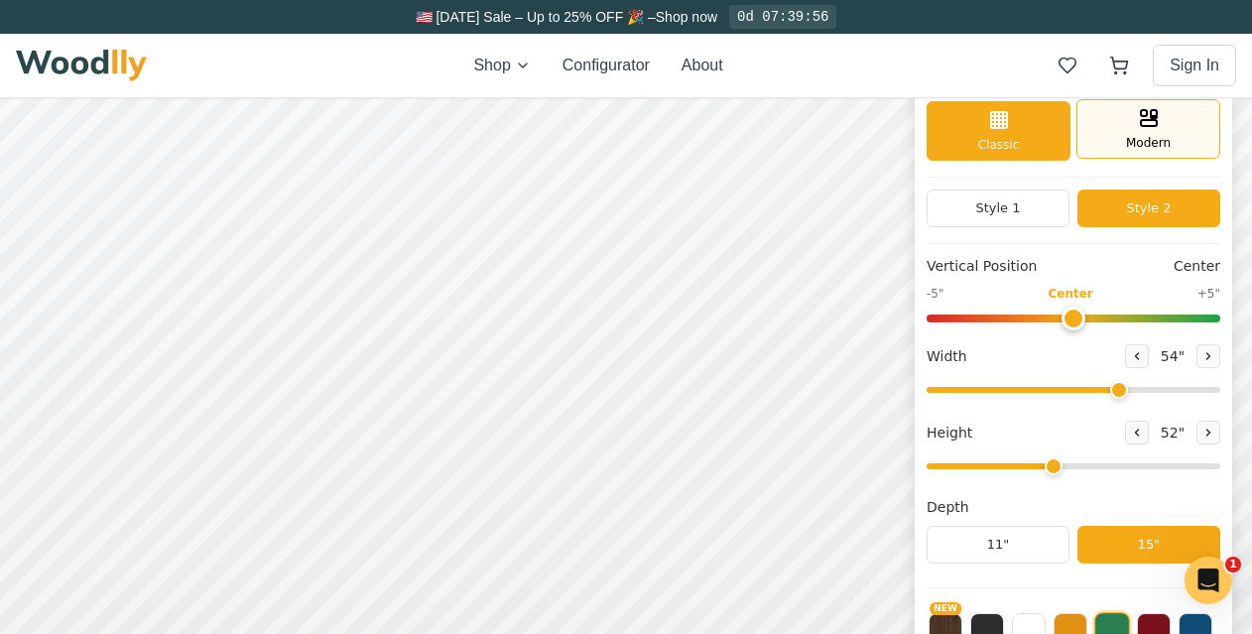
click at [1168, 133] on div "Modern" at bounding box center [1149, 129] width 144 height 60
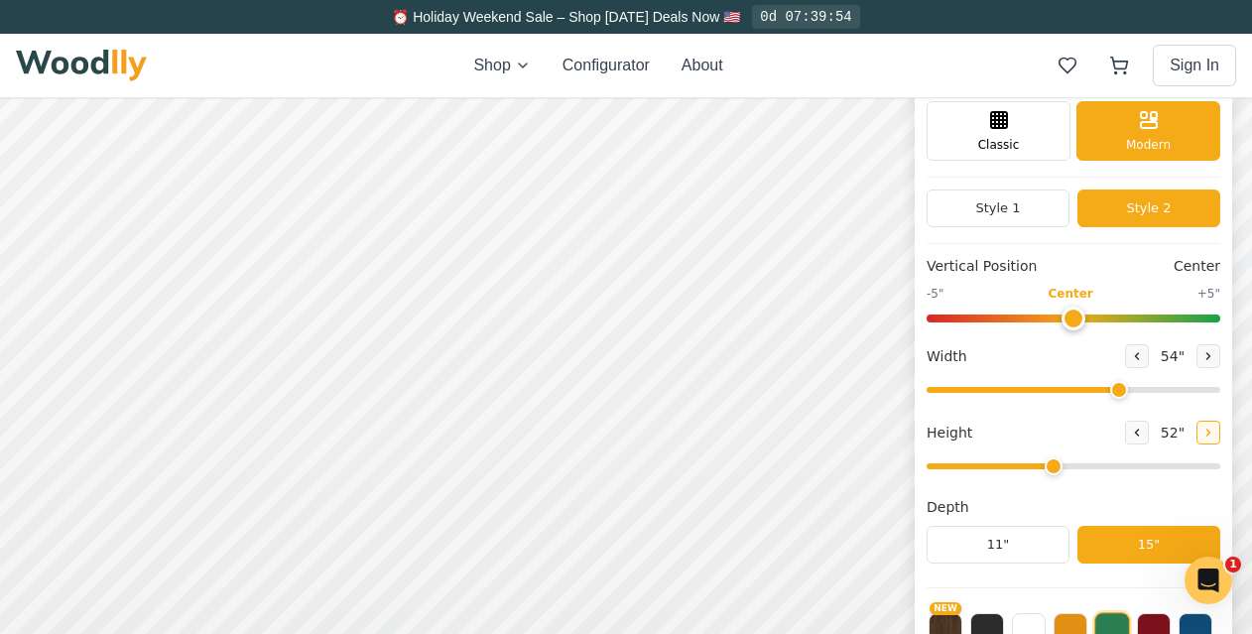
click at [1221, 439] on button at bounding box center [1209, 433] width 24 height 24
click at [1139, 432] on icon at bounding box center [1137, 433] width 3 height 6
type input "4"
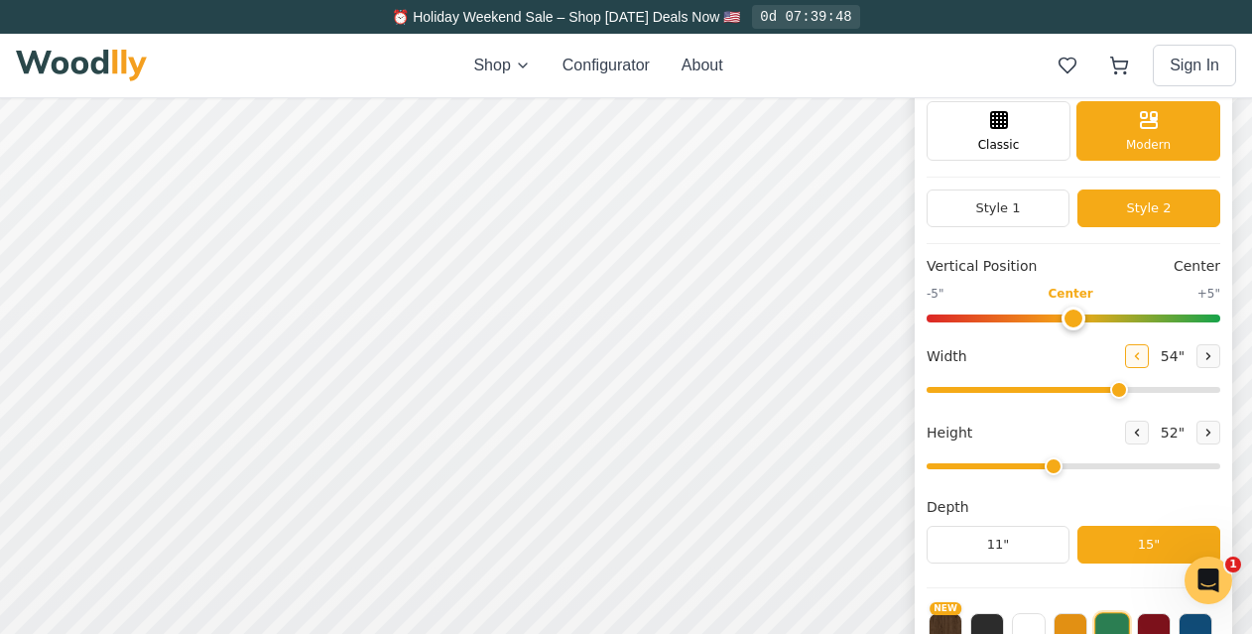
click at [1143, 354] on icon at bounding box center [1137, 356] width 12 height 12
click at [1143, 353] on icon at bounding box center [1137, 356] width 12 height 12
click at [1211, 353] on icon at bounding box center [1209, 356] width 3 height 6
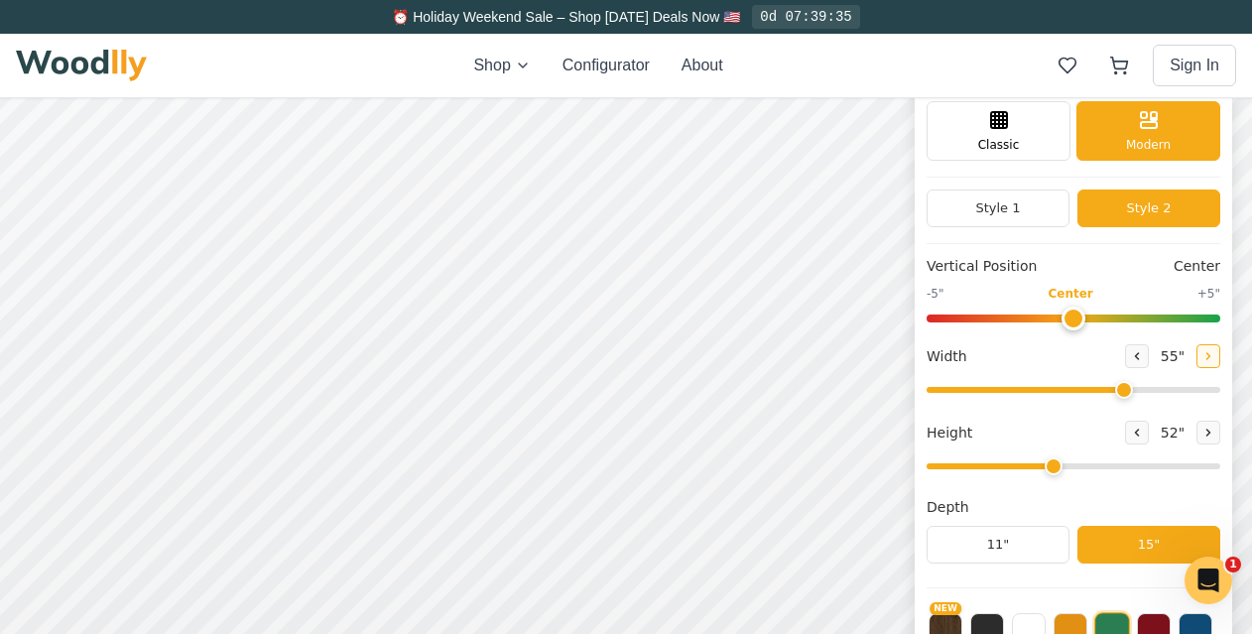
click at [1211, 353] on icon at bounding box center [1209, 356] width 3 height 6
click at [1142, 354] on icon at bounding box center [1137, 356] width 12 height 12
type input "54"
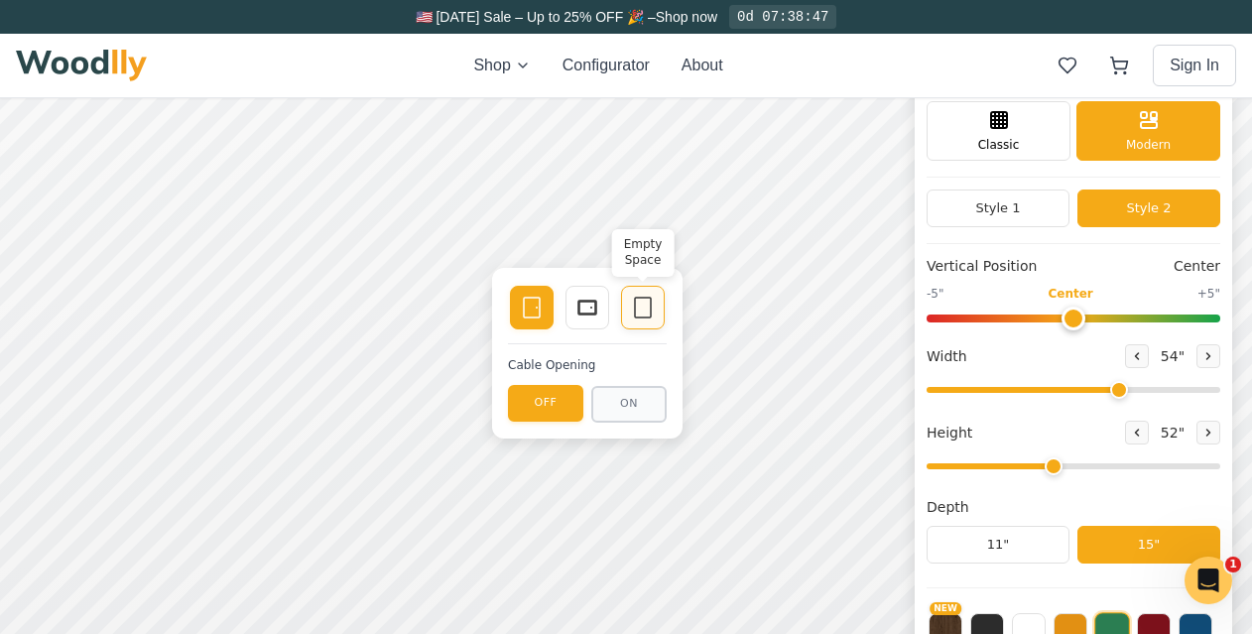
click at [648, 310] on icon at bounding box center [643, 308] width 24 height 24
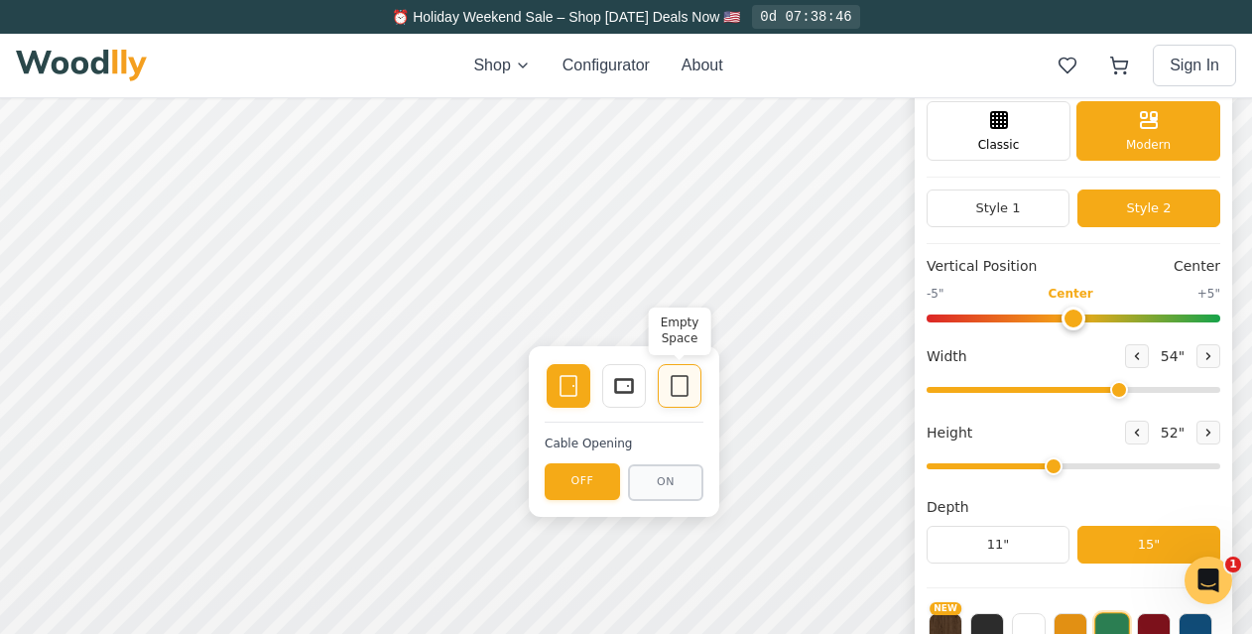
click at [677, 382] on icon at bounding box center [680, 386] width 24 height 24
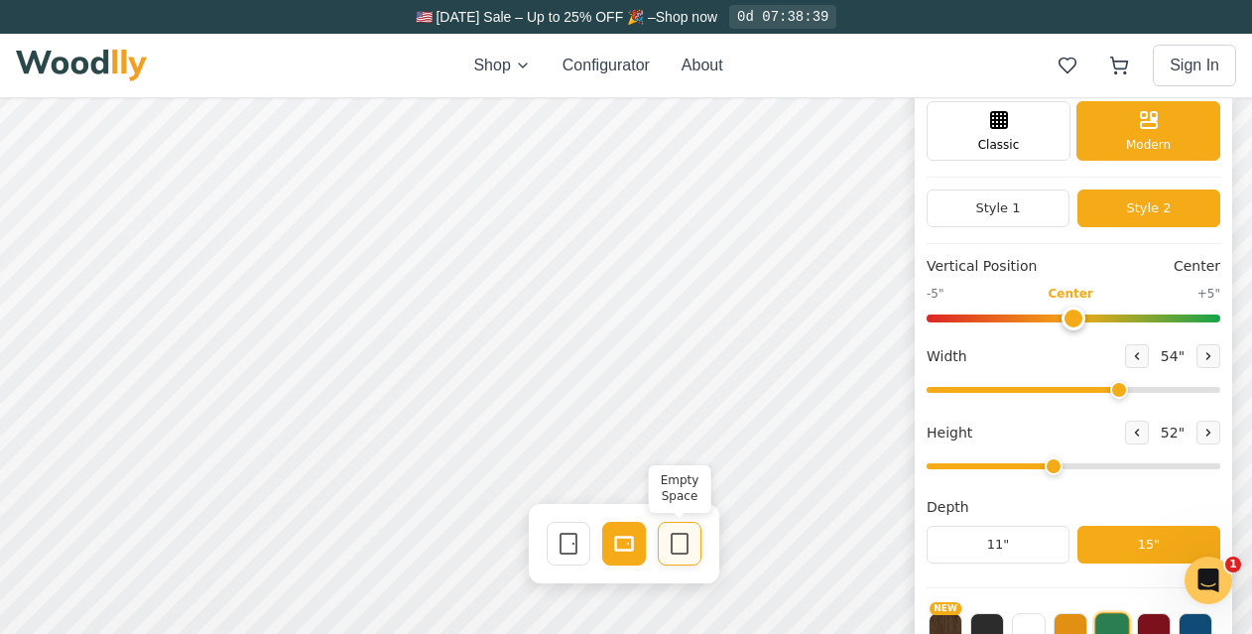
click at [679, 539] on icon at bounding box center [680, 544] width 24 height 24
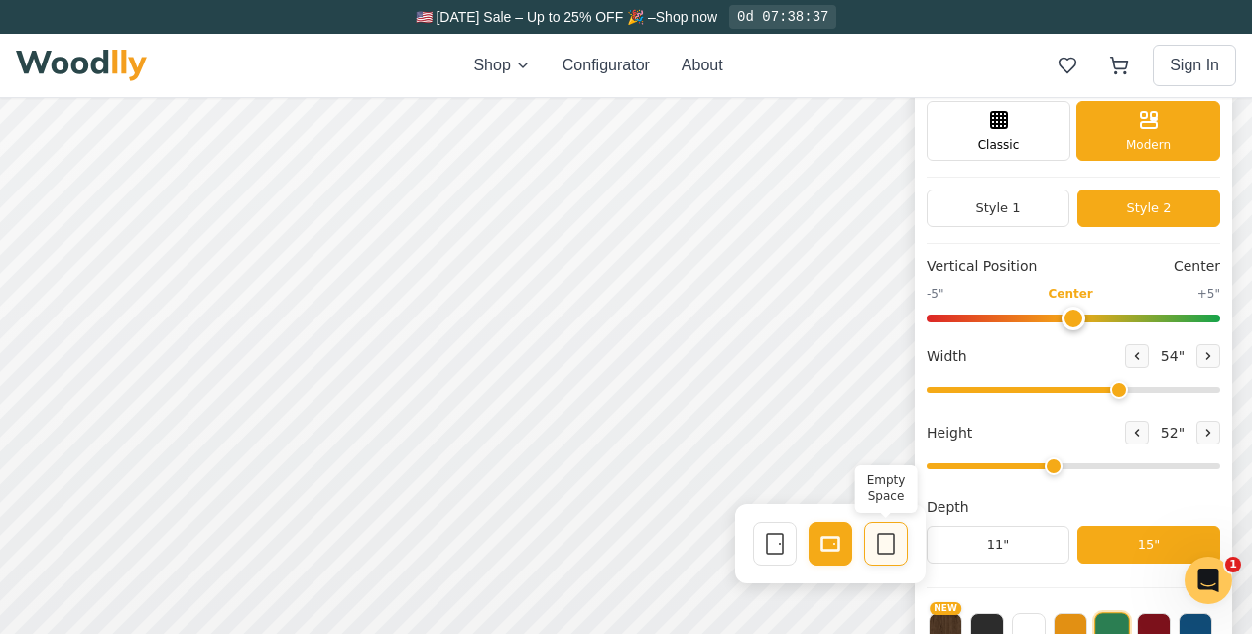
click at [892, 548] on icon at bounding box center [886, 544] width 24 height 24
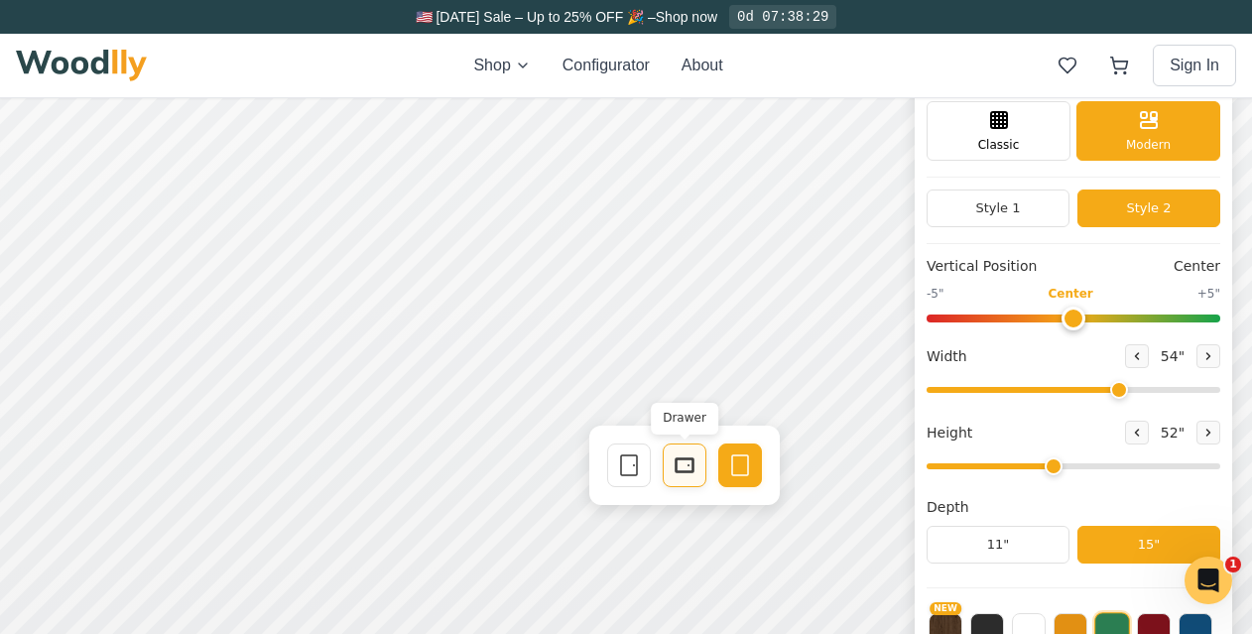
click at [673, 461] on icon at bounding box center [685, 466] width 24 height 24
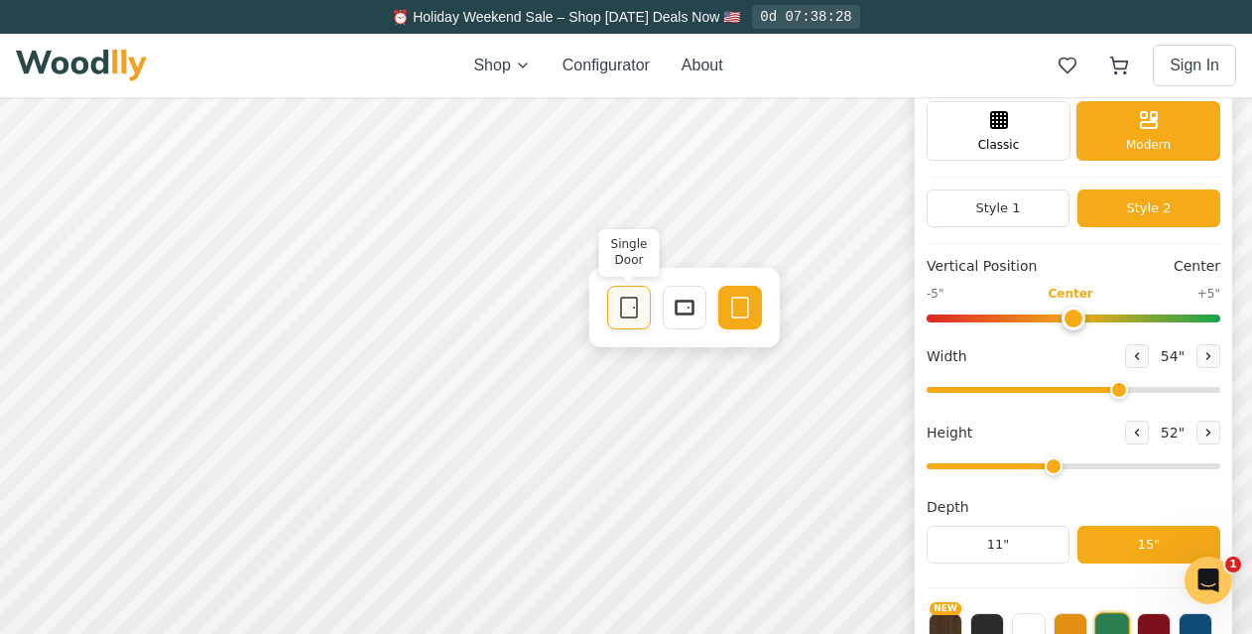
click at [619, 311] on icon at bounding box center [629, 308] width 24 height 24
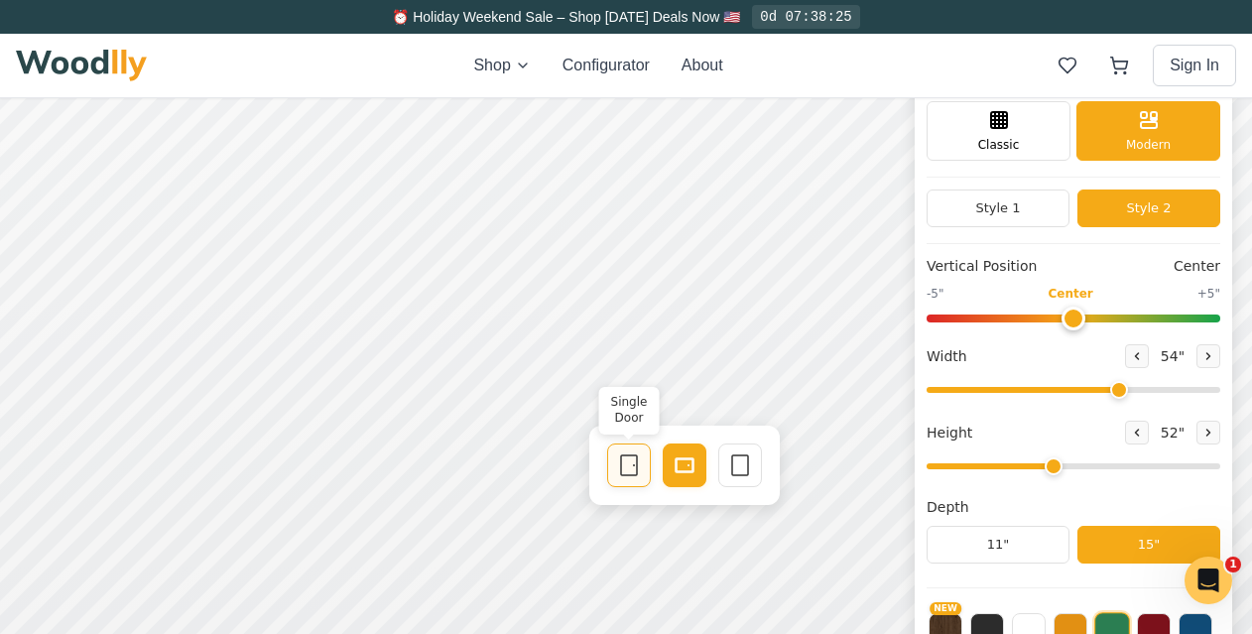
click at [640, 466] on icon at bounding box center [629, 466] width 24 height 24
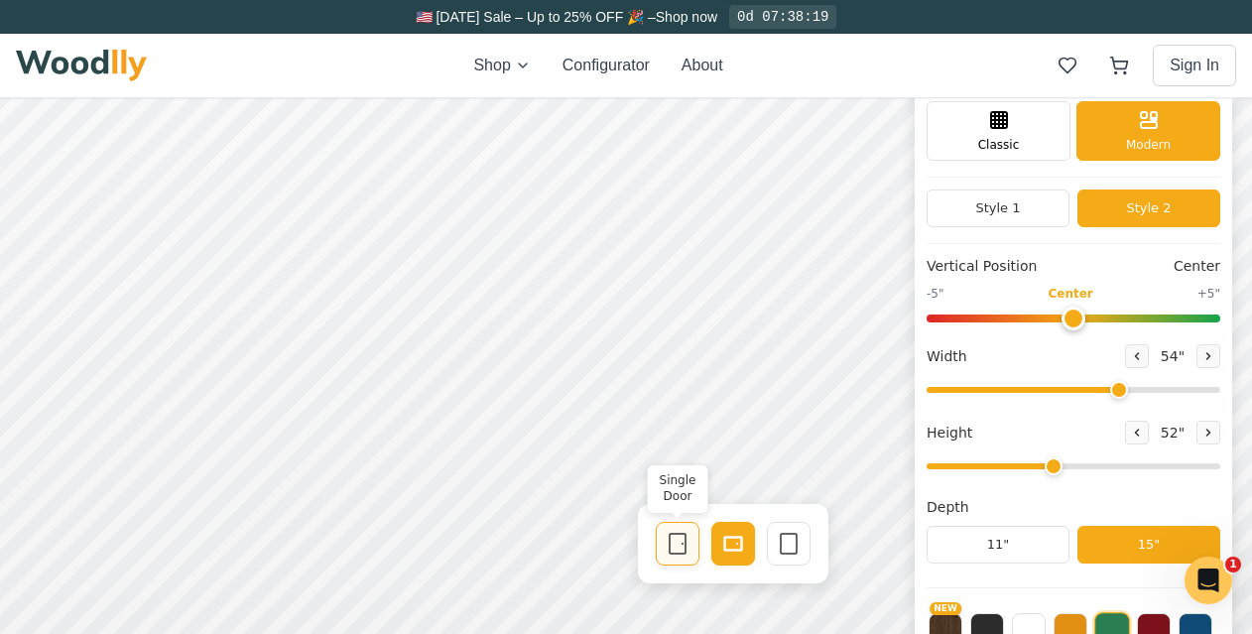
click at [670, 536] on rect at bounding box center [678, 544] width 16 height 20
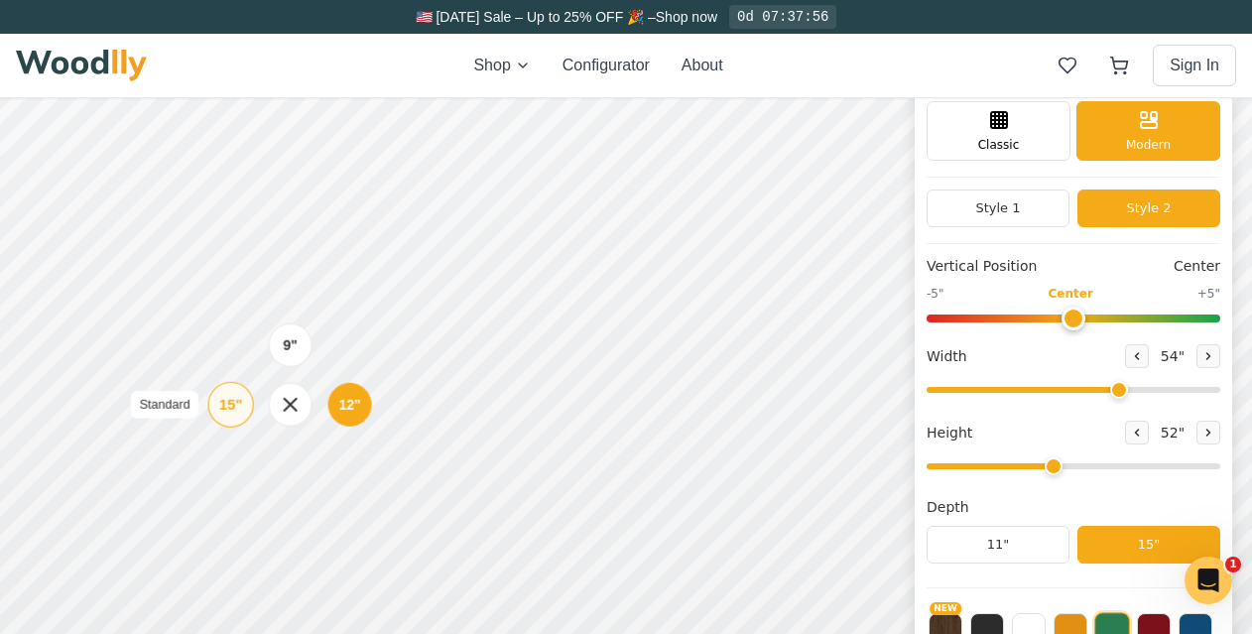
click at [229, 410] on div "15"" at bounding box center [230, 405] width 23 height 22
click at [345, 413] on div "12"" at bounding box center [353, 406] width 23 height 22
click at [234, 404] on div "15"" at bounding box center [230, 406] width 23 height 22
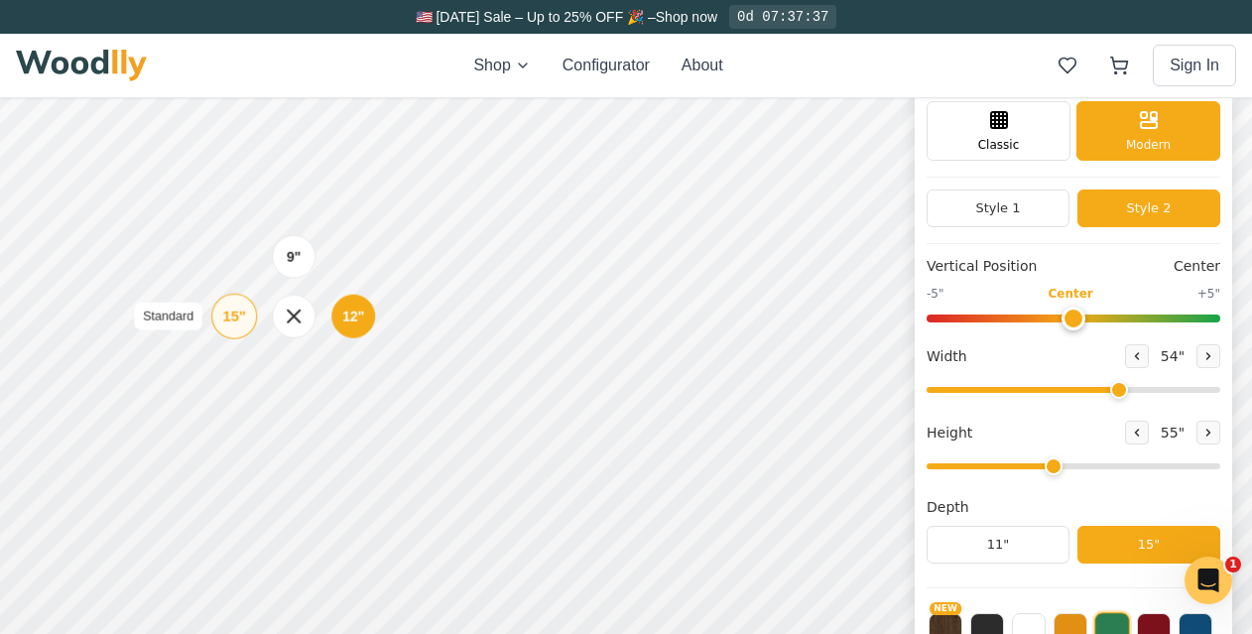
click at [242, 320] on div "15"" at bounding box center [234, 317] width 23 height 22
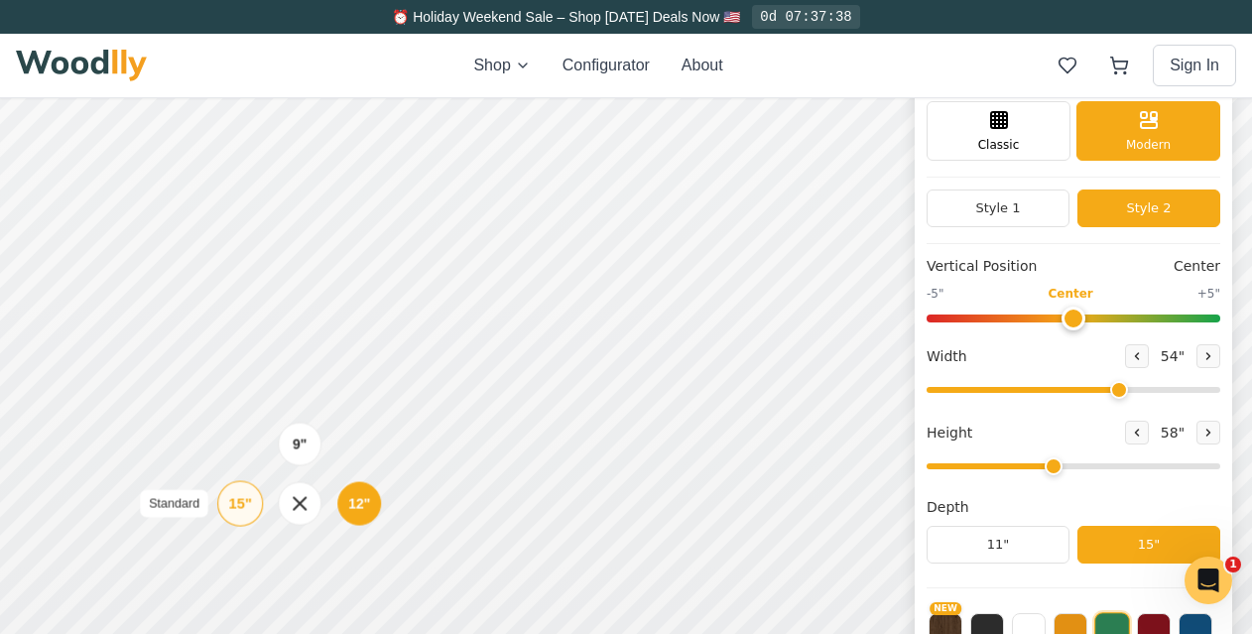
click at [246, 510] on div "15"" at bounding box center [240, 504] width 23 height 22
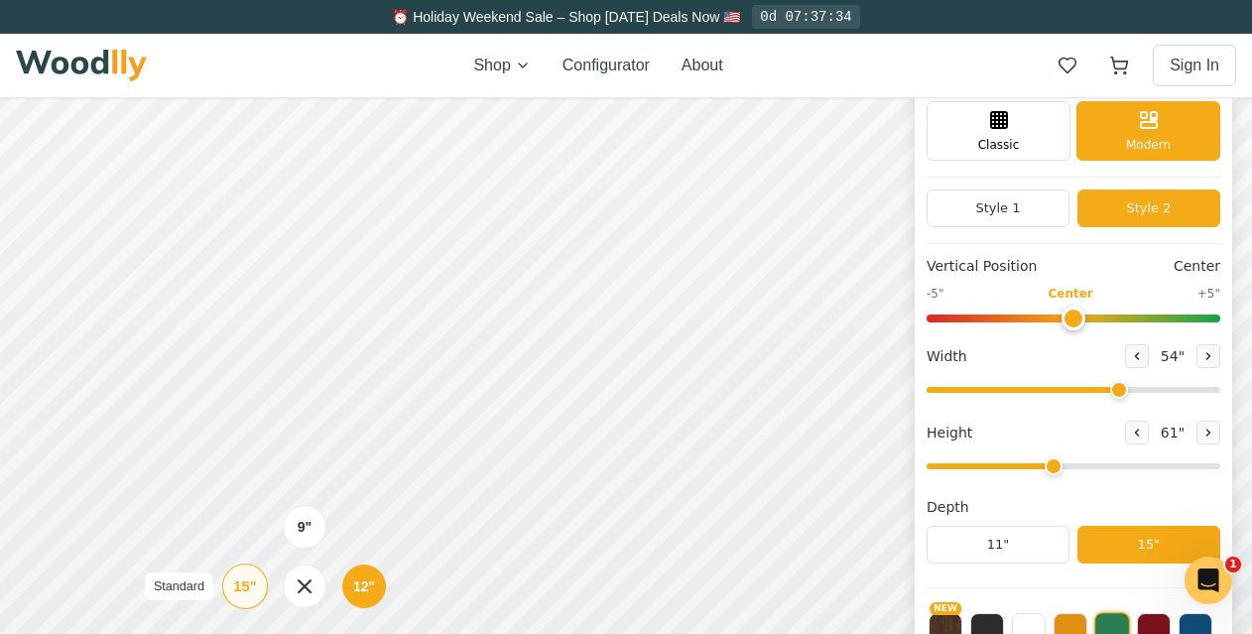
click at [250, 590] on div "15"" at bounding box center [244, 587] width 23 height 22
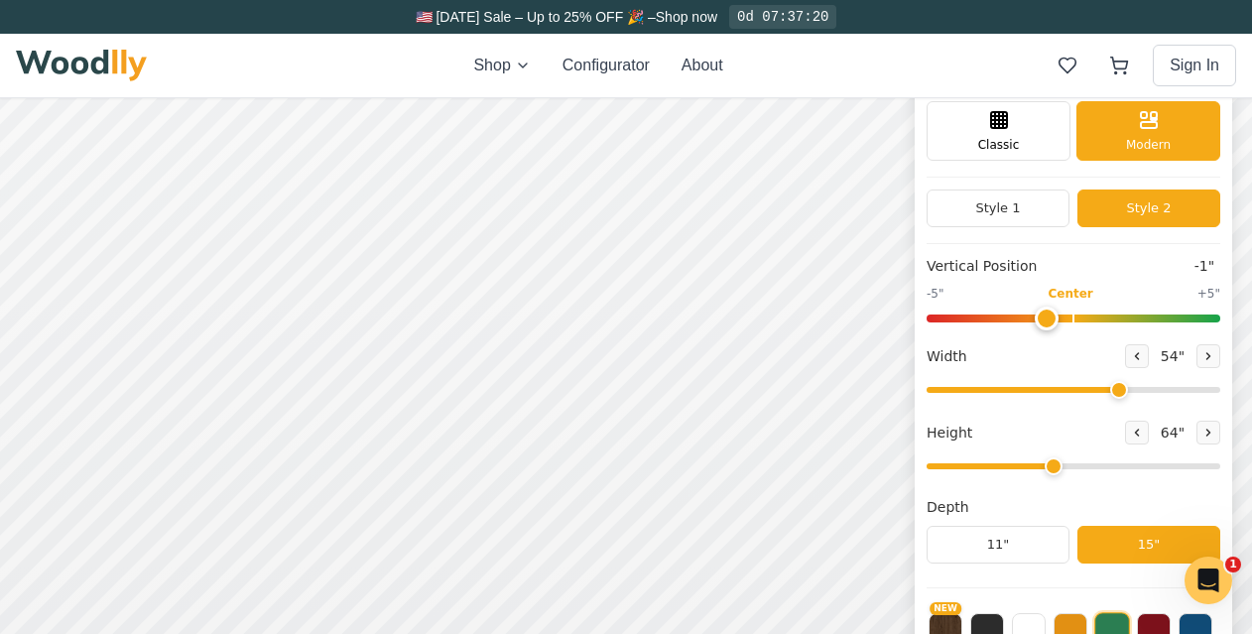
type input "0"
click at [1084, 316] on input "range" at bounding box center [1074, 319] width 294 height 8
click at [356, 304] on div "12"" at bounding box center [365, 305] width 23 height 22
click at [303, 473] on div "9" 12" 15"" at bounding box center [303, 388] width 198 height 198
click at [304, 479] on div "9" 12" 15"" at bounding box center [303, 388] width 198 height 198
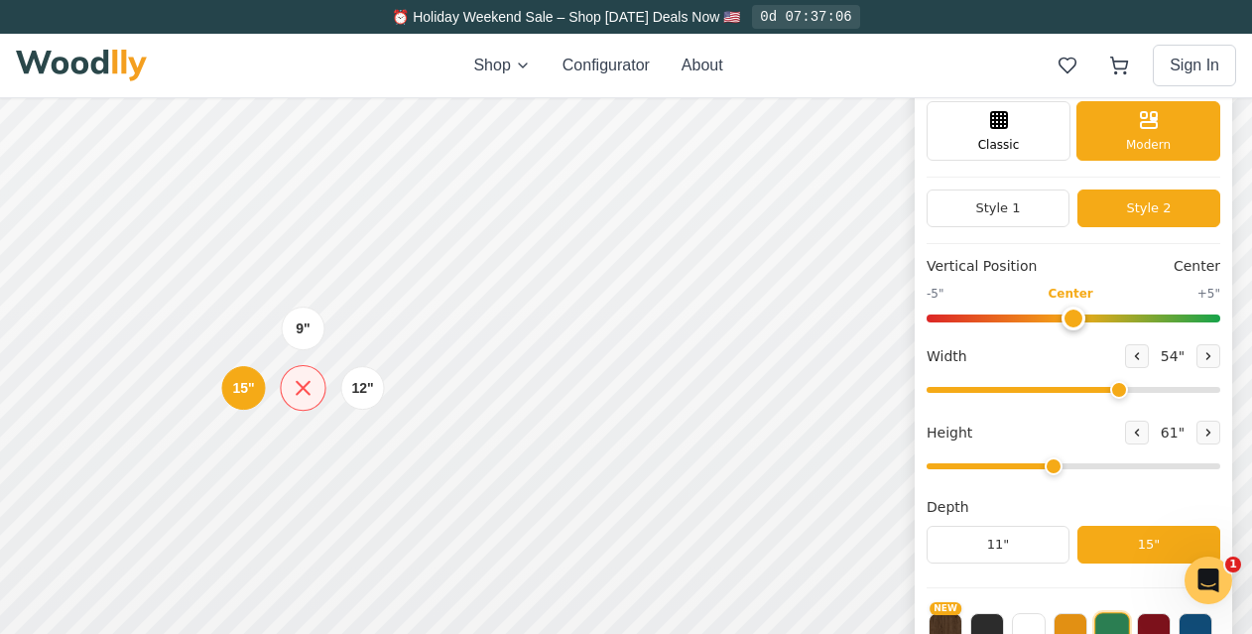
click at [305, 393] on icon at bounding box center [303, 388] width 25 height 25
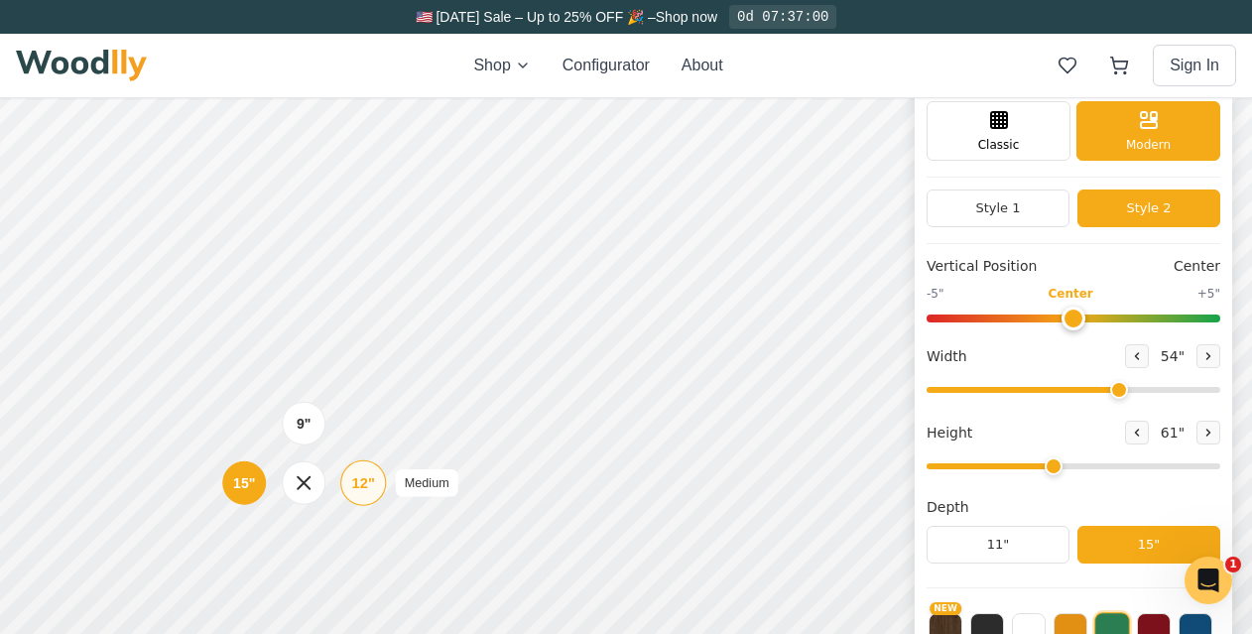
click at [361, 480] on div "12"" at bounding box center [363, 483] width 23 height 22
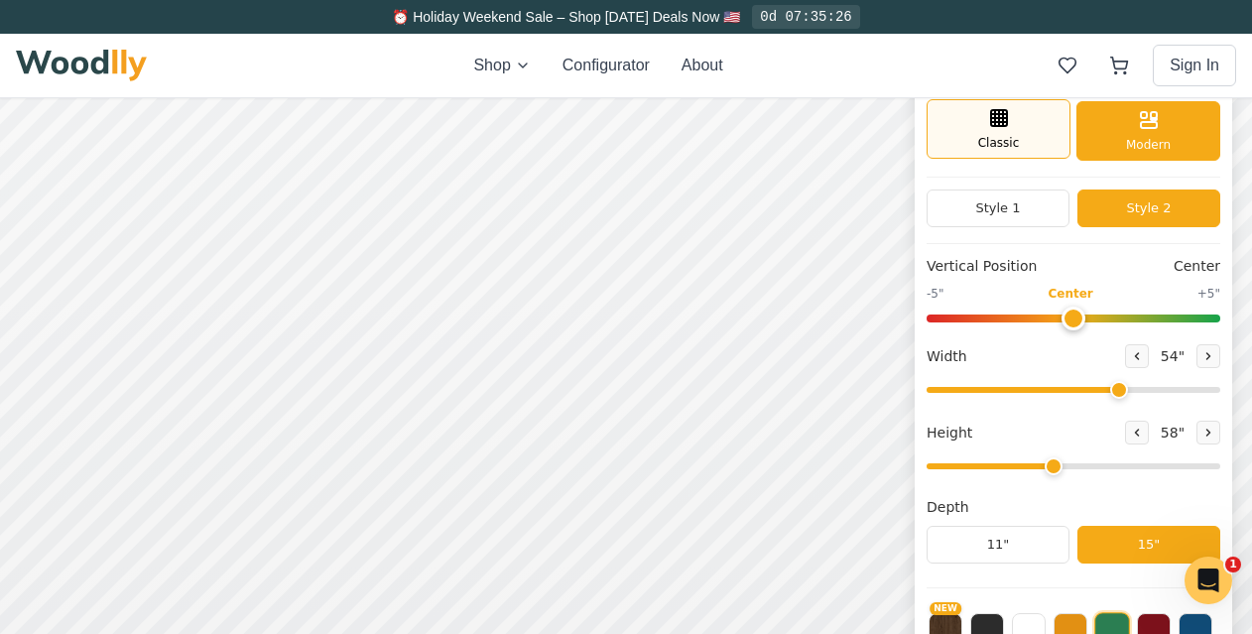
click at [1020, 137] on span "Classic" at bounding box center [1000, 143] width 42 height 18
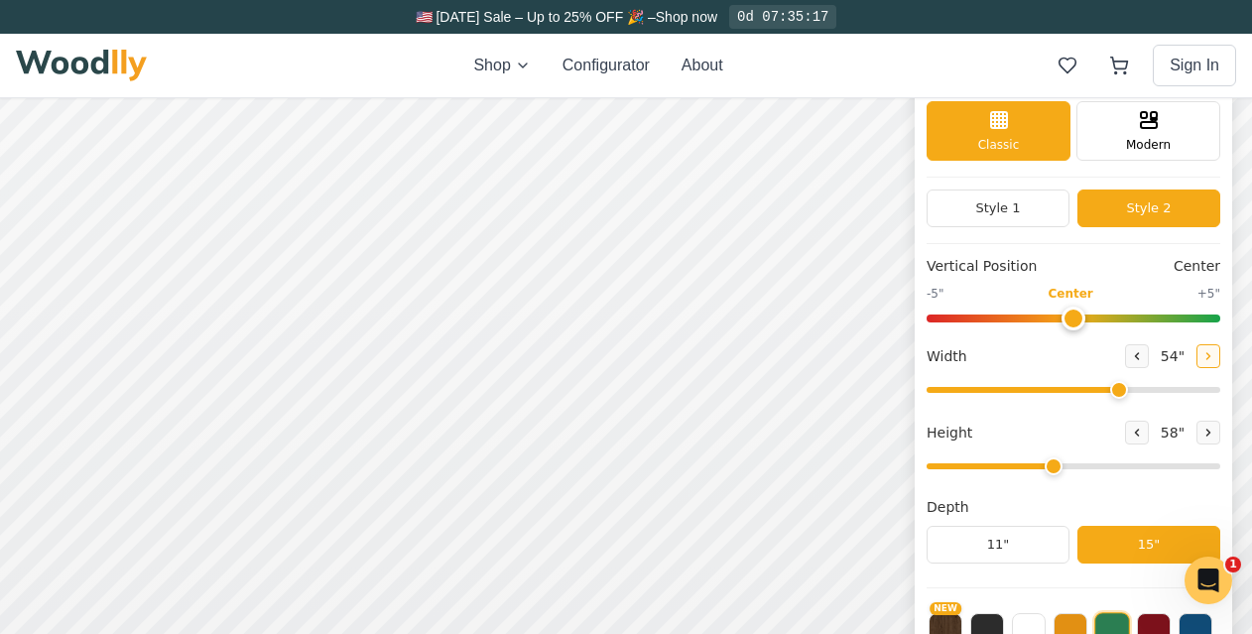
click at [1221, 359] on button at bounding box center [1209, 356] width 24 height 24
click at [1149, 357] on button at bounding box center [1137, 356] width 24 height 24
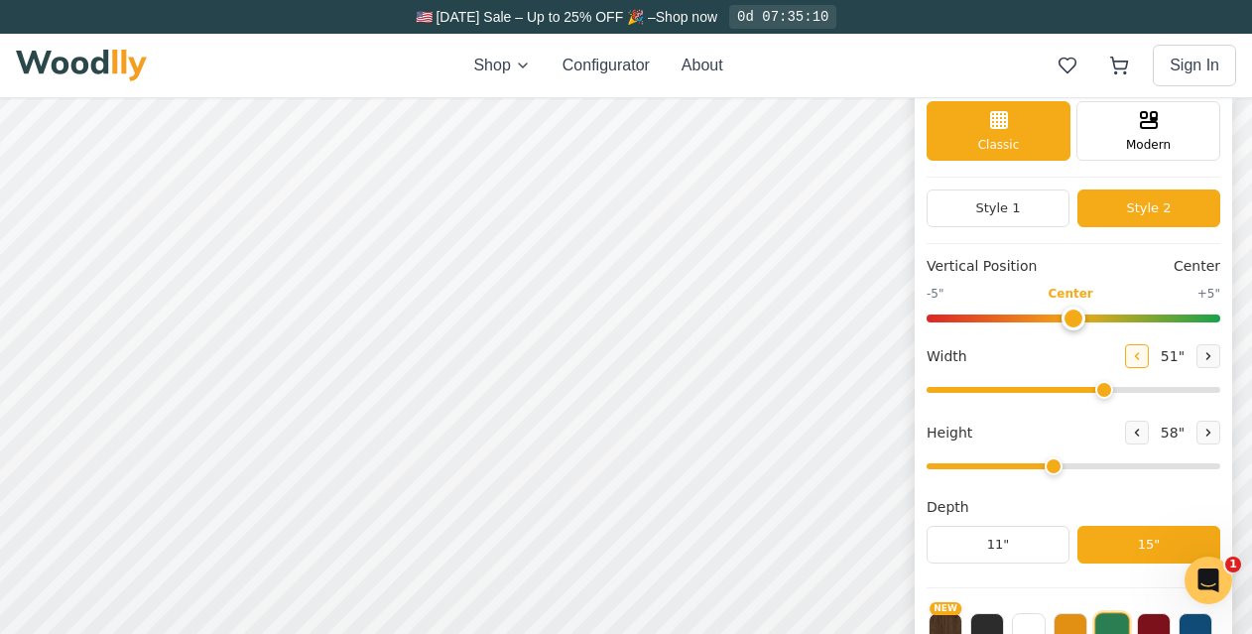
click at [1149, 357] on button at bounding box center [1137, 356] width 24 height 24
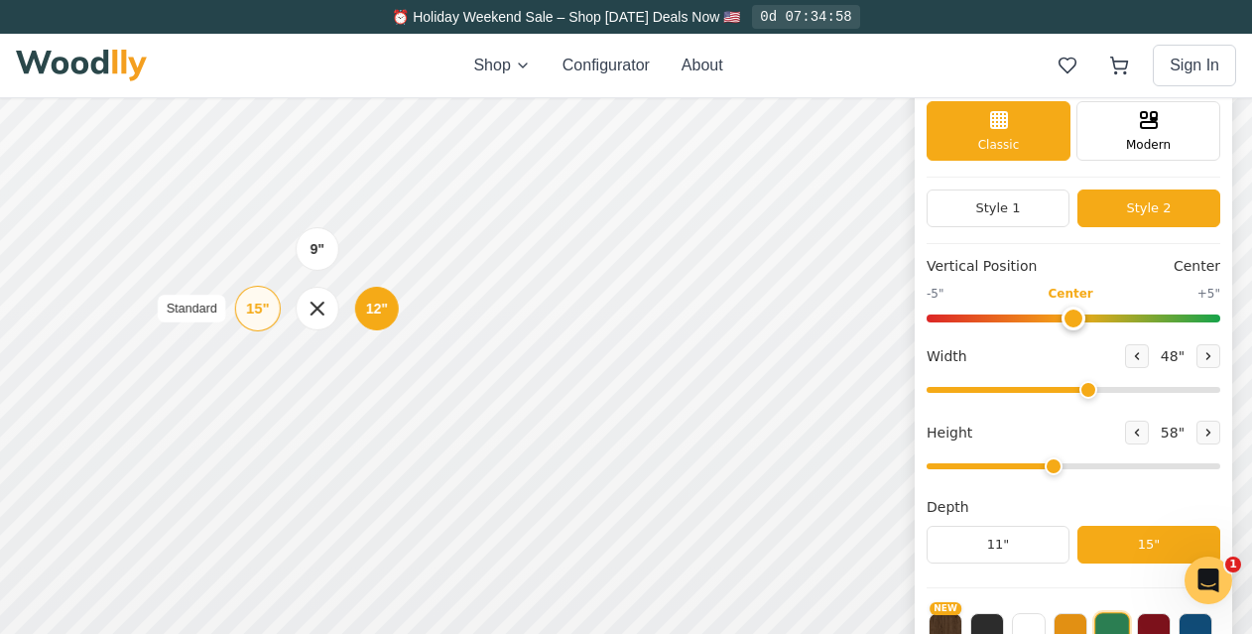
click at [269, 312] on div "15" Standard" at bounding box center [258, 309] width 46 height 46
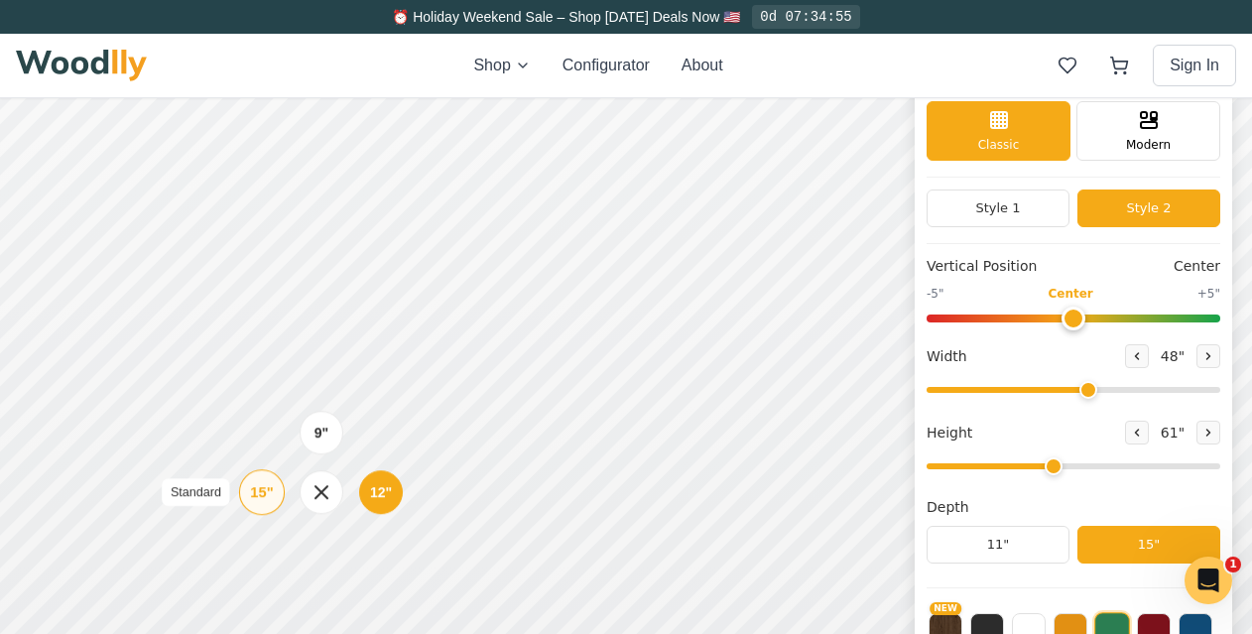
click at [260, 486] on div "15"" at bounding box center [261, 492] width 23 height 22
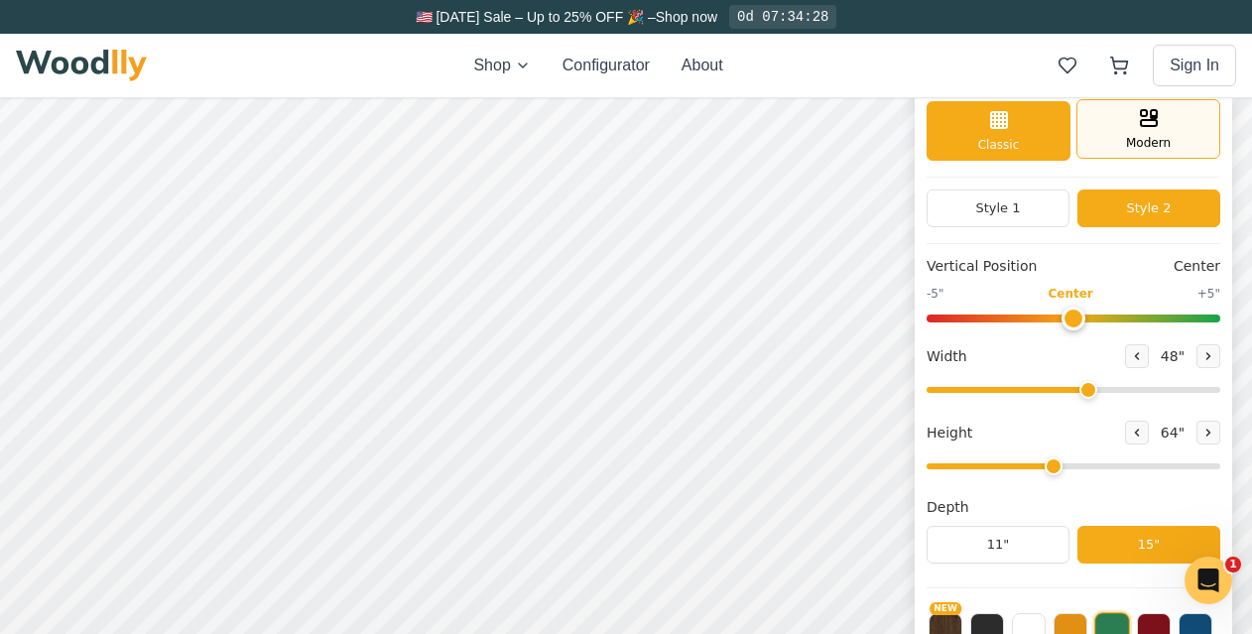
click at [1133, 125] on div "Modern" at bounding box center [1149, 129] width 144 height 60
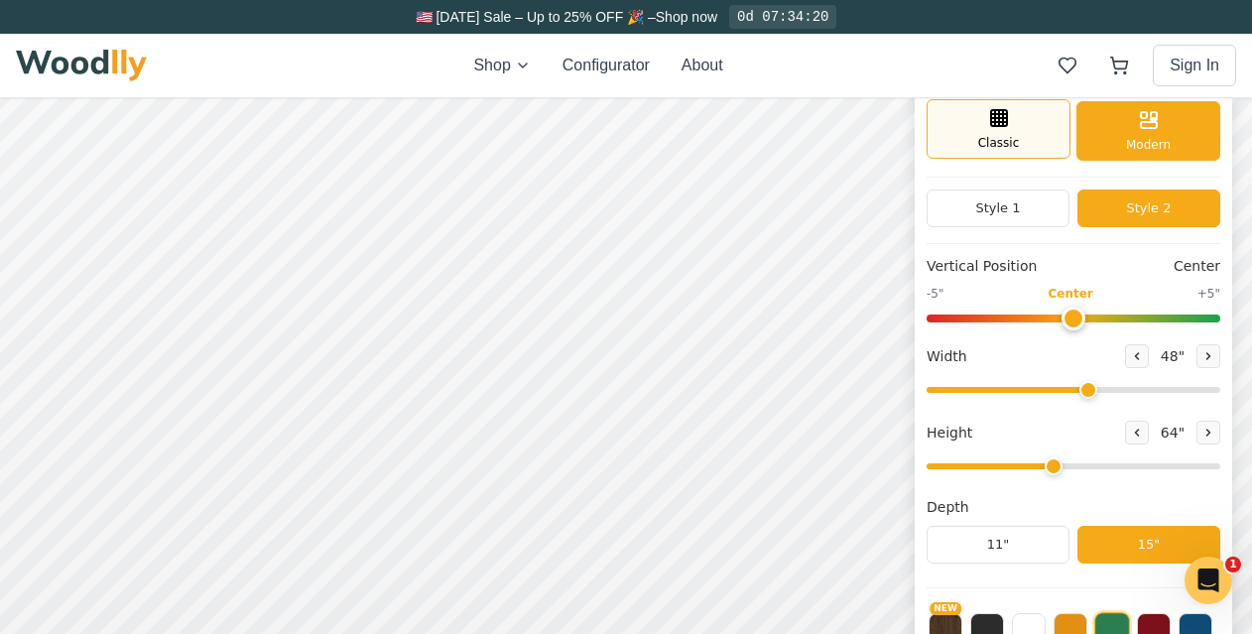
click at [1053, 130] on div "Classic" at bounding box center [999, 129] width 144 height 60
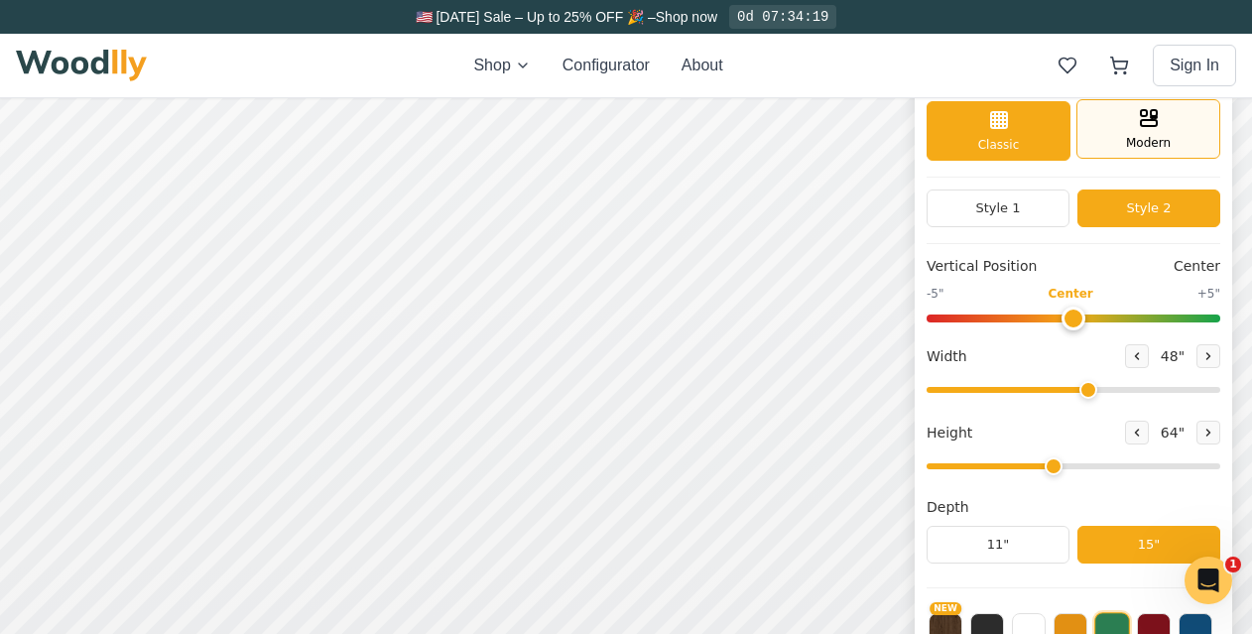
click at [1155, 132] on div "Modern" at bounding box center [1149, 129] width 144 height 60
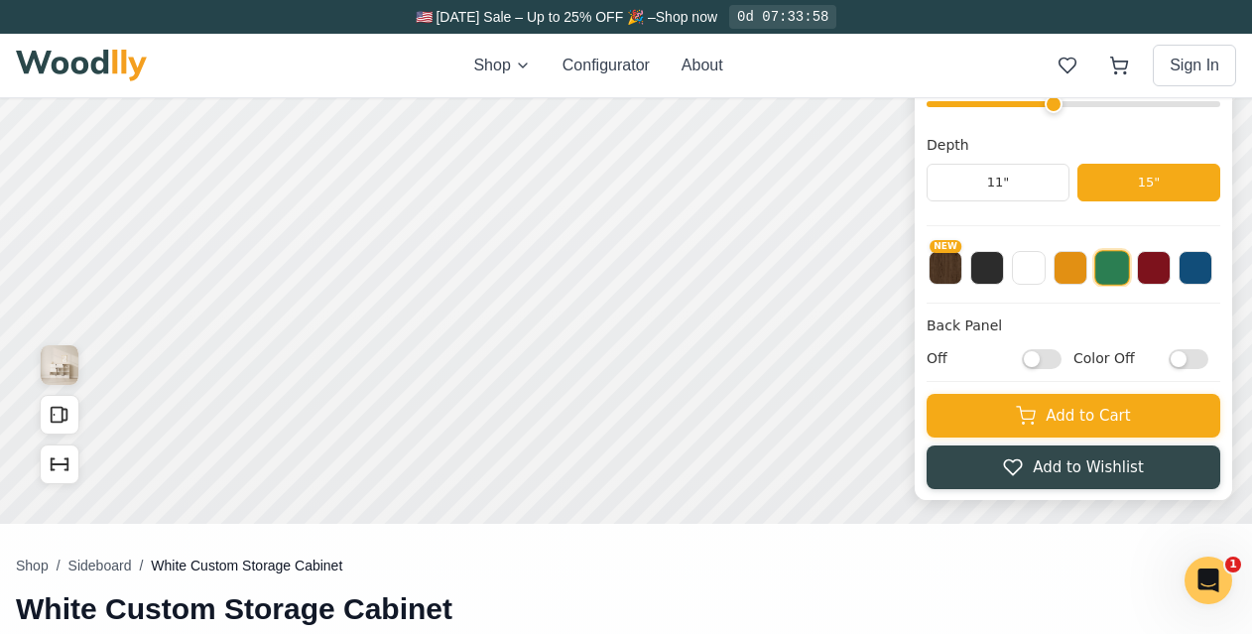
scroll to position [441, 0]
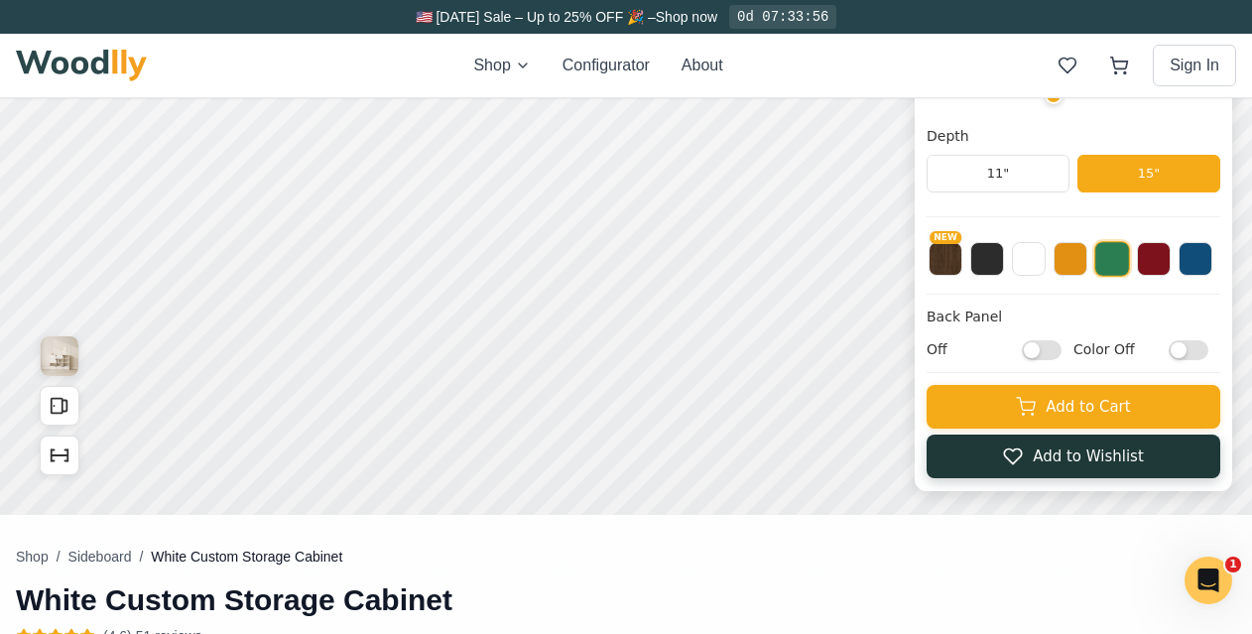
click at [1081, 468] on button "Add to Wishlist" at bounding box center [1074, 457] width 294 height 44
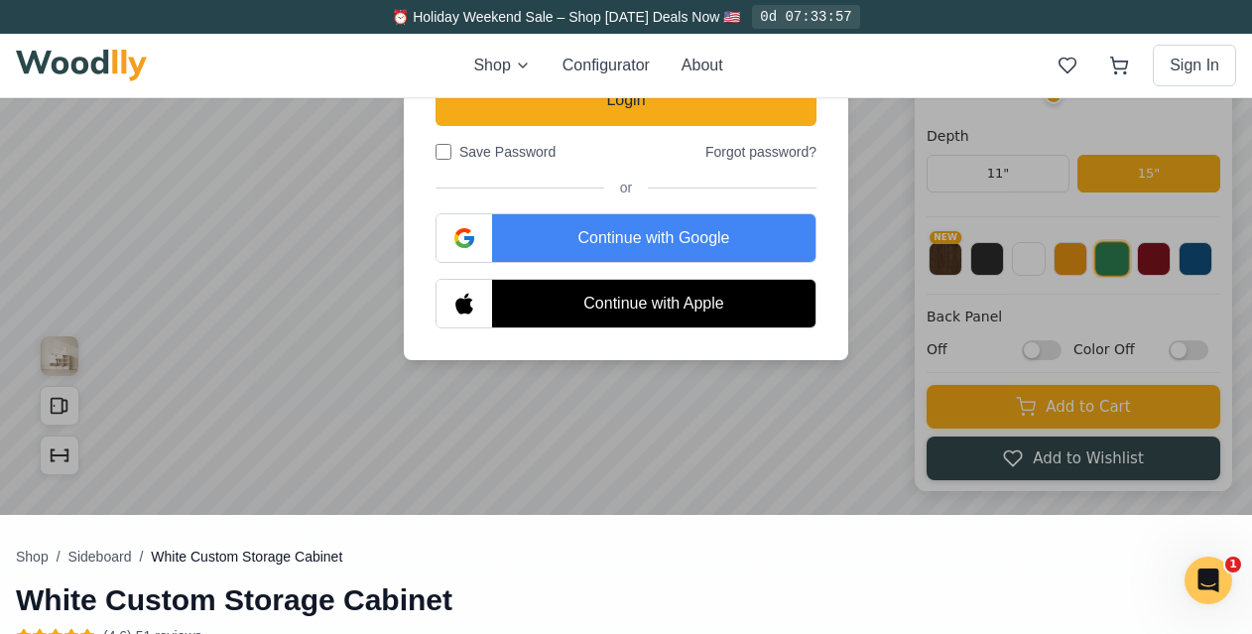
click at [1000, 427] on div at bounding box center [626, 86] width 1252 height 857
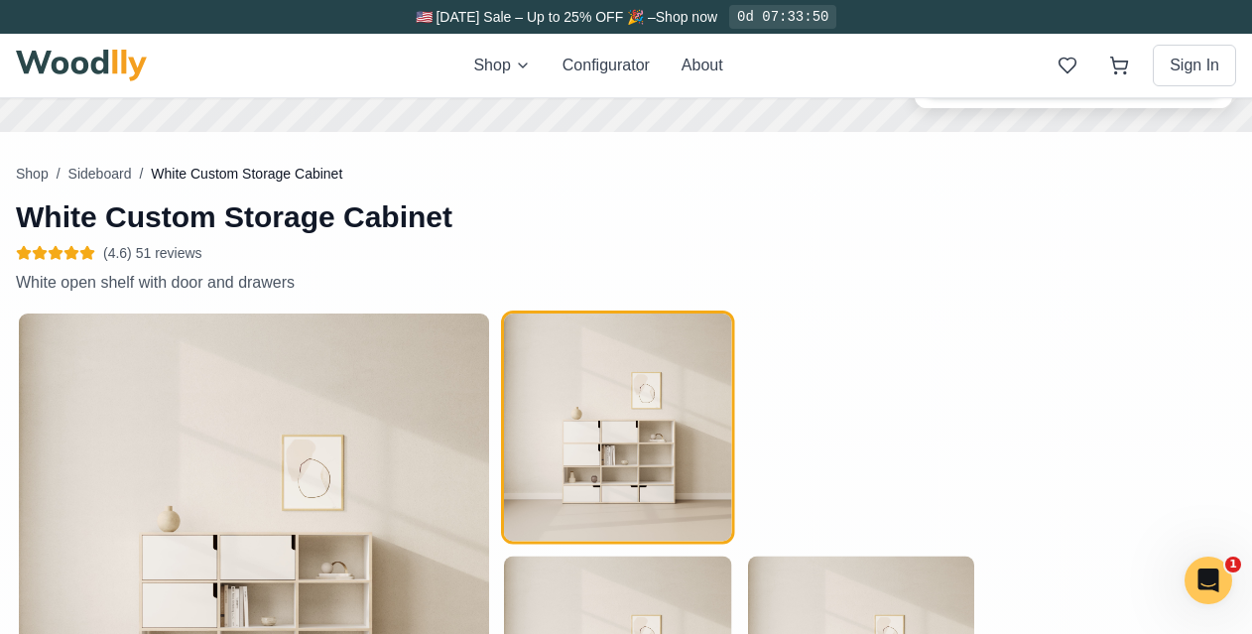
scroll to position [446, 0]
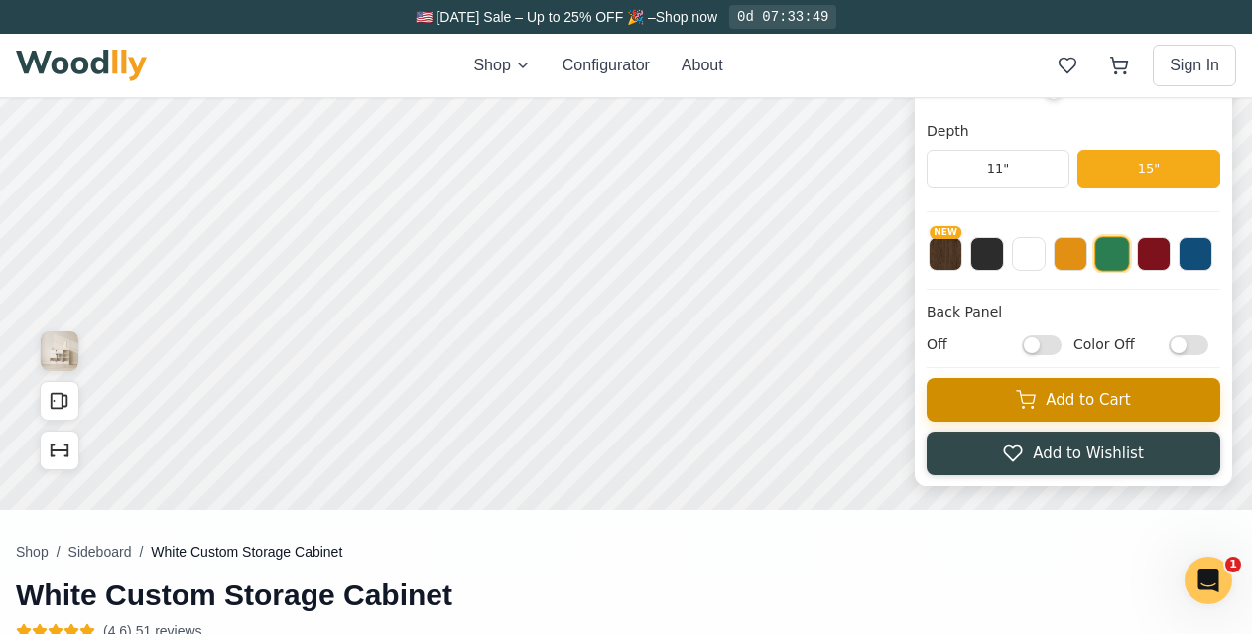
click at [1036, 400] on icon at bounding box center [1026, 400] width 20 height 20
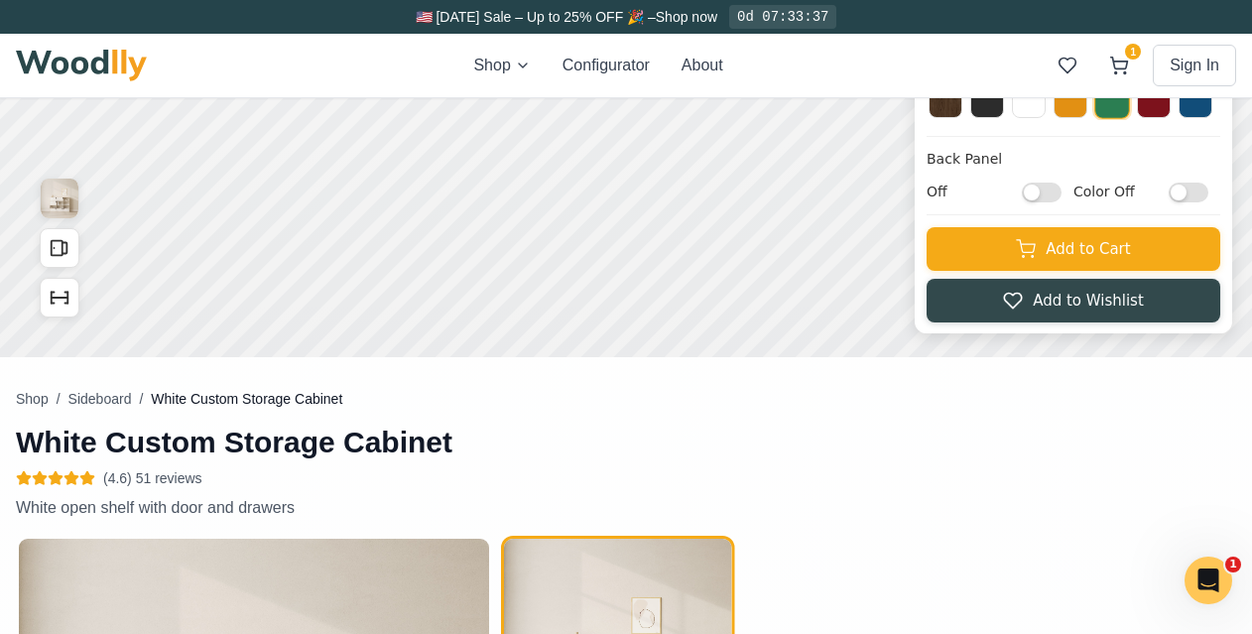
scroll to position [0, 0]
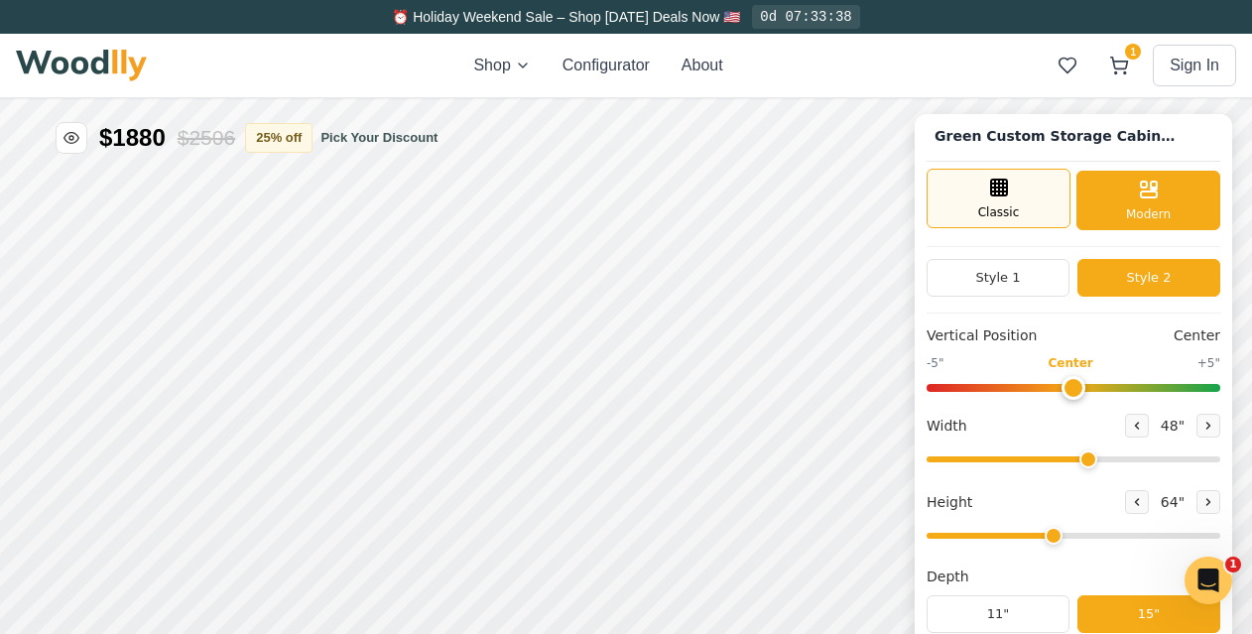
click at [1051, 210] on div "Classic" at bounding box center [999, 199] width 144 height 60
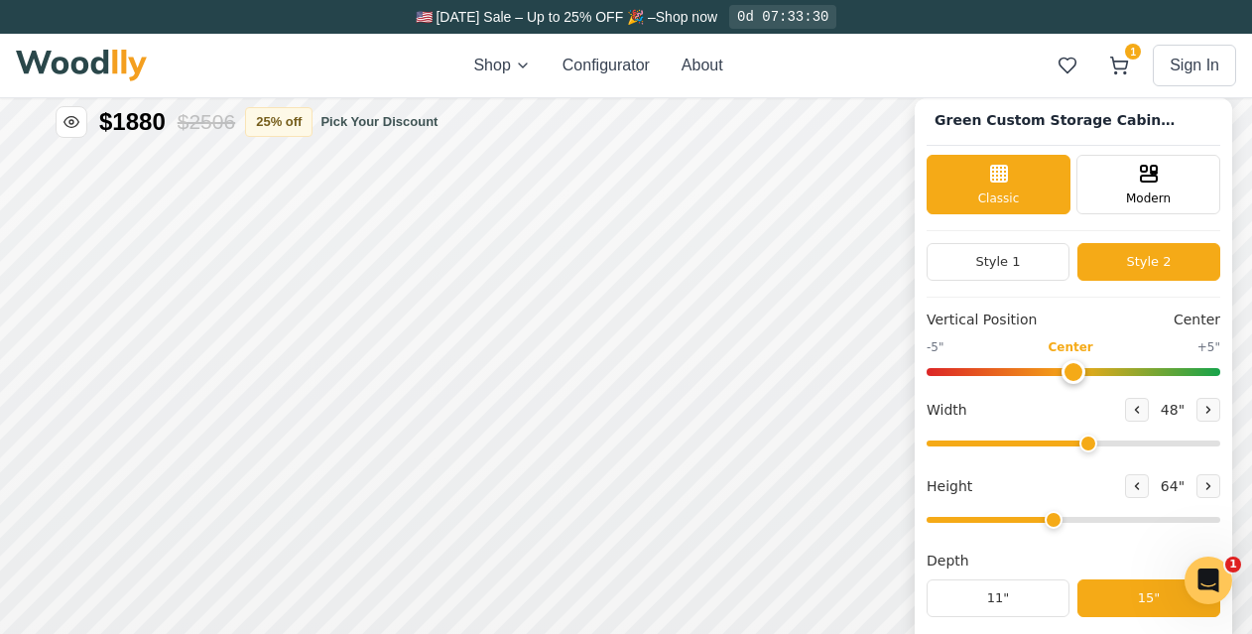
scroll to position [396, 0]
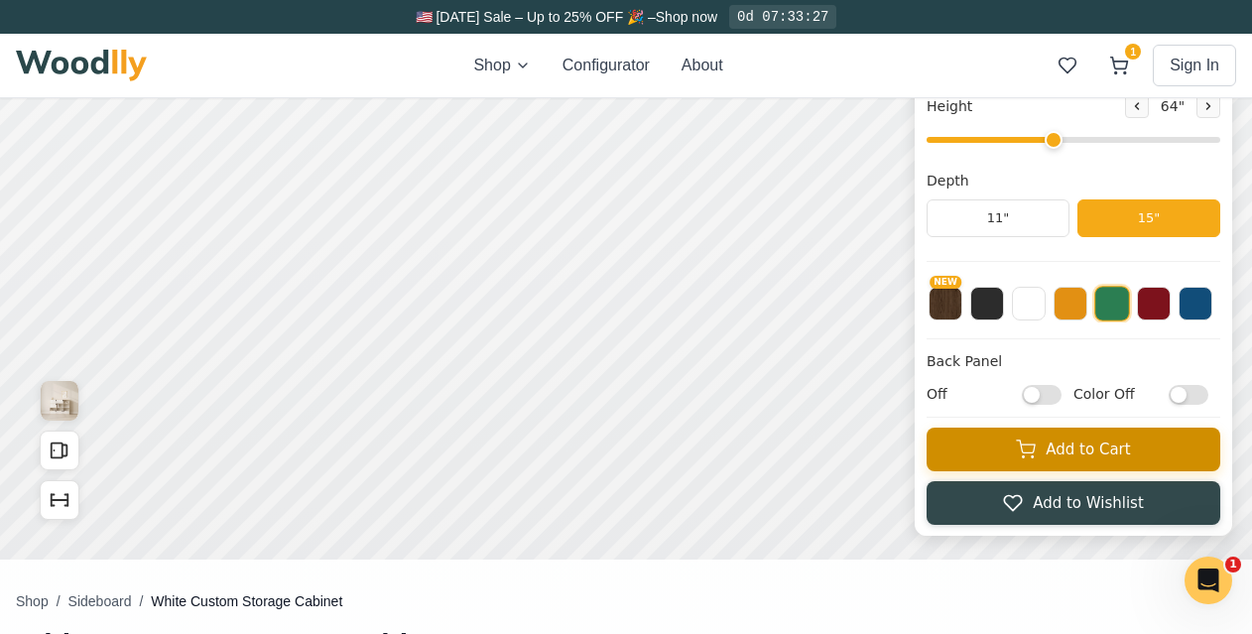
click at [1105, 461] on button "Add to Cart" at bounding box center [1074, 450] width 294 height 44
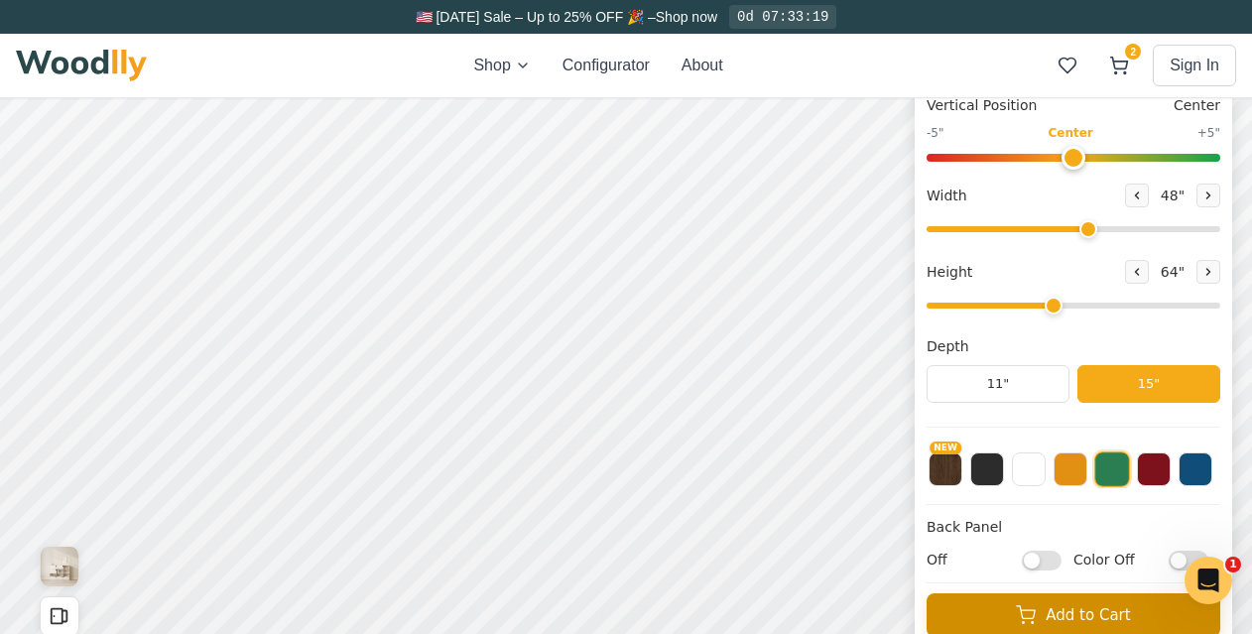
scroll to position [0, 0]
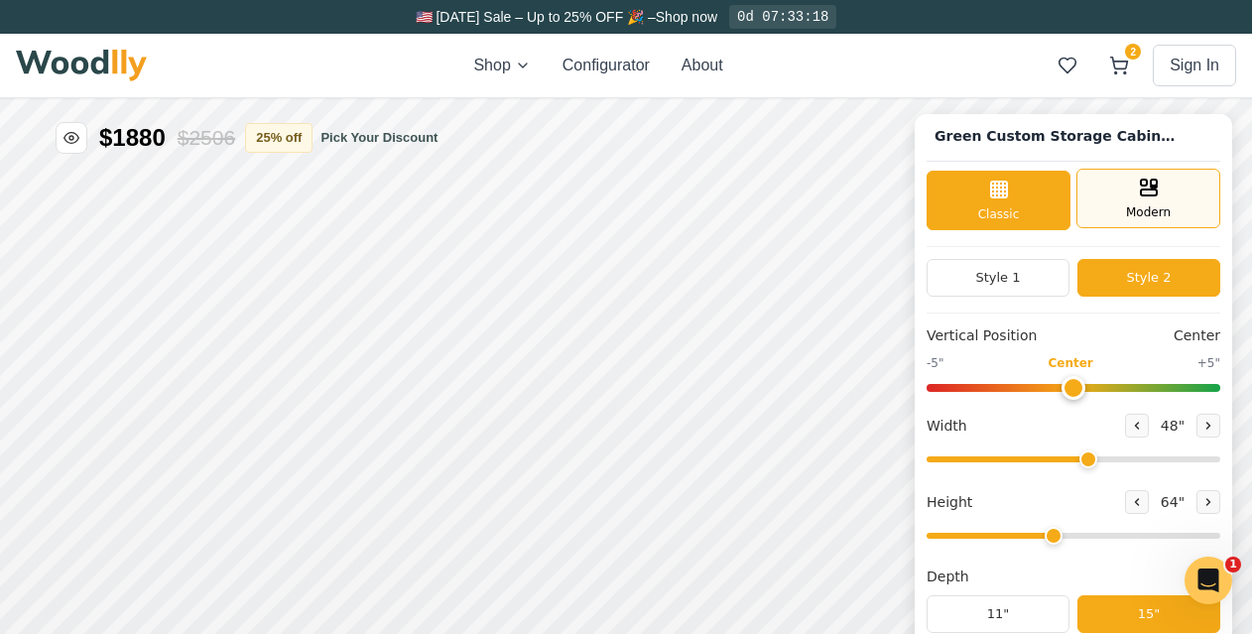
click at [1143, 218] on span "Modern" at bounding box center [1148, 212] width 45 height 18
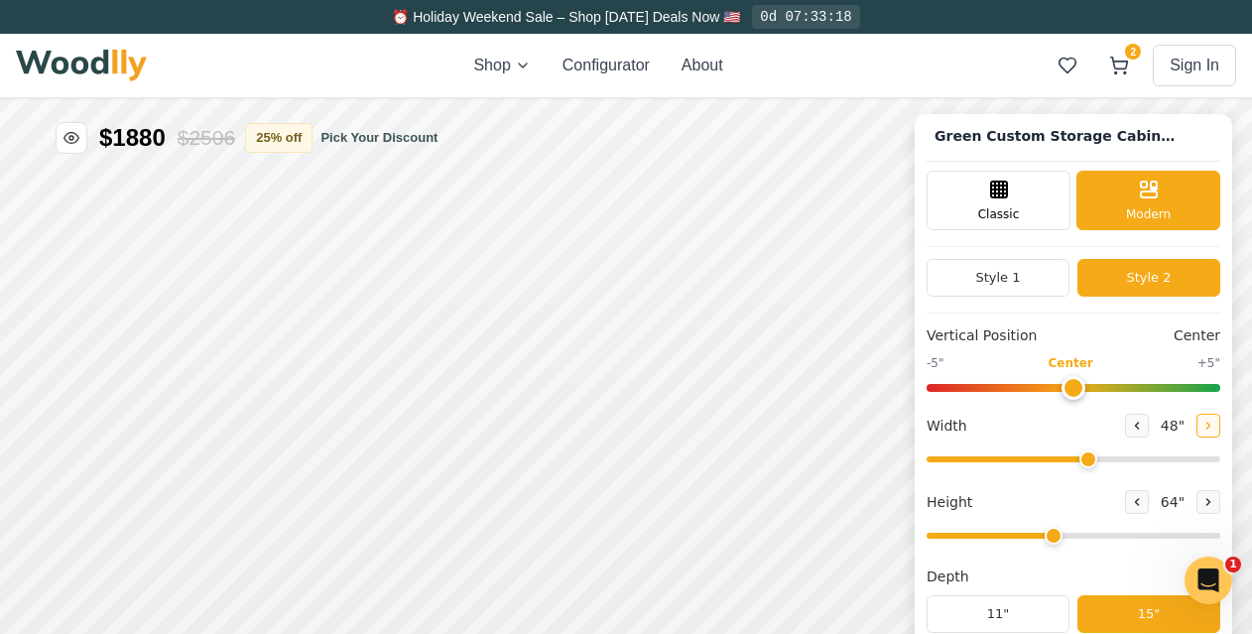
click at [1211, 427] on icon at bounding box center [1209, 426] width 12 height 12
click at [1212, 427] on icon at bounding box center [1209, 426] width 12 height 12
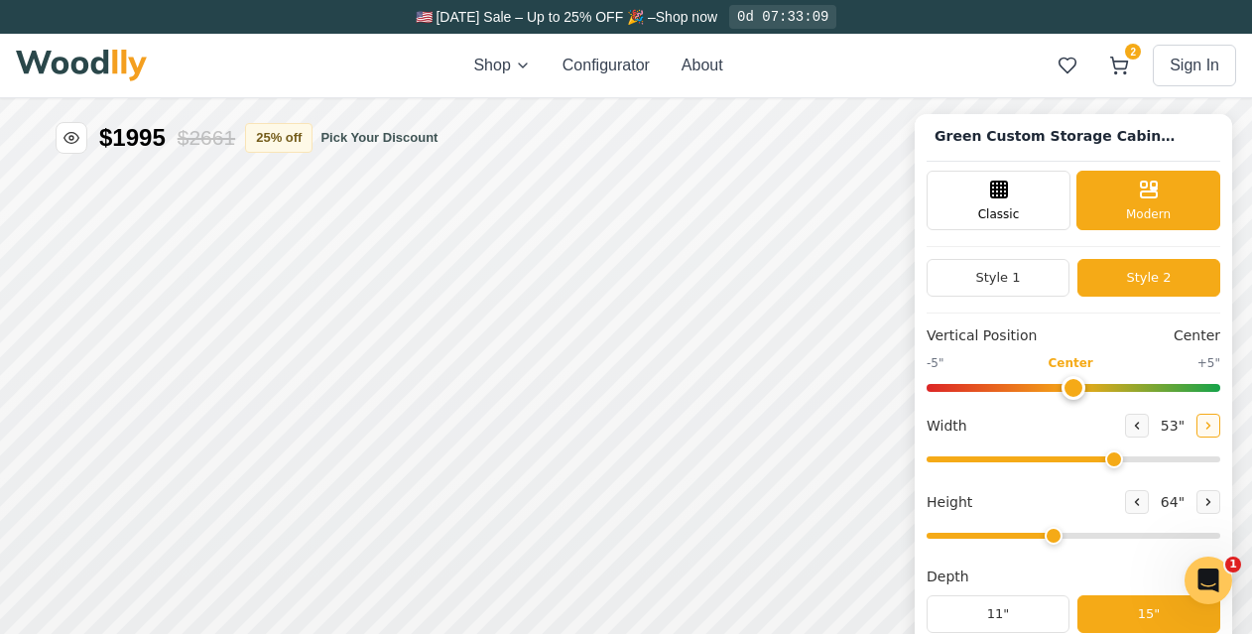
click at [1212, 427] on icon at bounding box center [1209, 426] width 12 height 12
type input "55"
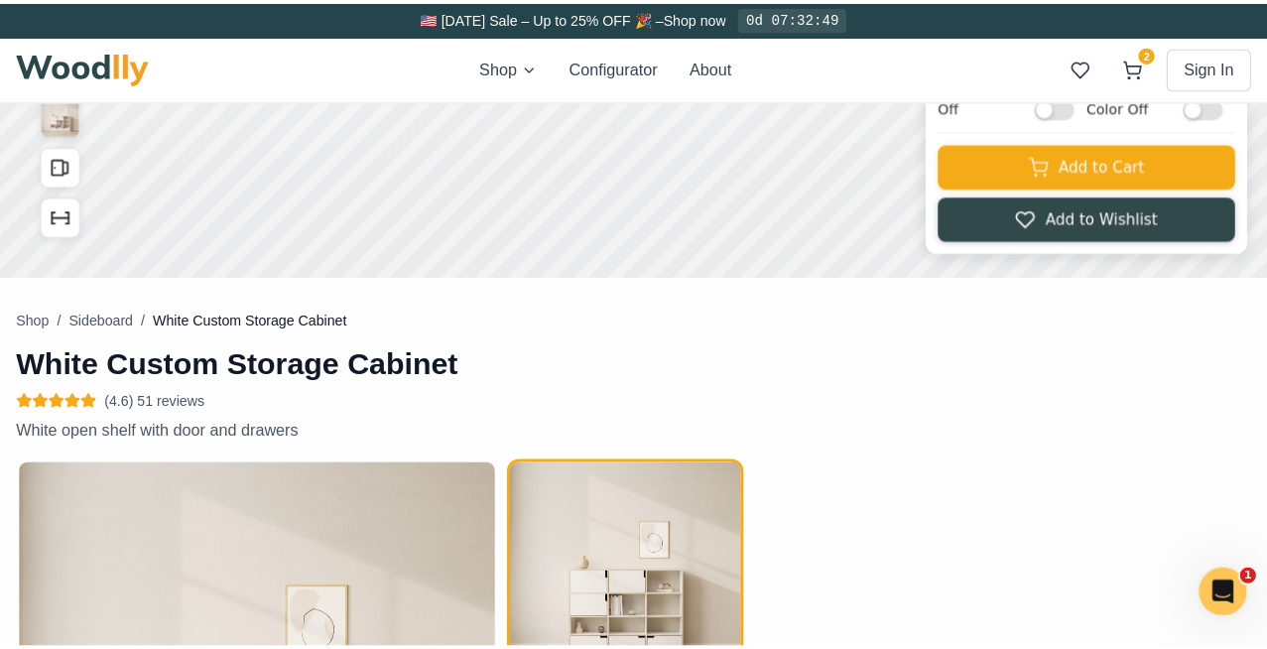
scroll to position [551, 0]
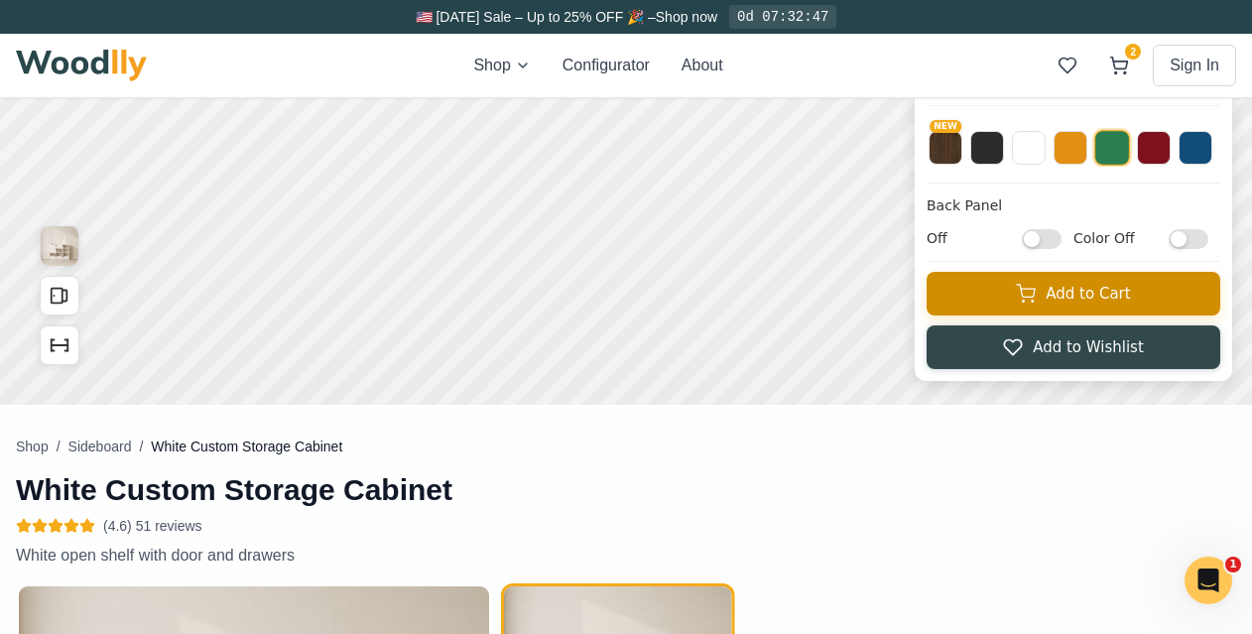
click at [1036, 302] on icon at bounding box center [1026, 294] width 20 height 20
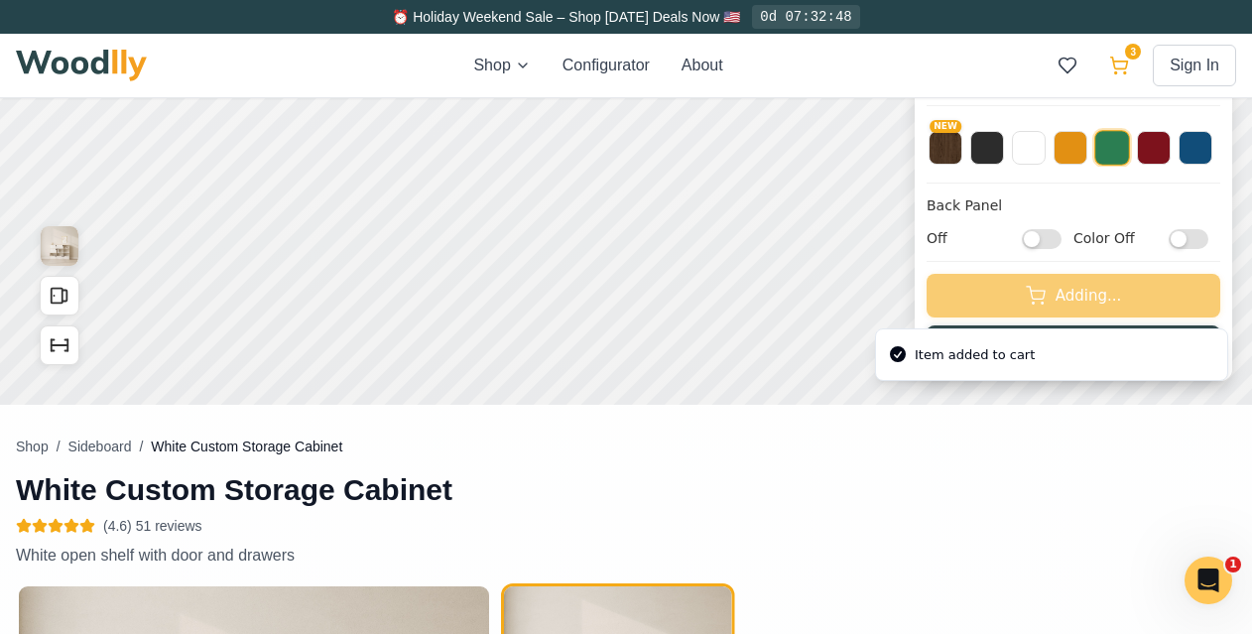
click at [1122, 63] on icon at bounding box center [1120, 66] width 20 height 20
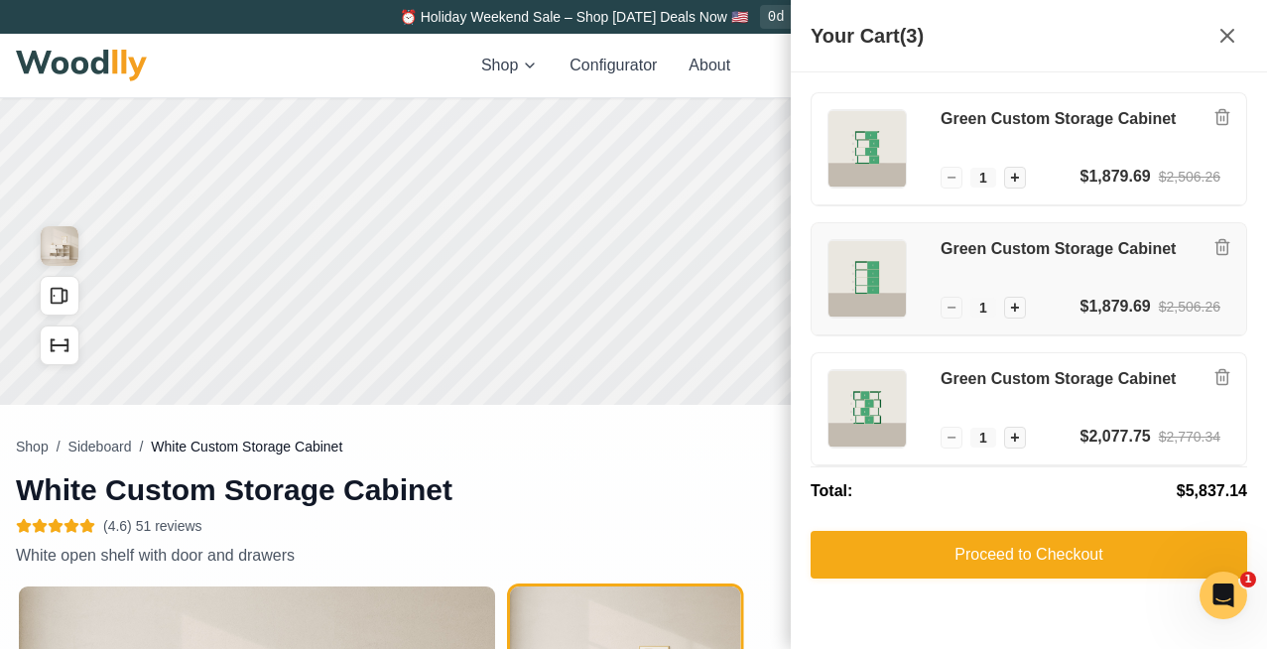
click at [1093, 265] on div "Green Custom Storage Cabinet" at bounding box center [1081, 267] width 280 height 56
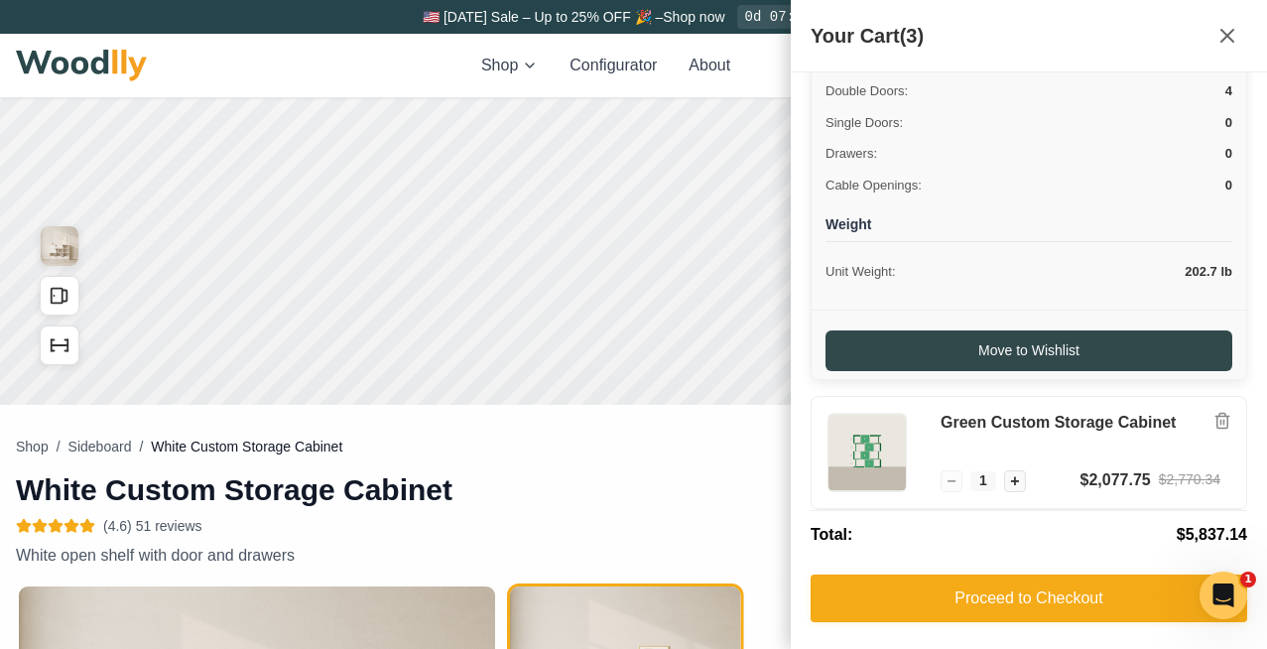
scroll to position [0, 0]
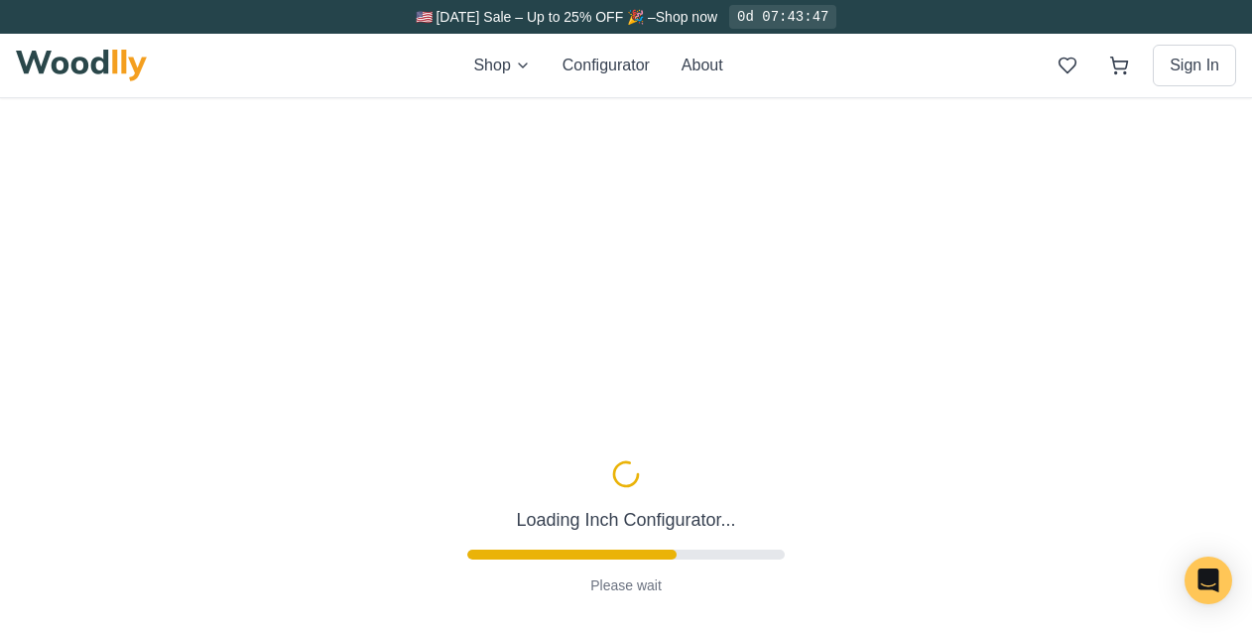
type input "54"
type input "4"
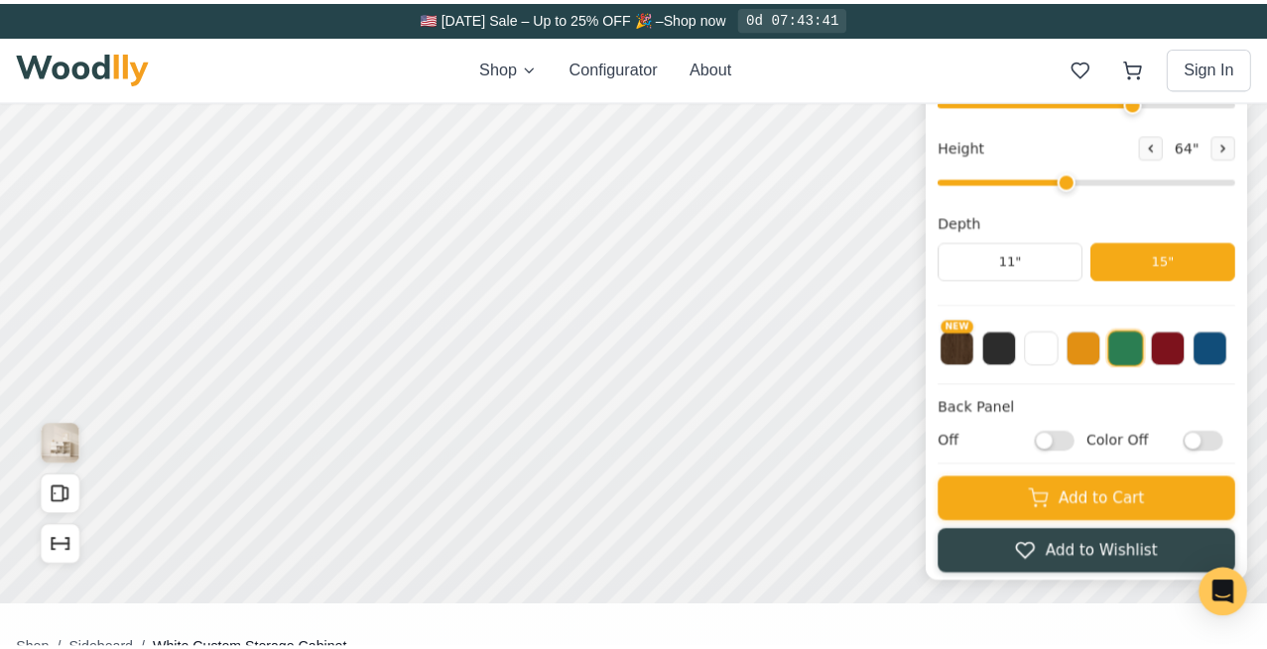
scroll to position [38, 0]
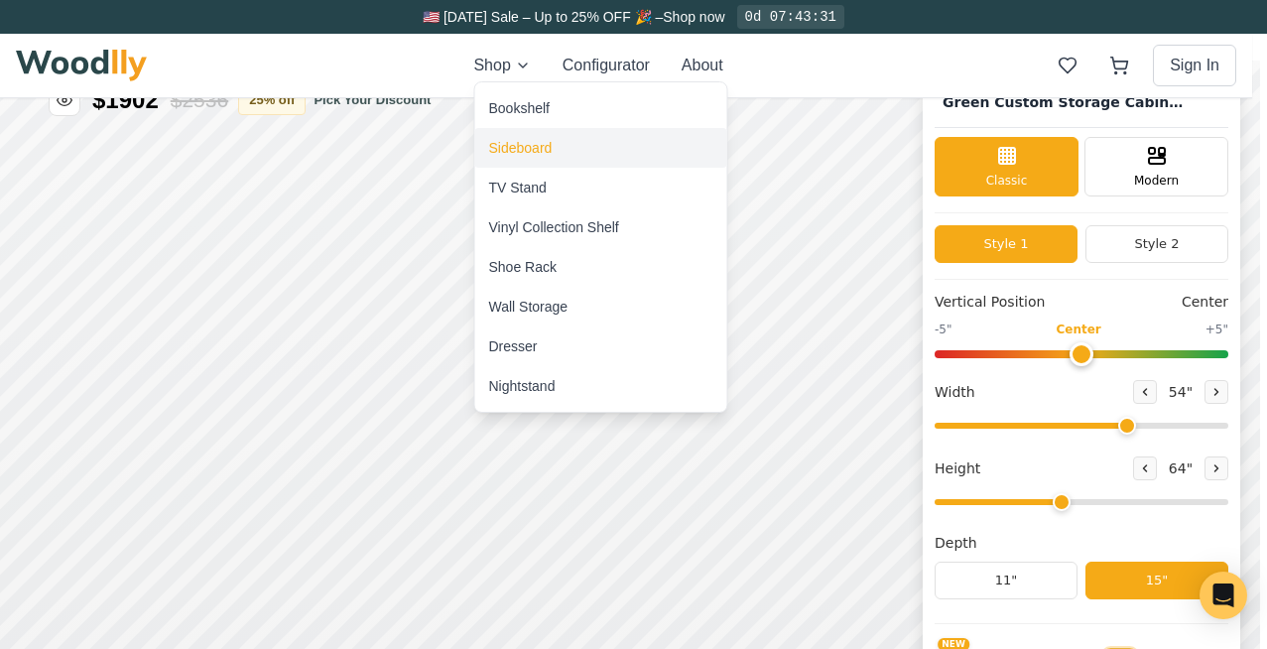
click at [520, 154] on div "Sideboard" at bounding box center [521, 148] width 64 height 20
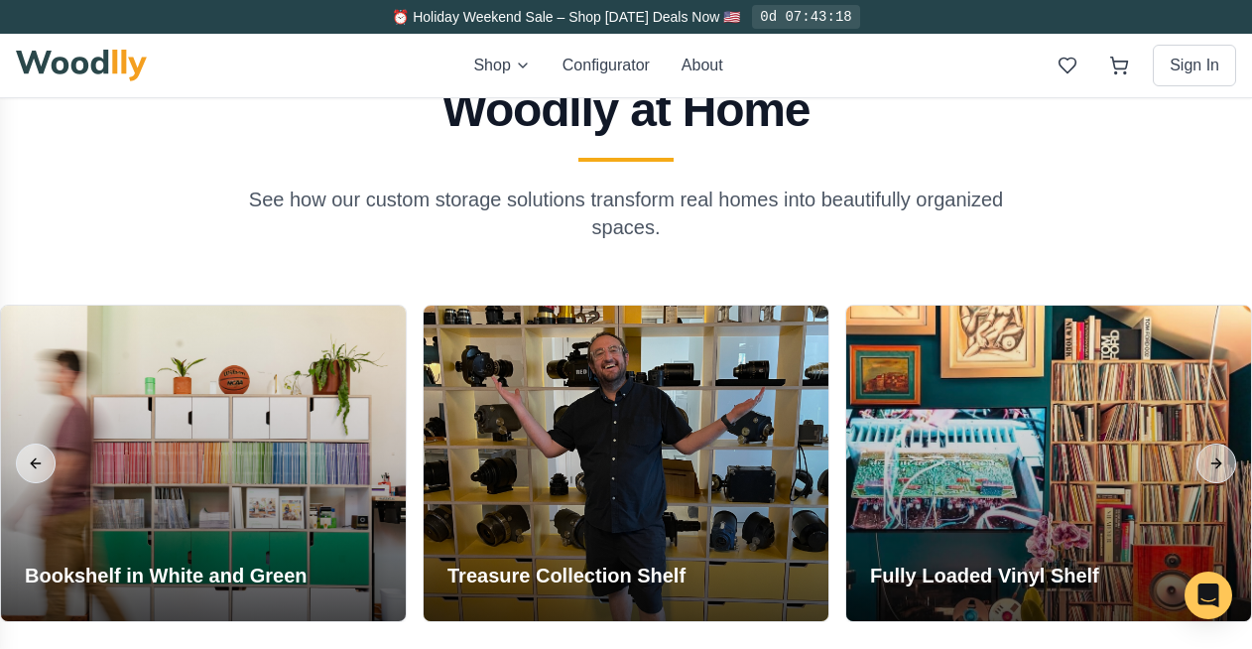
scroll to position [3332, 0]
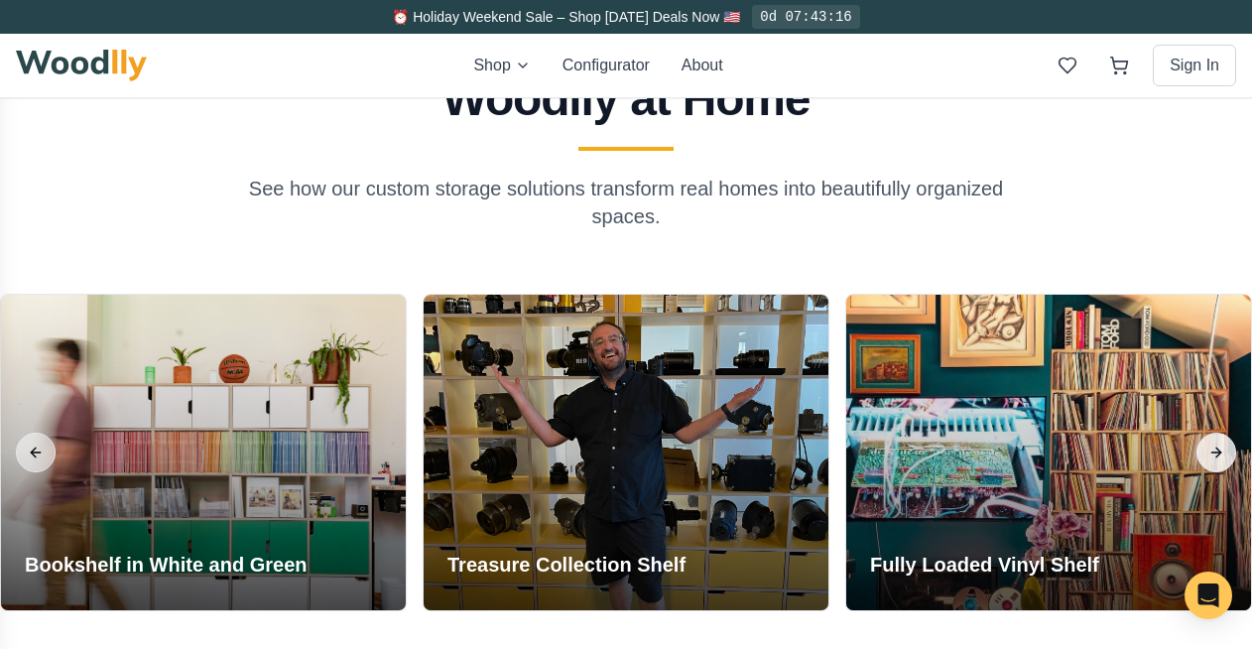
click at [1209, 438] on button "Next slide" at bounding box center [1217, 453] width 40 height 40
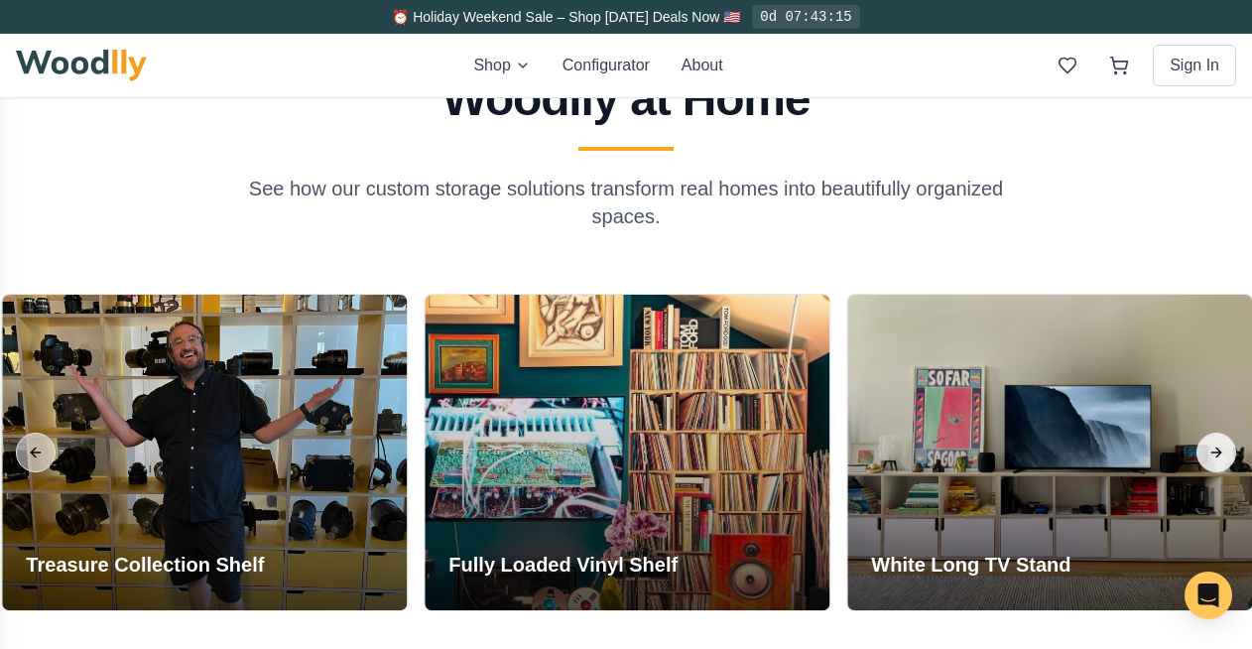
click at [1210, 441] on button "Next slide" at bounding box center [1217, 453] width 40 height 40
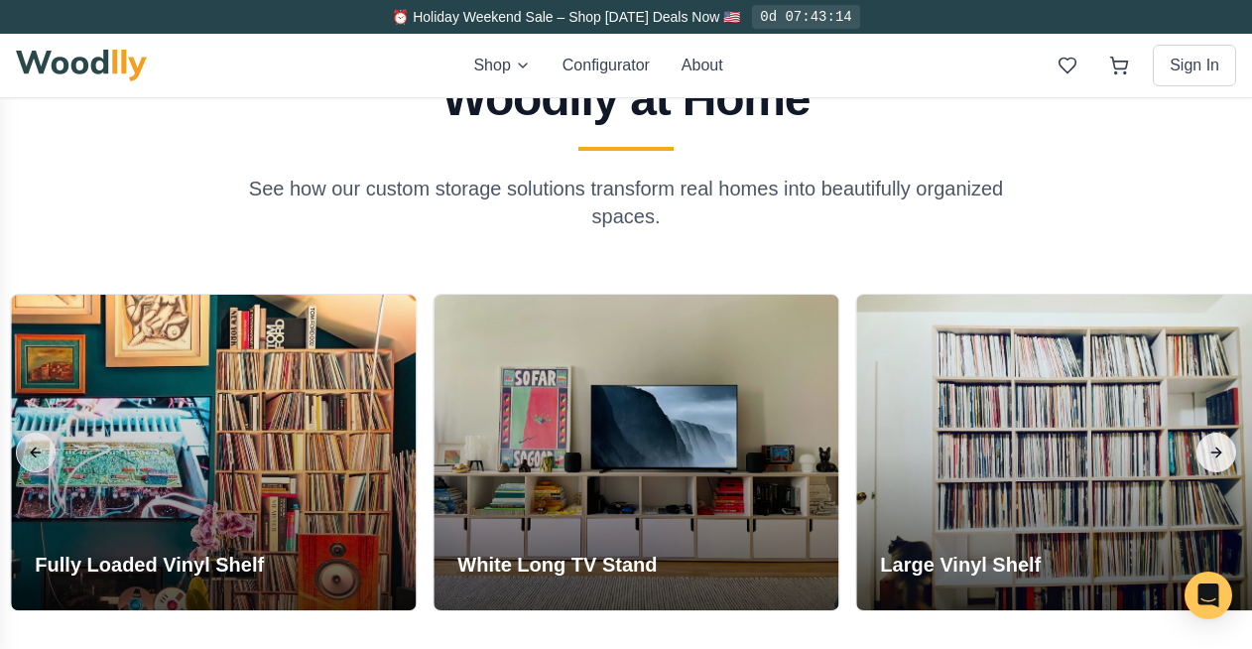
click at [1210, 441] on button "Next slide" at bounding box center [1217, 453] width 40 height 40
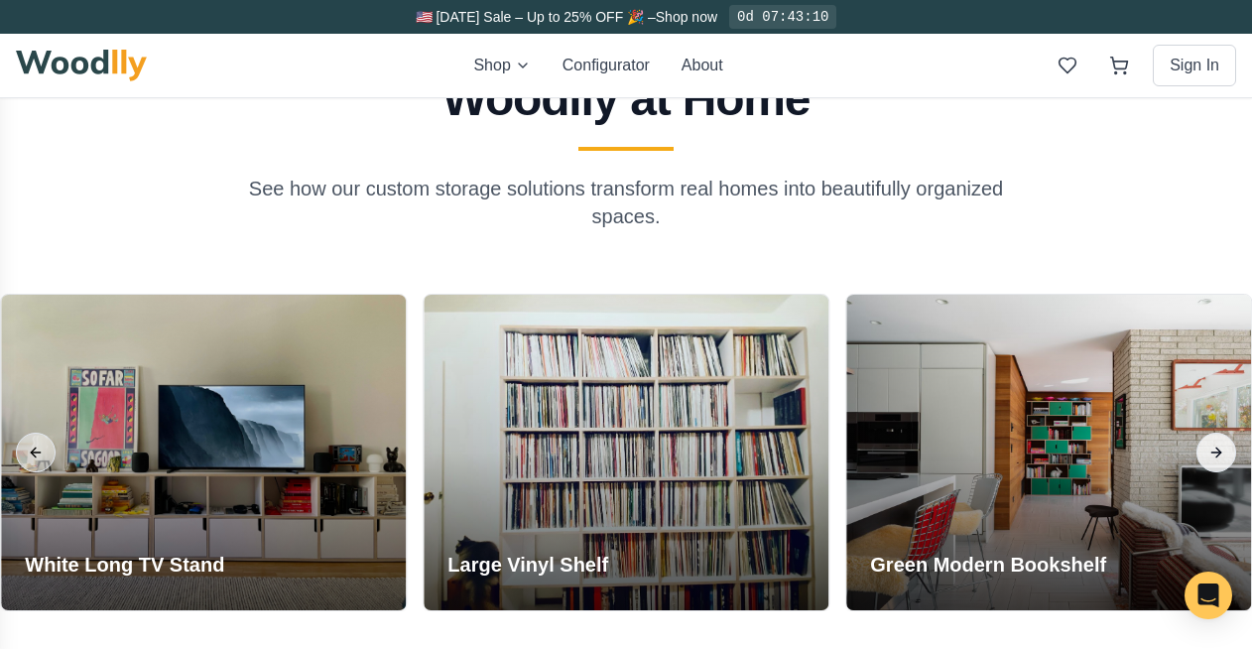
click at [1210, 441] on button "Next slide" at bounding box center [1217, 453] width 40 height 40
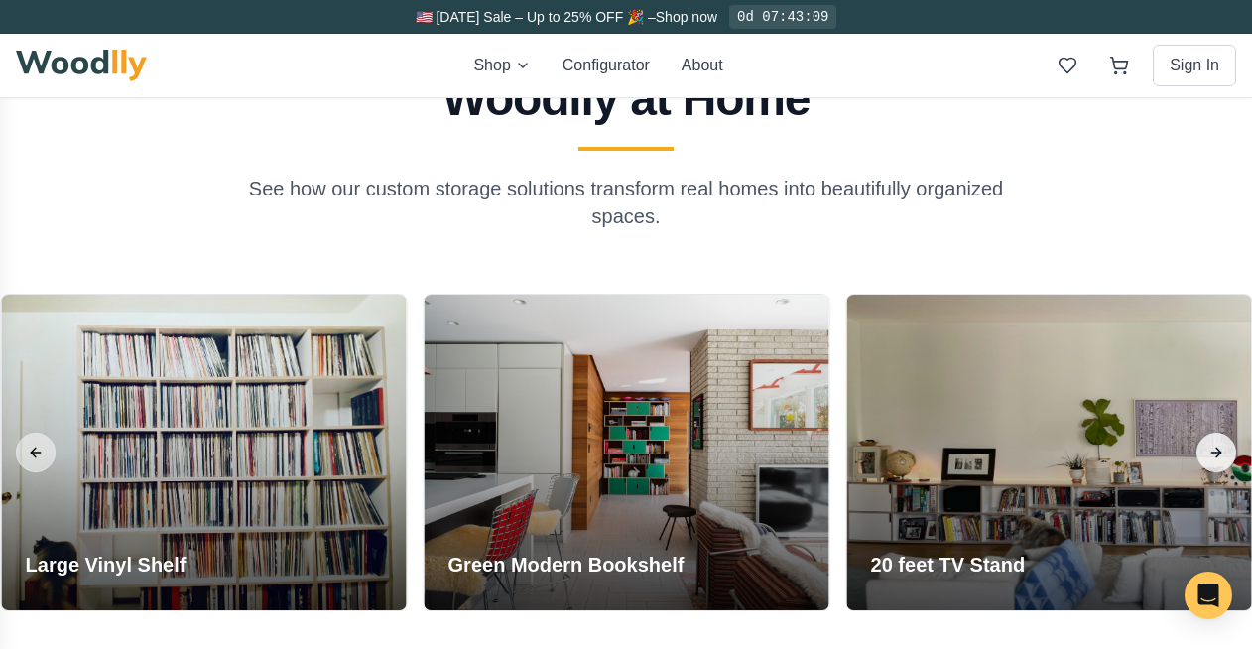
click at [1210, 441] on button "Next slide" at bounding box center [1217, 453] width 40 height 40
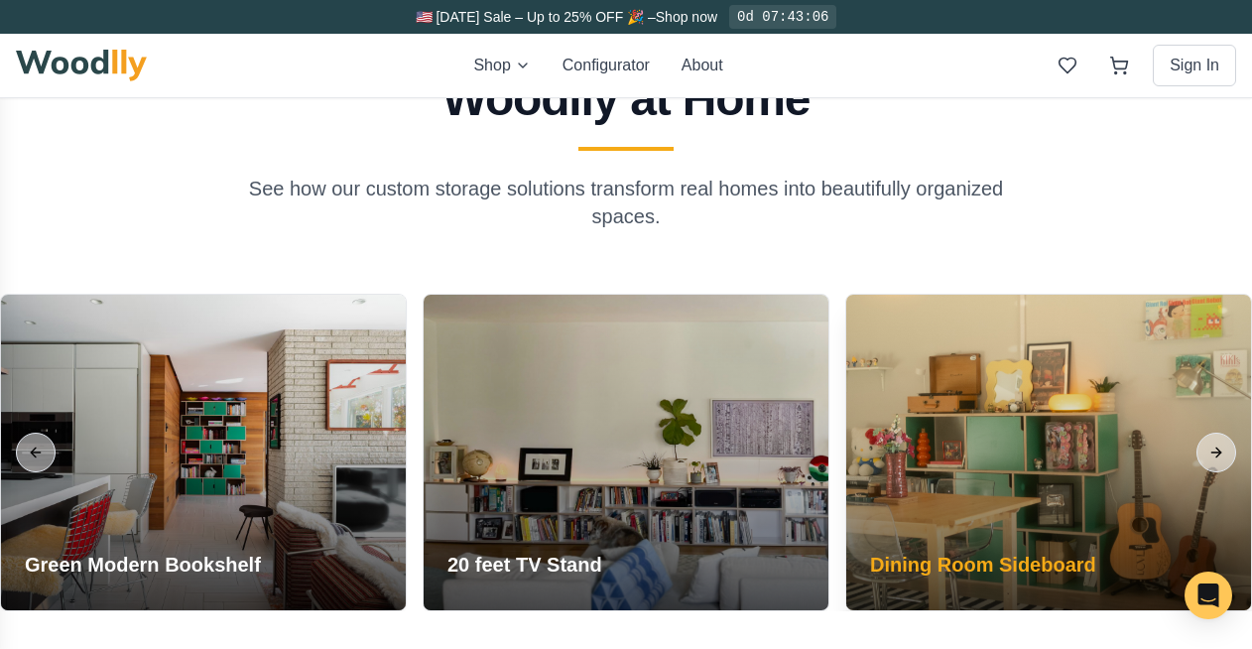
click at [1063, 457] on div at bounding box center [1049, 453] width 405 height 316
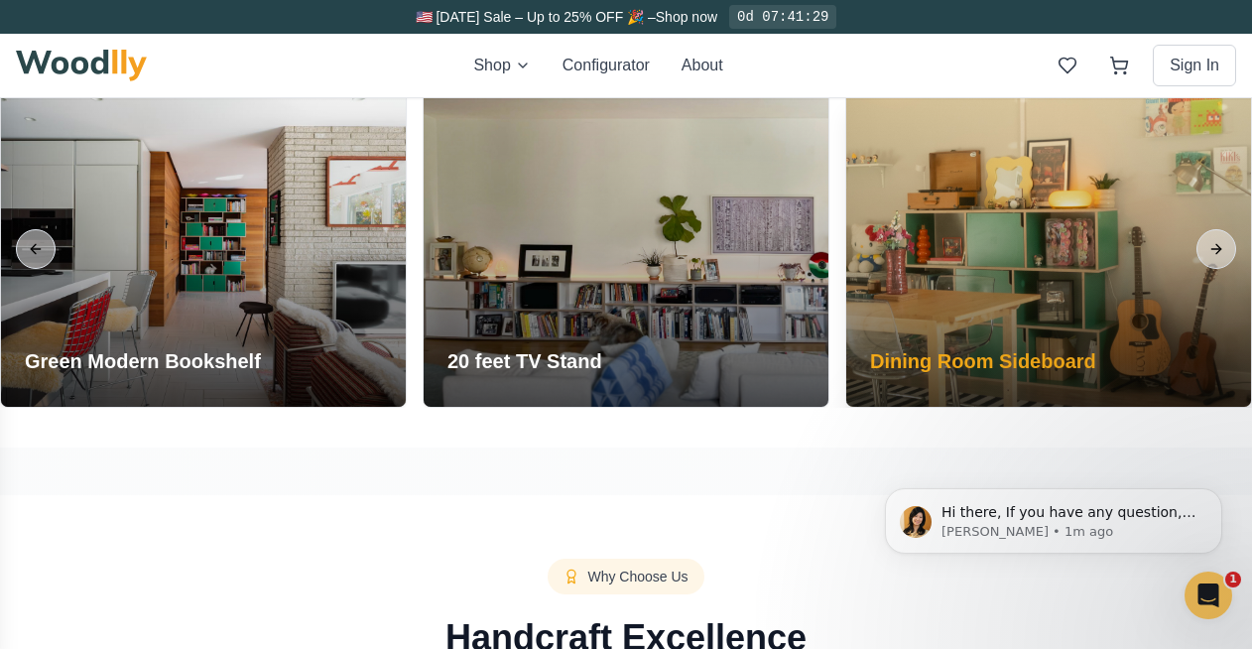
scroll to position [3450, 0]
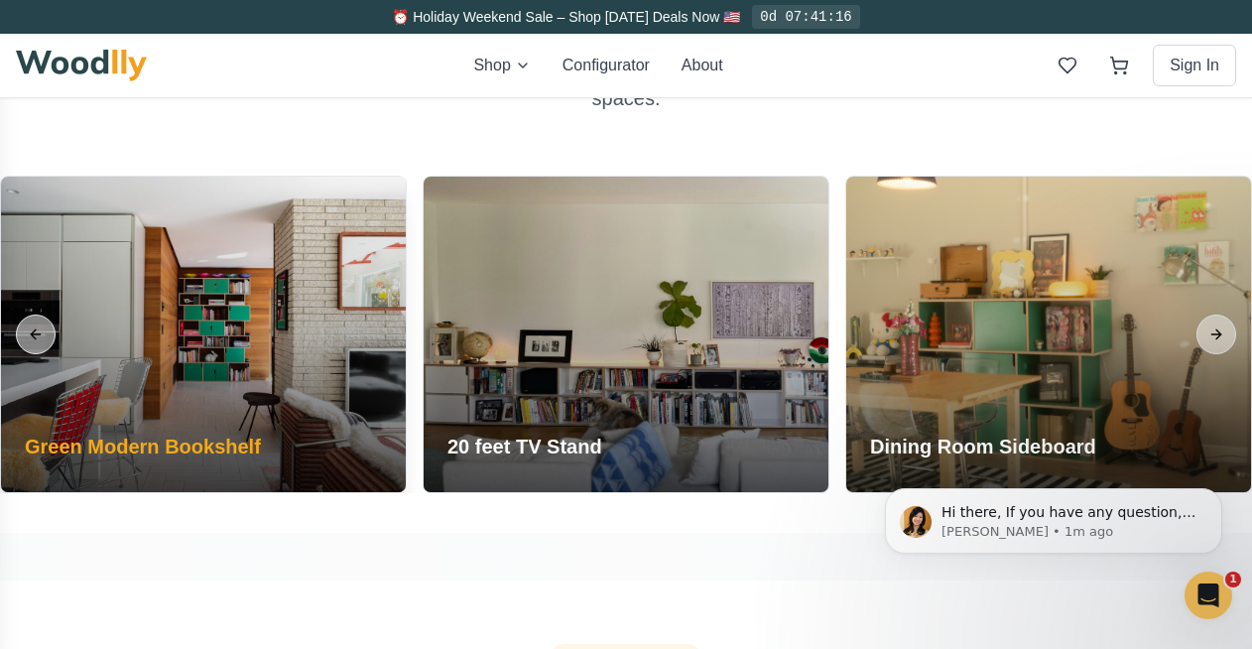
click at [222, 311] on div at bounding box center [203, 335] width 405 height 316
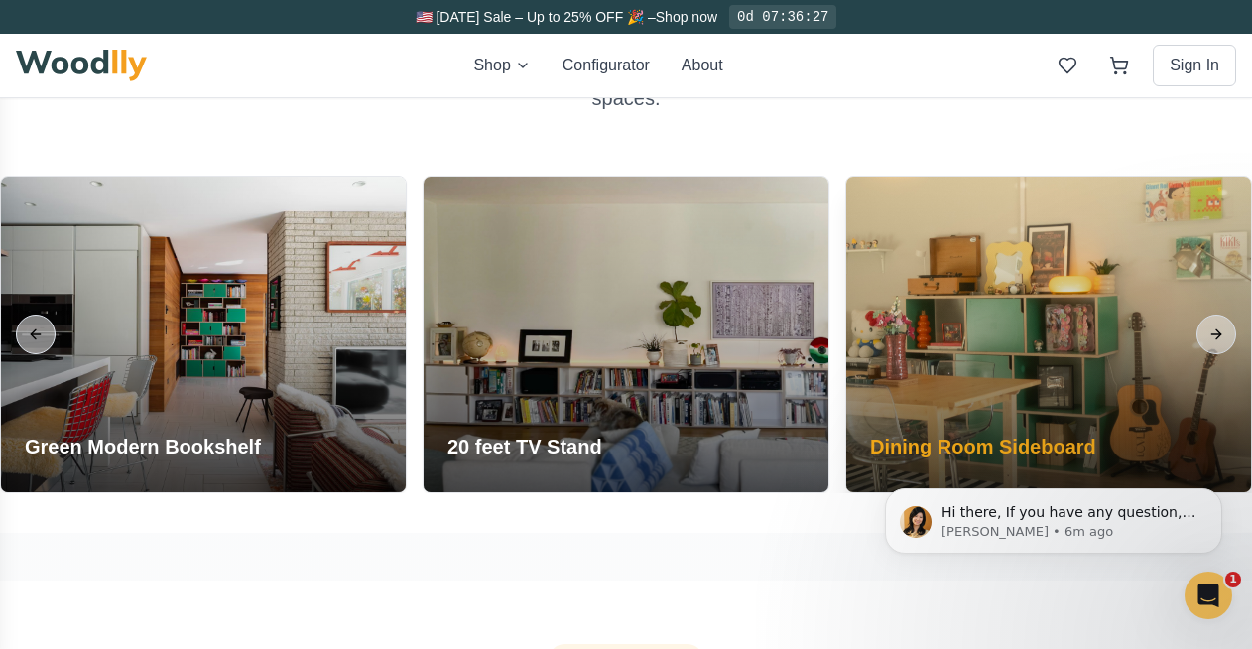
click at [1002, 316] on div at bounding box center [1049, 335] width 405 height 316
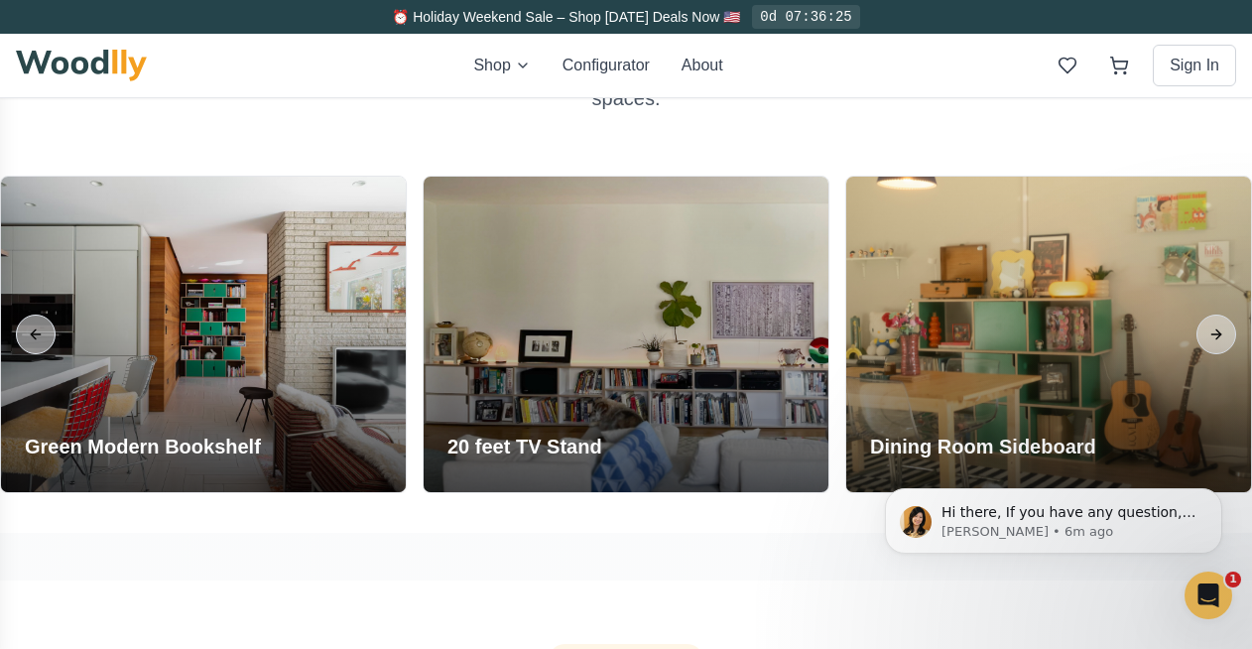
drag, startPoint x: 204, startPoint y: 77, endPoint x: 33, endPoint y: 73, distance: 171.7
click at [33, 73] on div "Shop Configurator About Sign In" at bounding box center [626, 66] width 1221 height 64
